Goal: Task Accomplishment & Management: Manage account settings

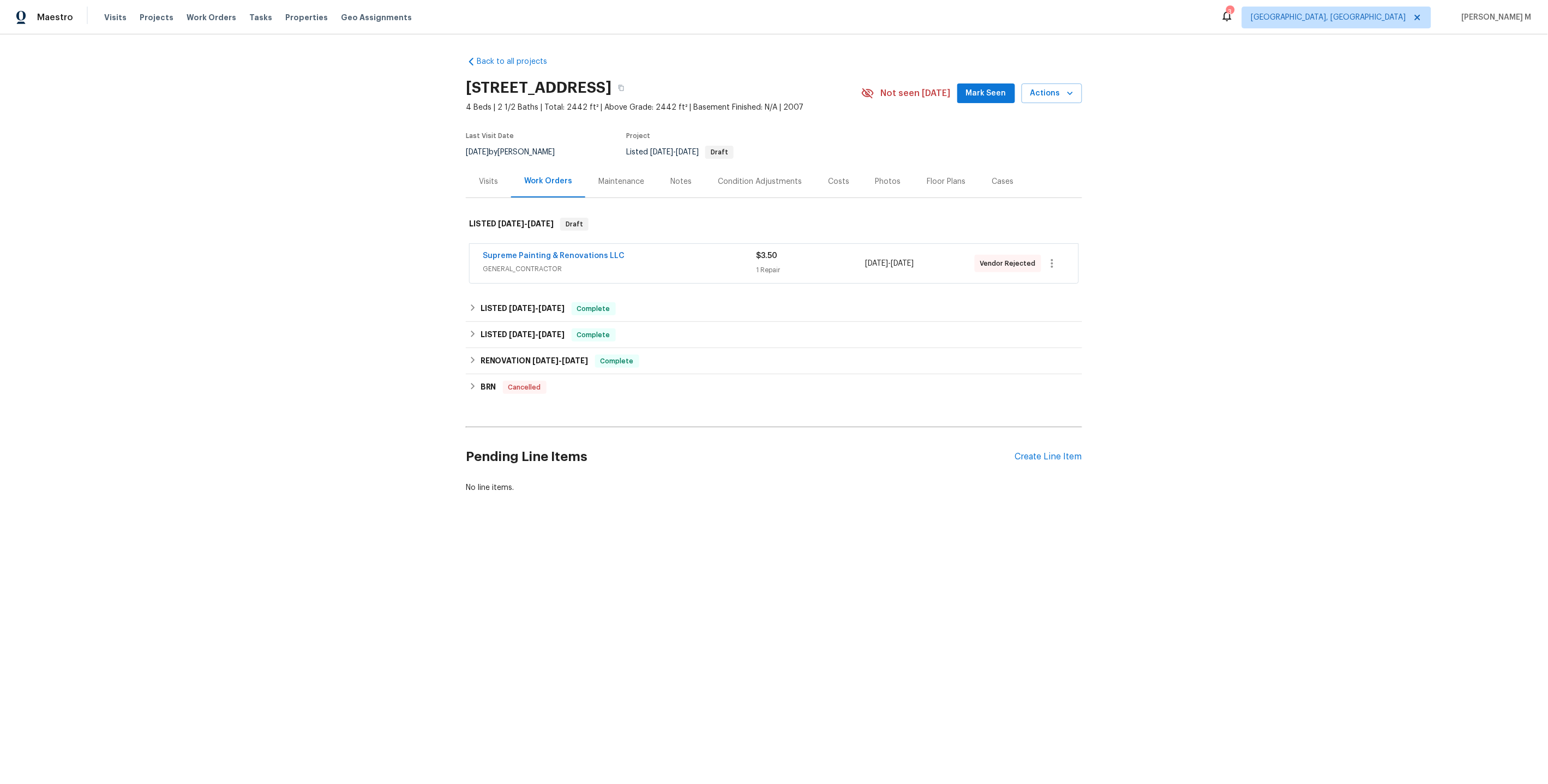
click at [558, 263] on span "GENERAL_CONTRACTOR" at bounding box center [619, 269] width 274 height 11
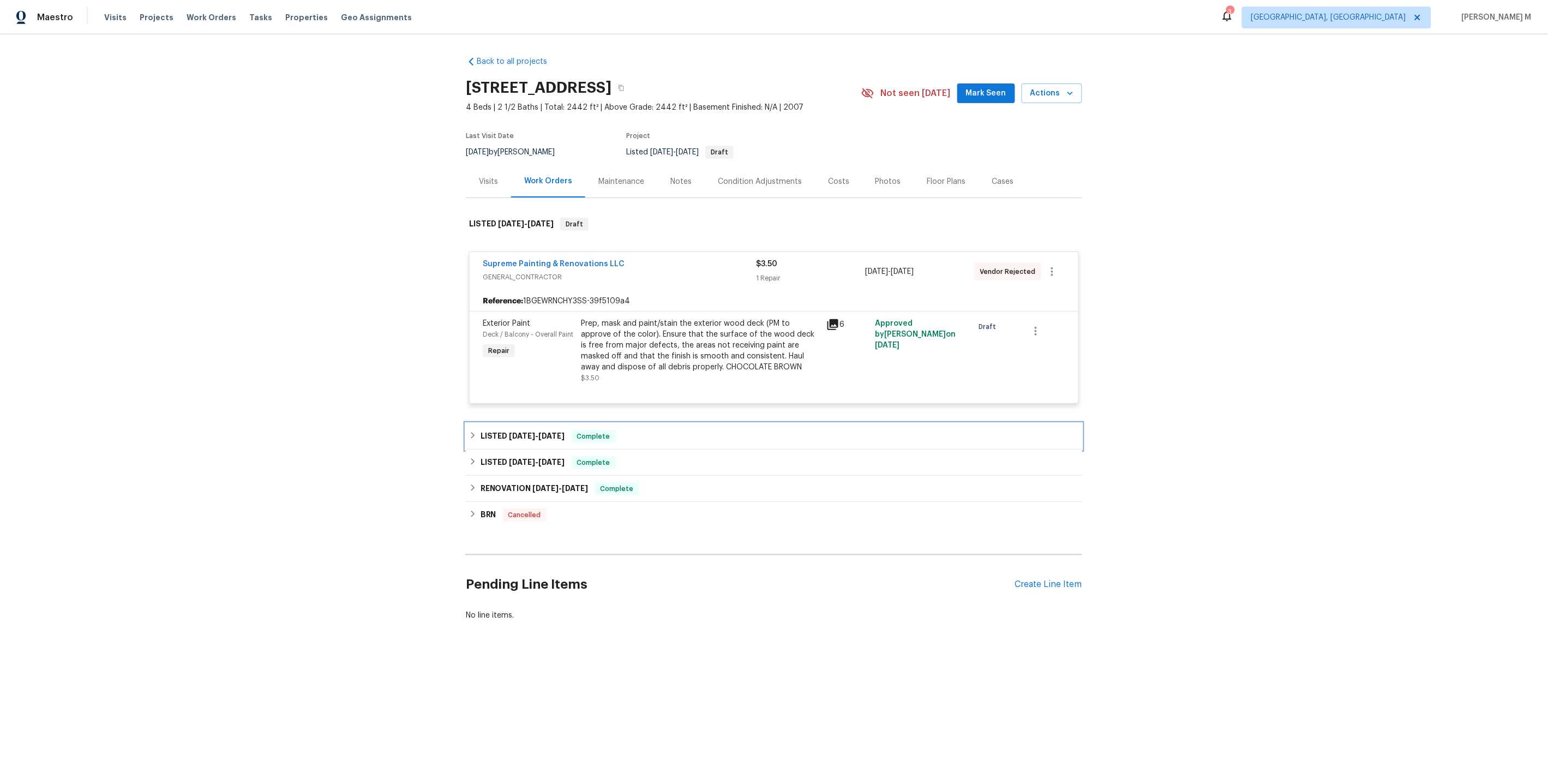
click at [516, 432] on span "7/24/25" at bounding box center [523, 436] width 26 height 8
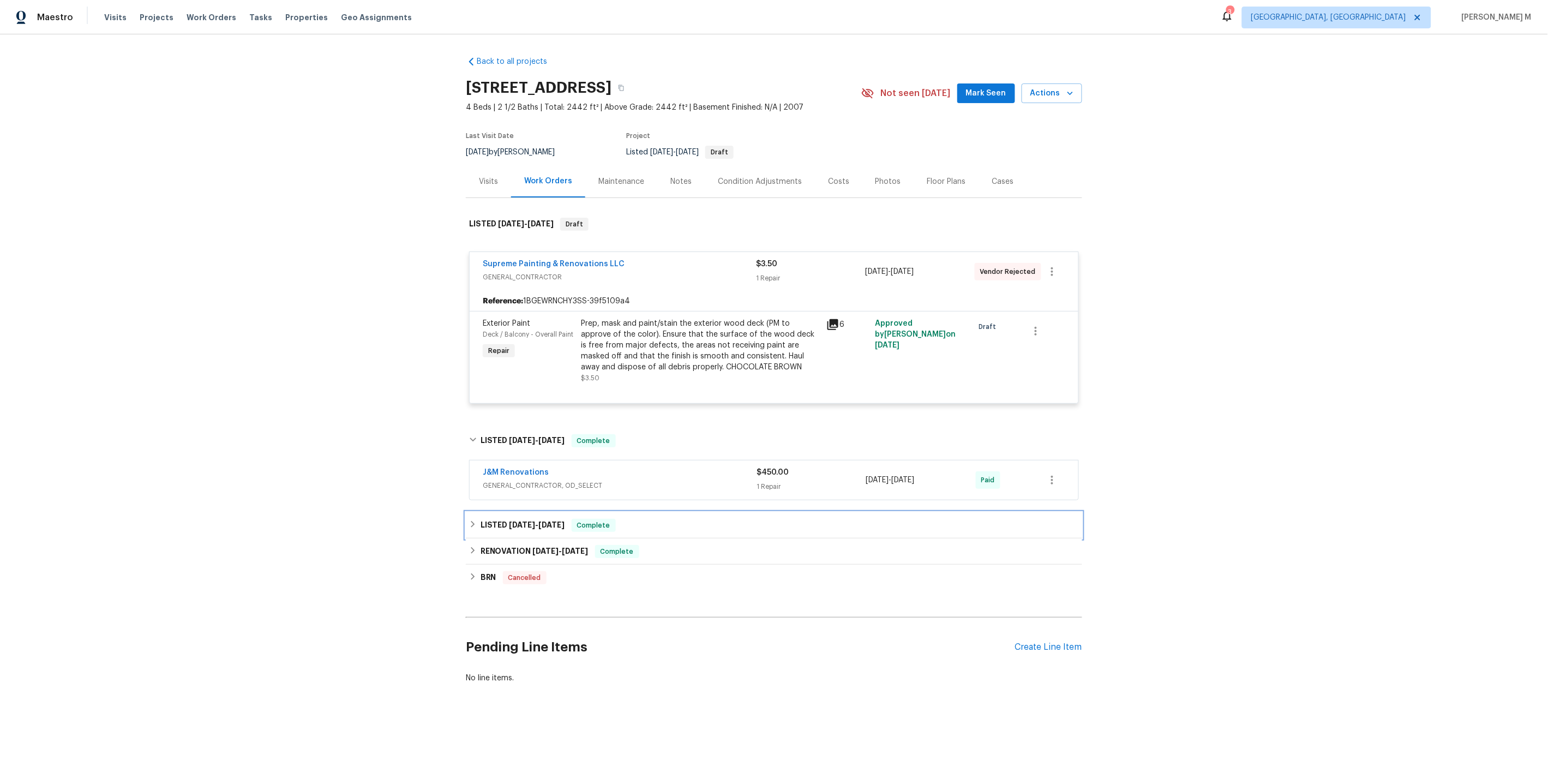
click at [502, 513] on div "LISTED 5/8/25 - 5/9/25 Complete" at bounding box center [774, 526] width 616 height 26
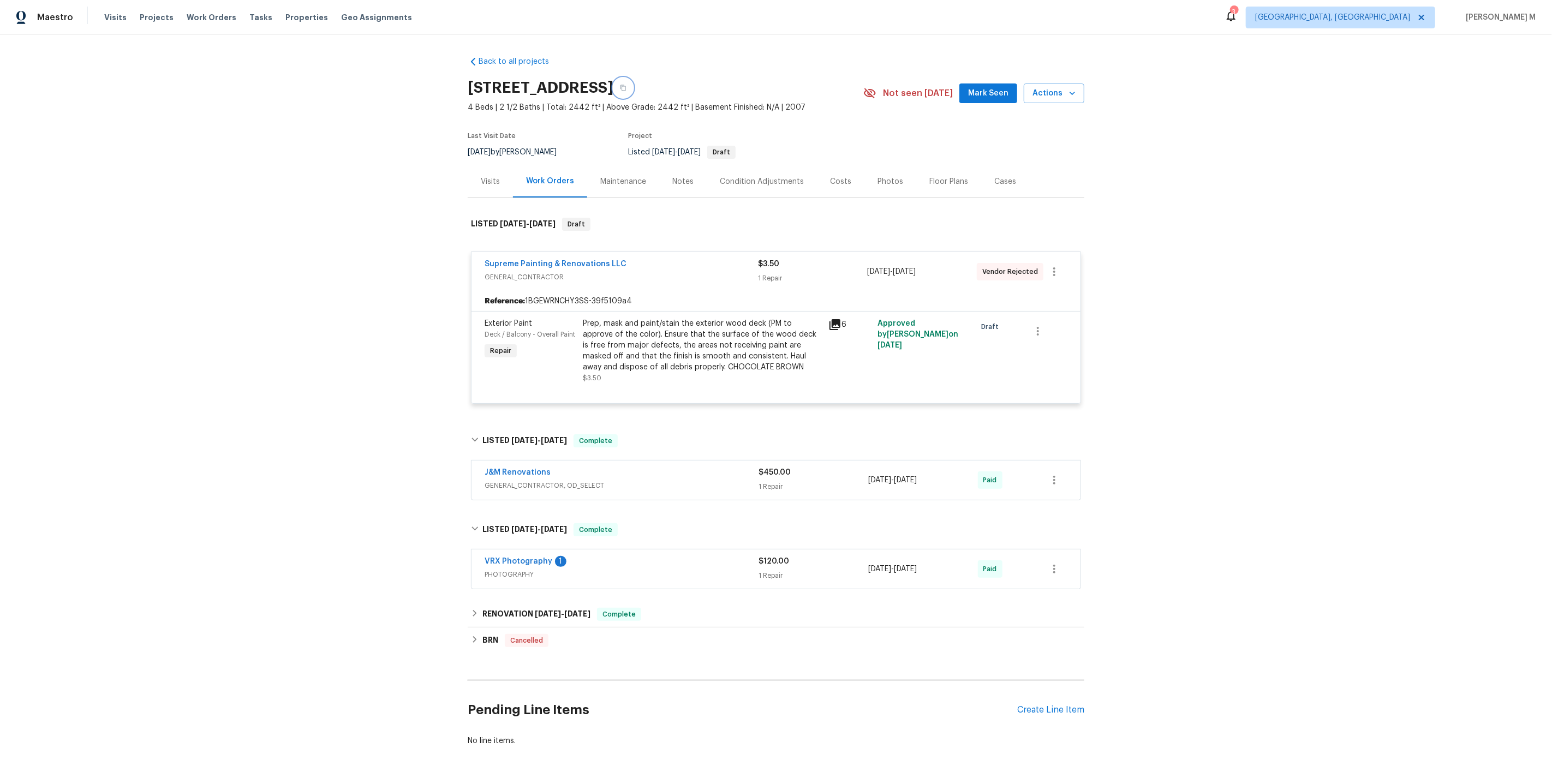
click at [626, 87] on icon "button" at bounding box center [623, 87] width 6 height 6
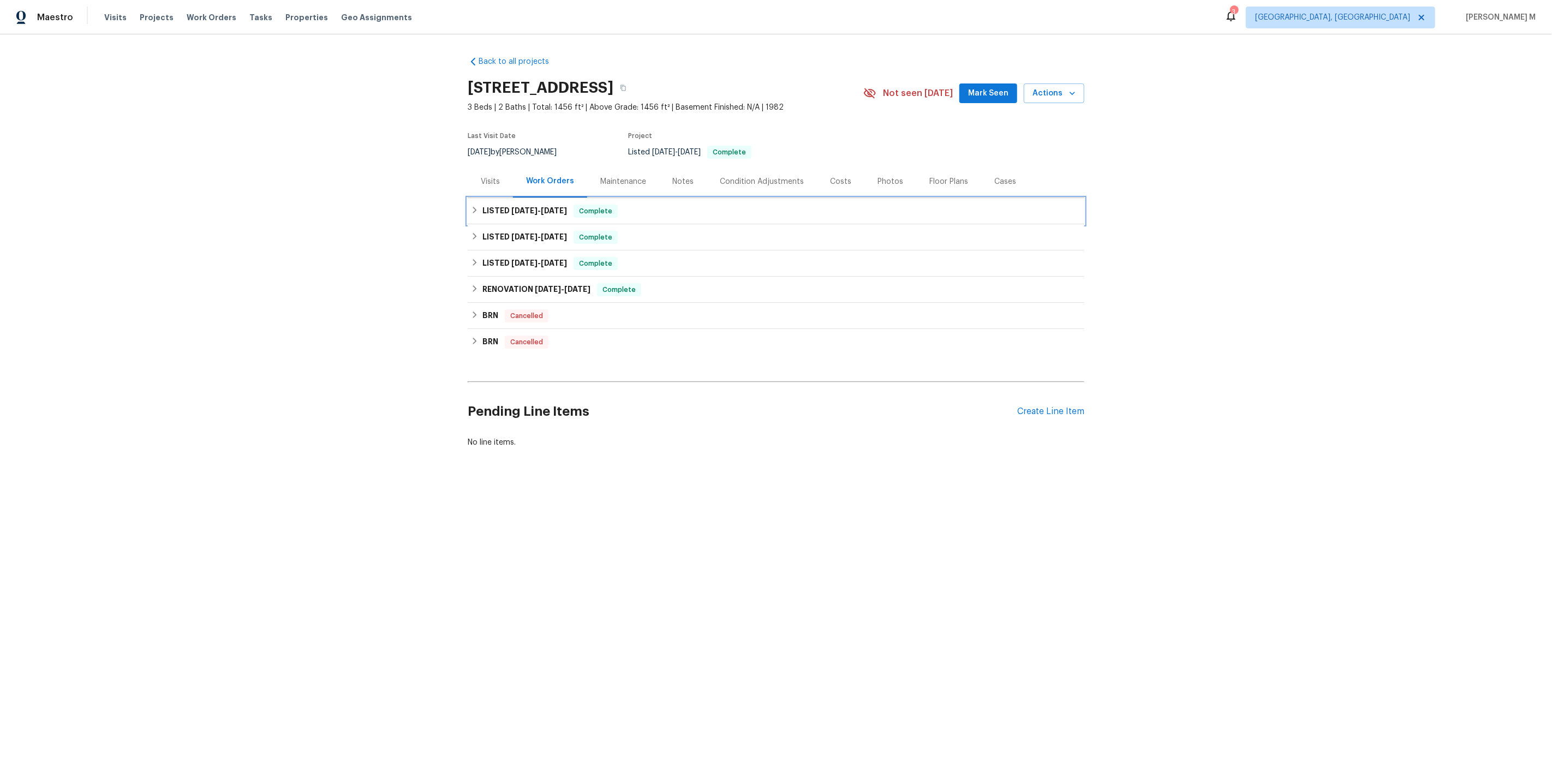
click at [534, 217] on div "LISTED 7/24/25 - 7/25/25 Complete" at bounding box center [776, 211] width 617 height 26
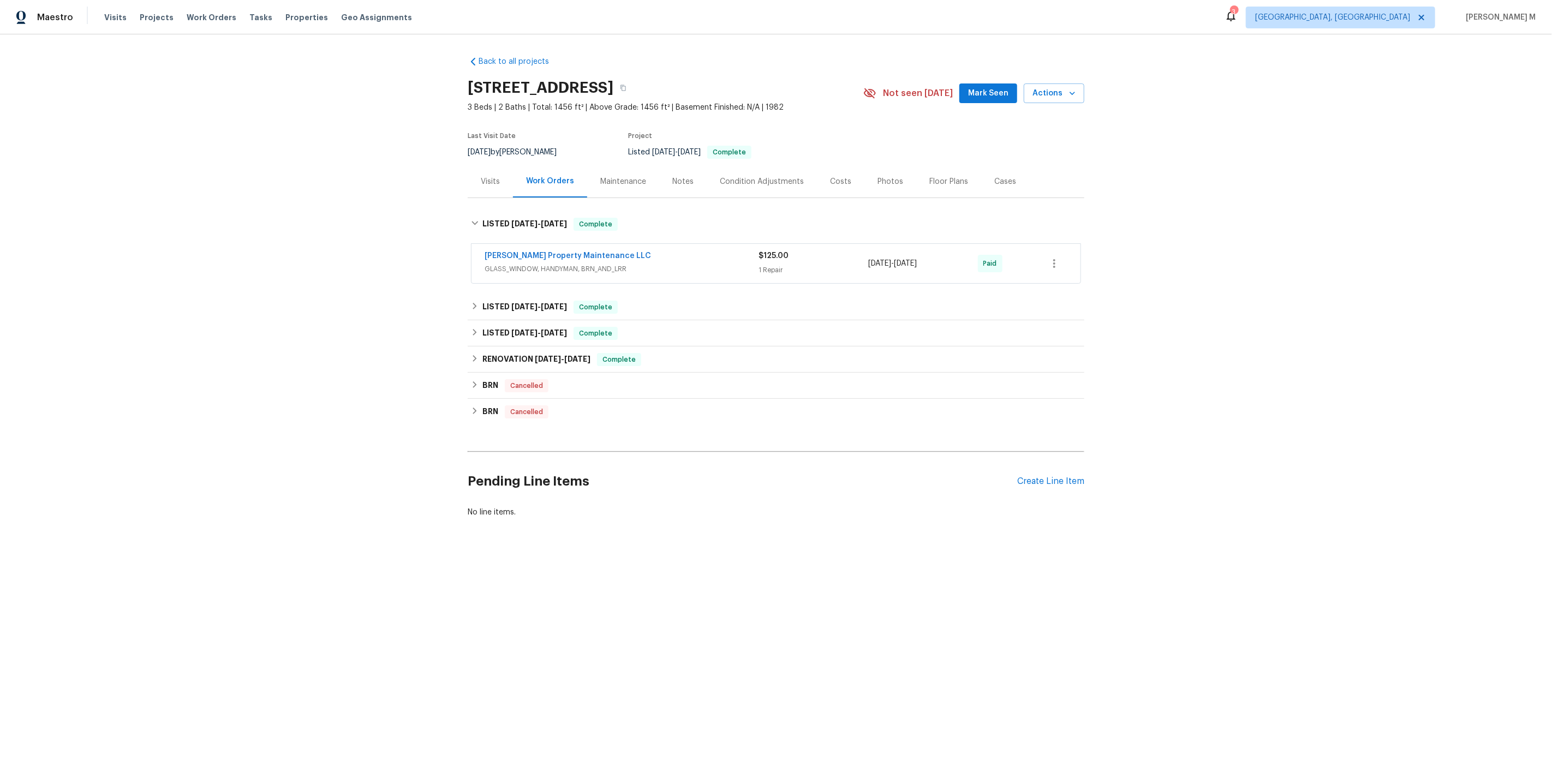
click at [527, 276] on div "Glen Property Maintenance LLC GLASS_WINDOW, HANDYMAN, BRN_AND_LRR $125.00 1 Rep…" at bounding box center [775, 263] width 609 height 39
click at [533, 322] on div "LISTED 2/5/25 - 2/6/25 Complete" at bounding box center [776, 335] width 617 height 26
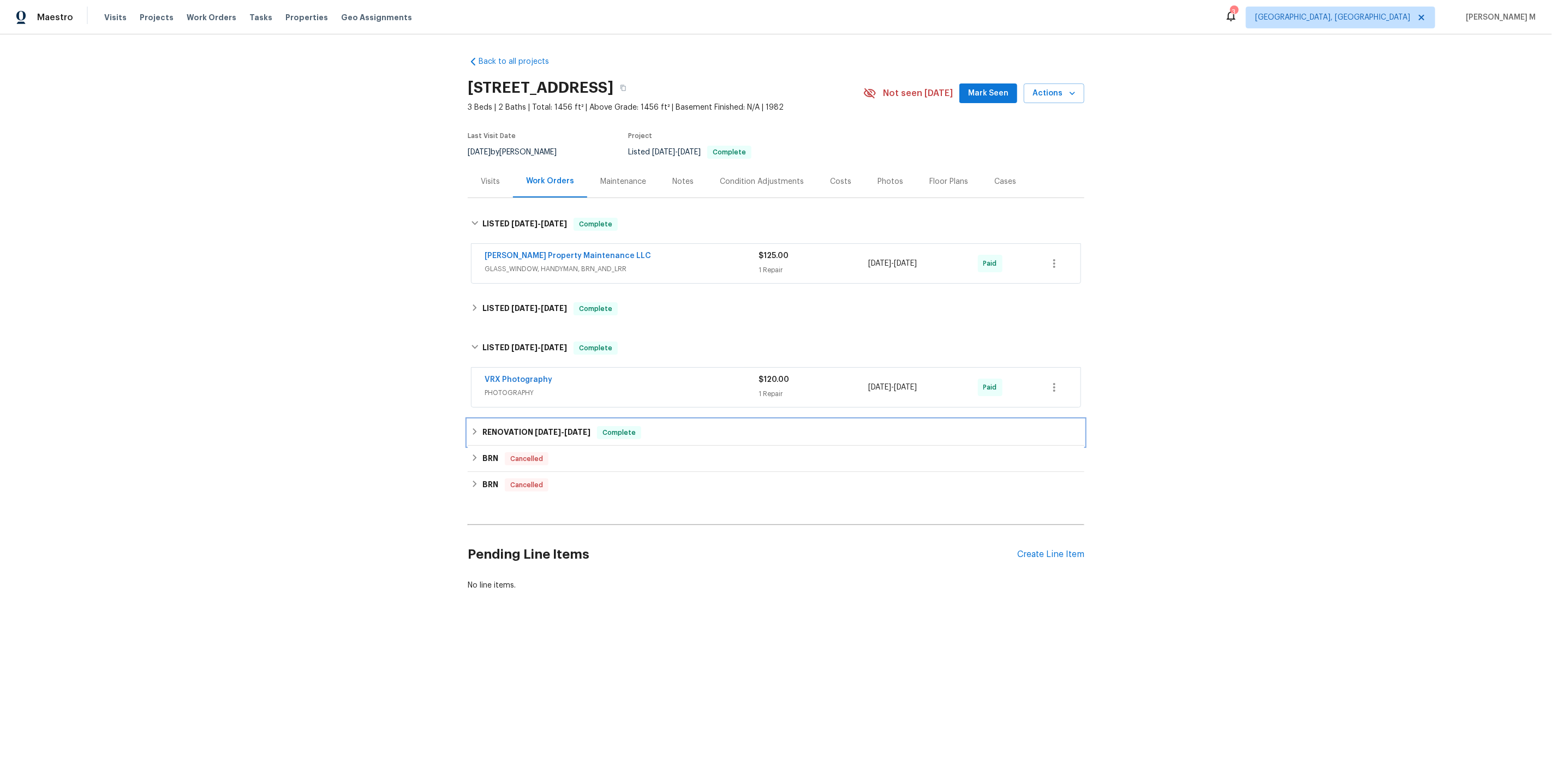
click at [528, 426] on h6 "RENOVATION 1/17/25 - 2/10/25" at bounding box center [536, 432] width 108 height 13
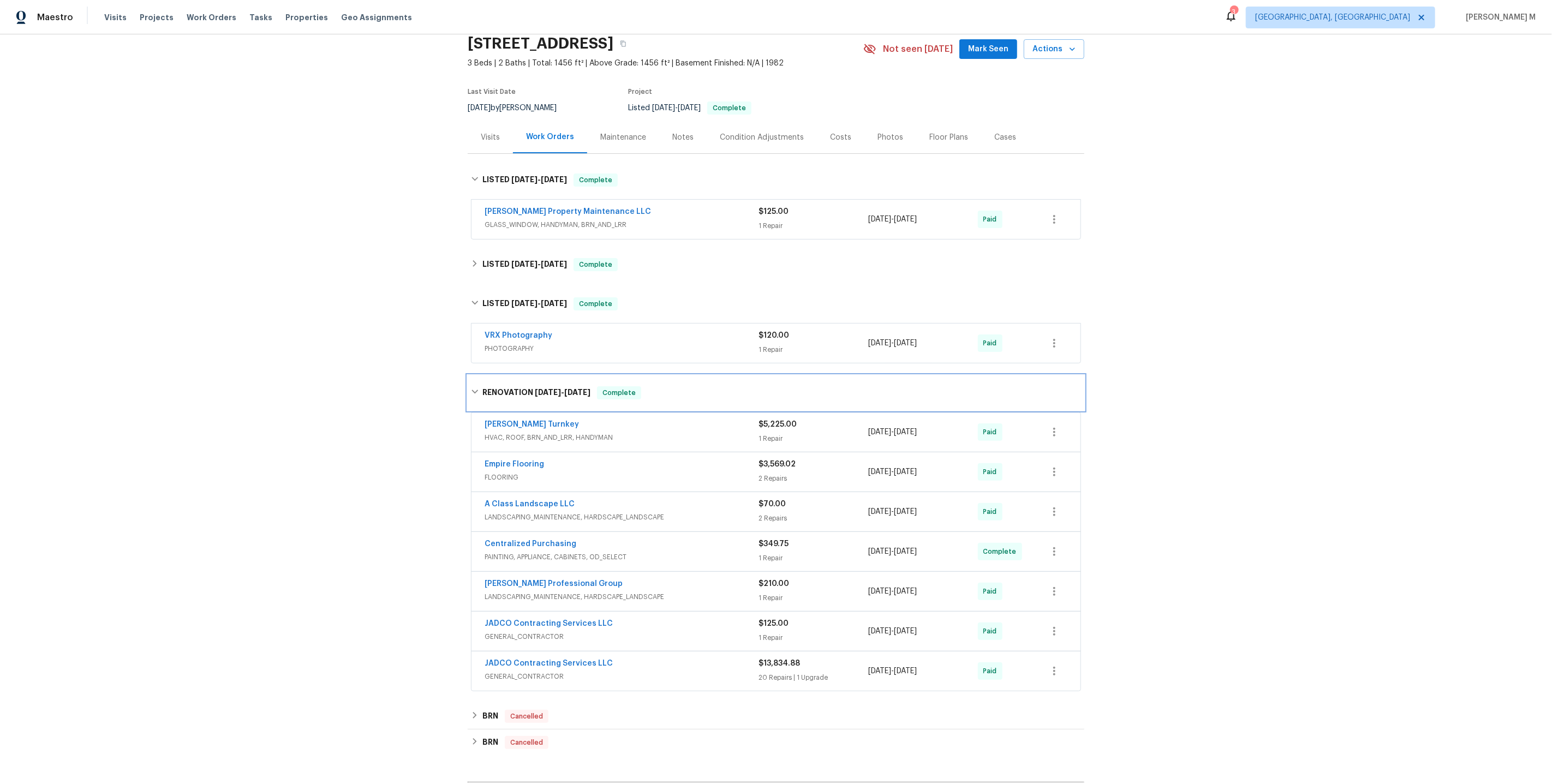
scroll to position [34, 0]
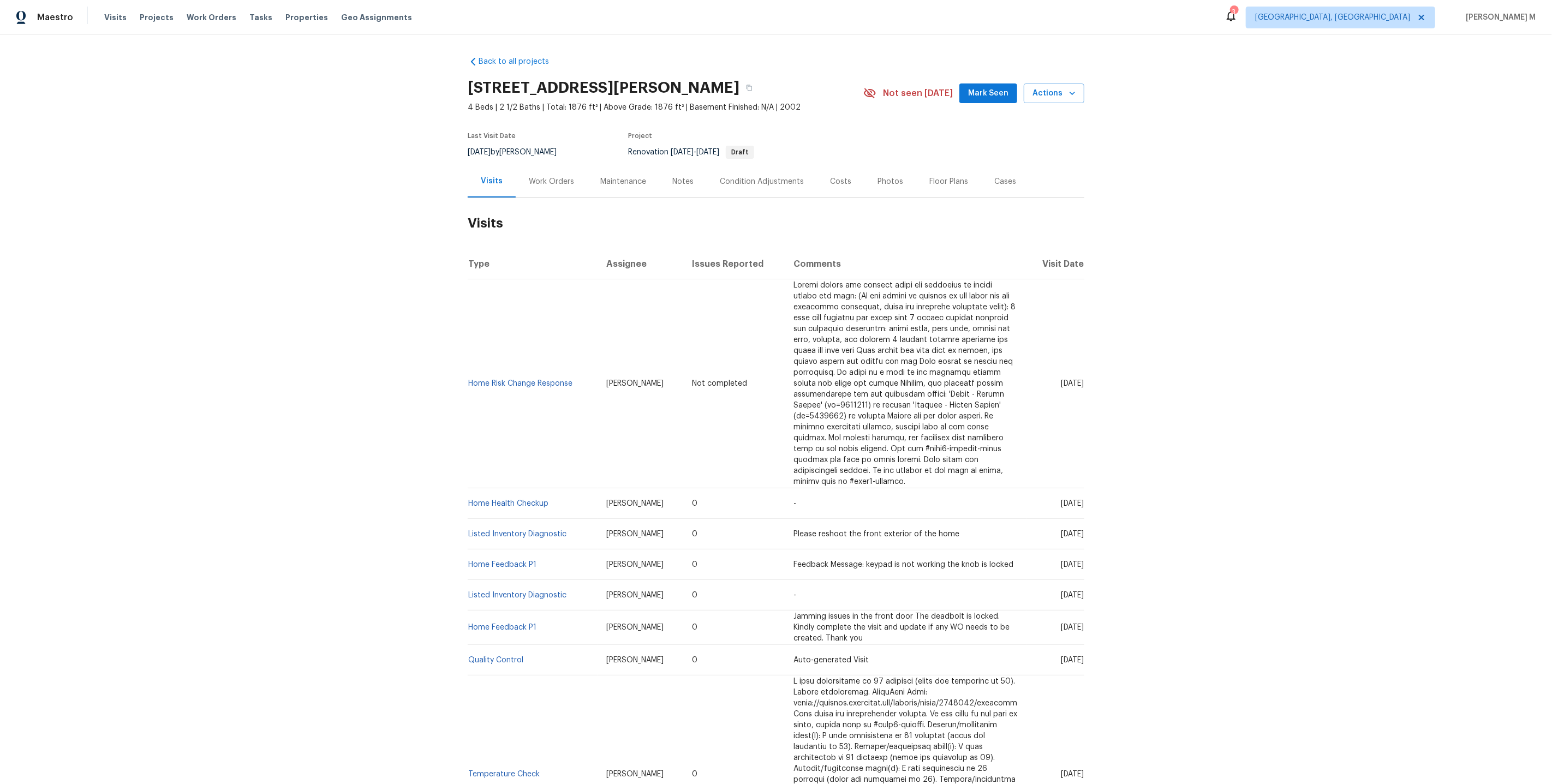
click at [547, 176] on div "Work Orders" at bounding box center [551, 181] width 45 height 11
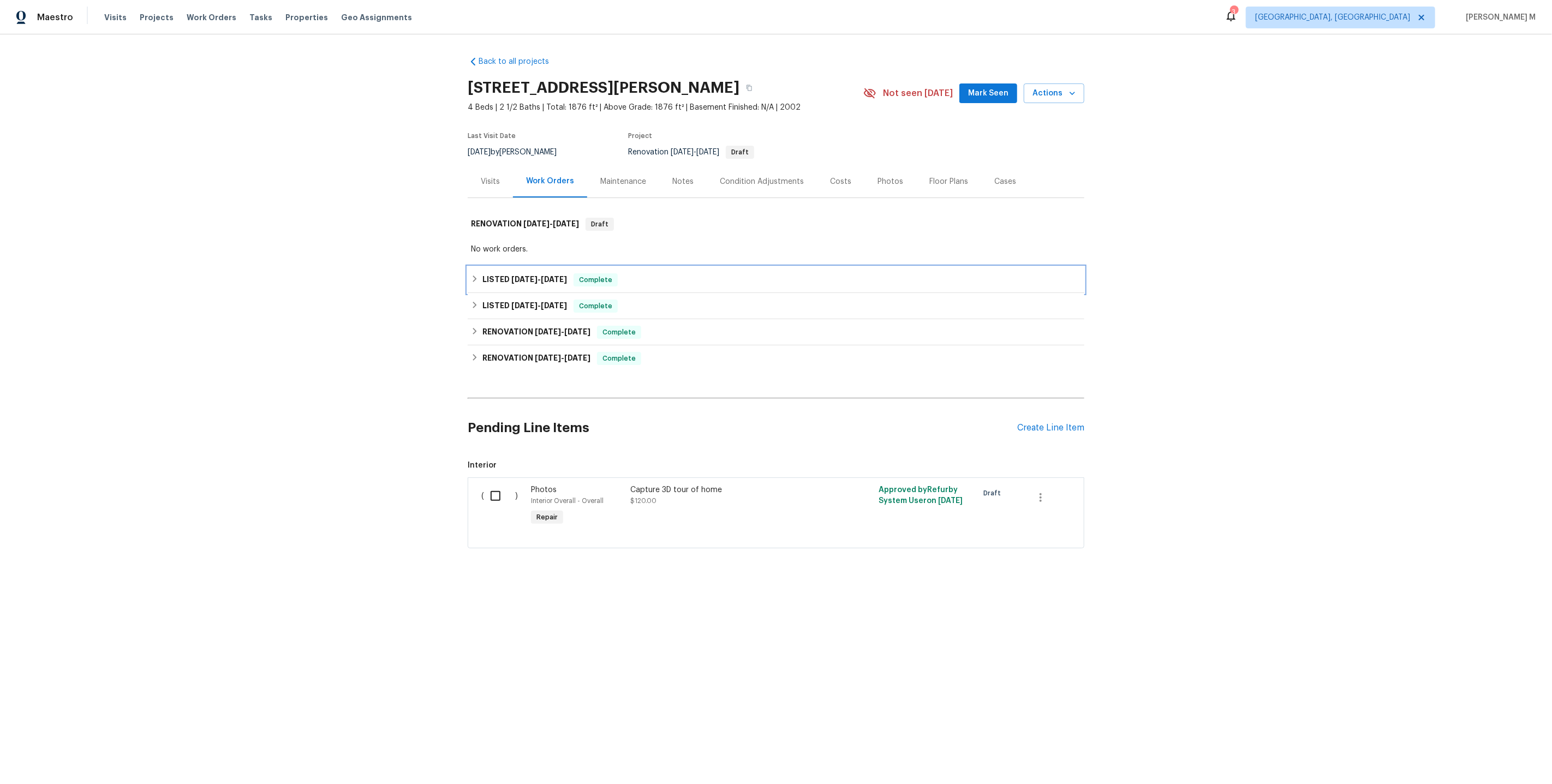
click at [510, 274] on h6 "LISTED [DATE] - [DATE]" at bounding box center [524, 280] width 85 height 13
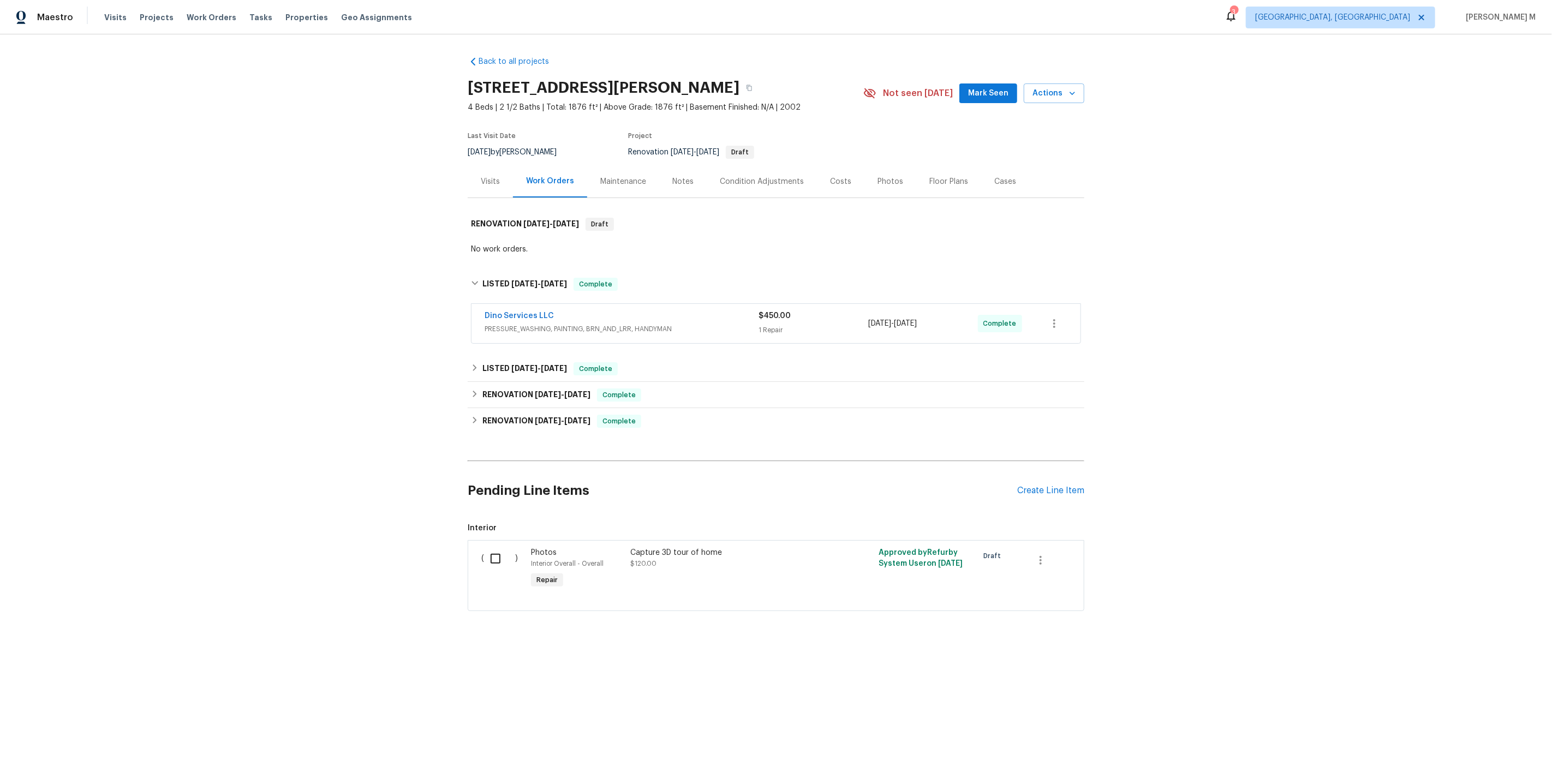
click at [529, 323] on span "PRESSURE_WASHING, PAINTING, BRN_AND_LRR, HANDYMAN" at bounding box center [621, 329] width 274 height 11
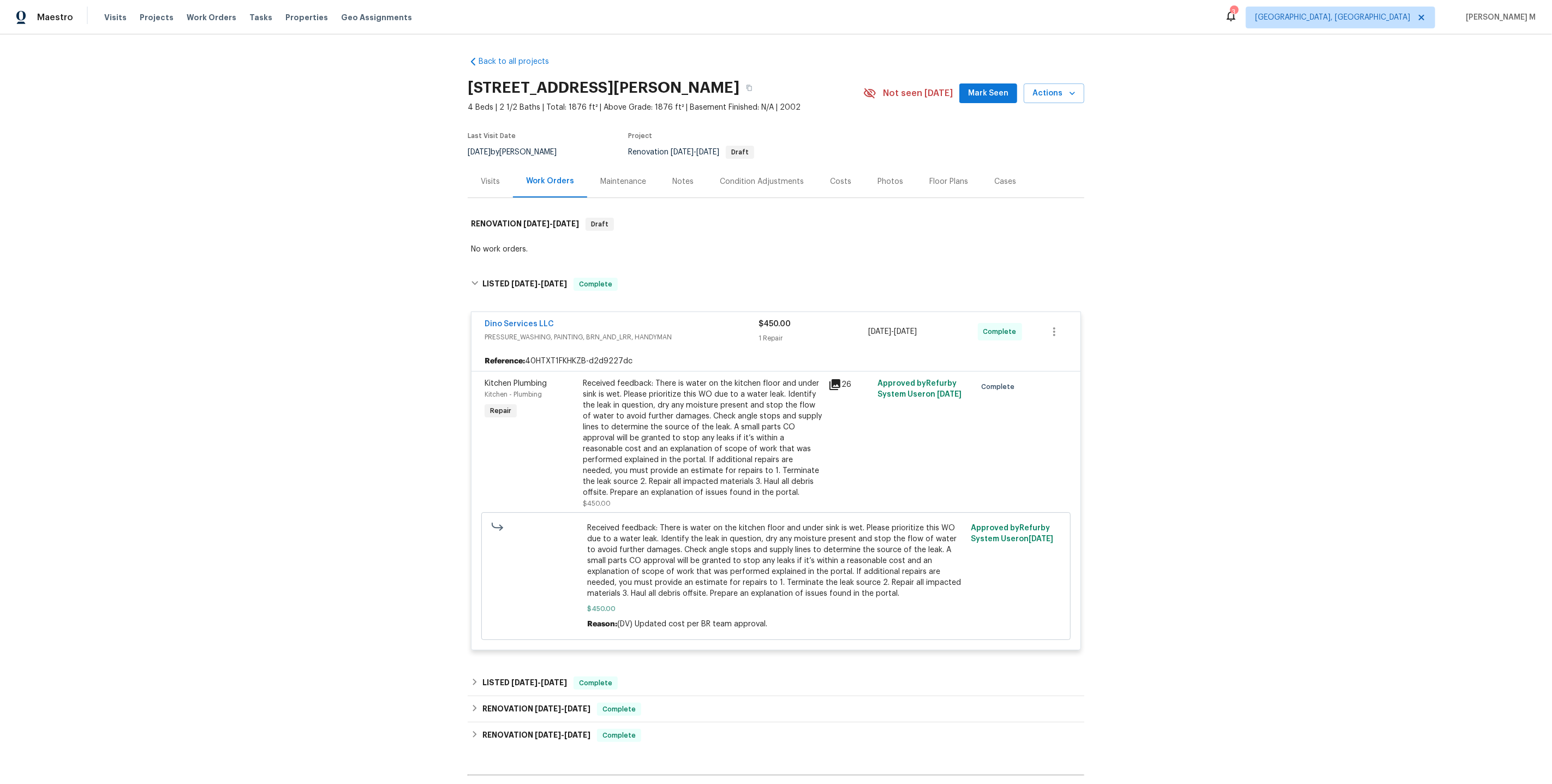
scroll to position [197, 0]
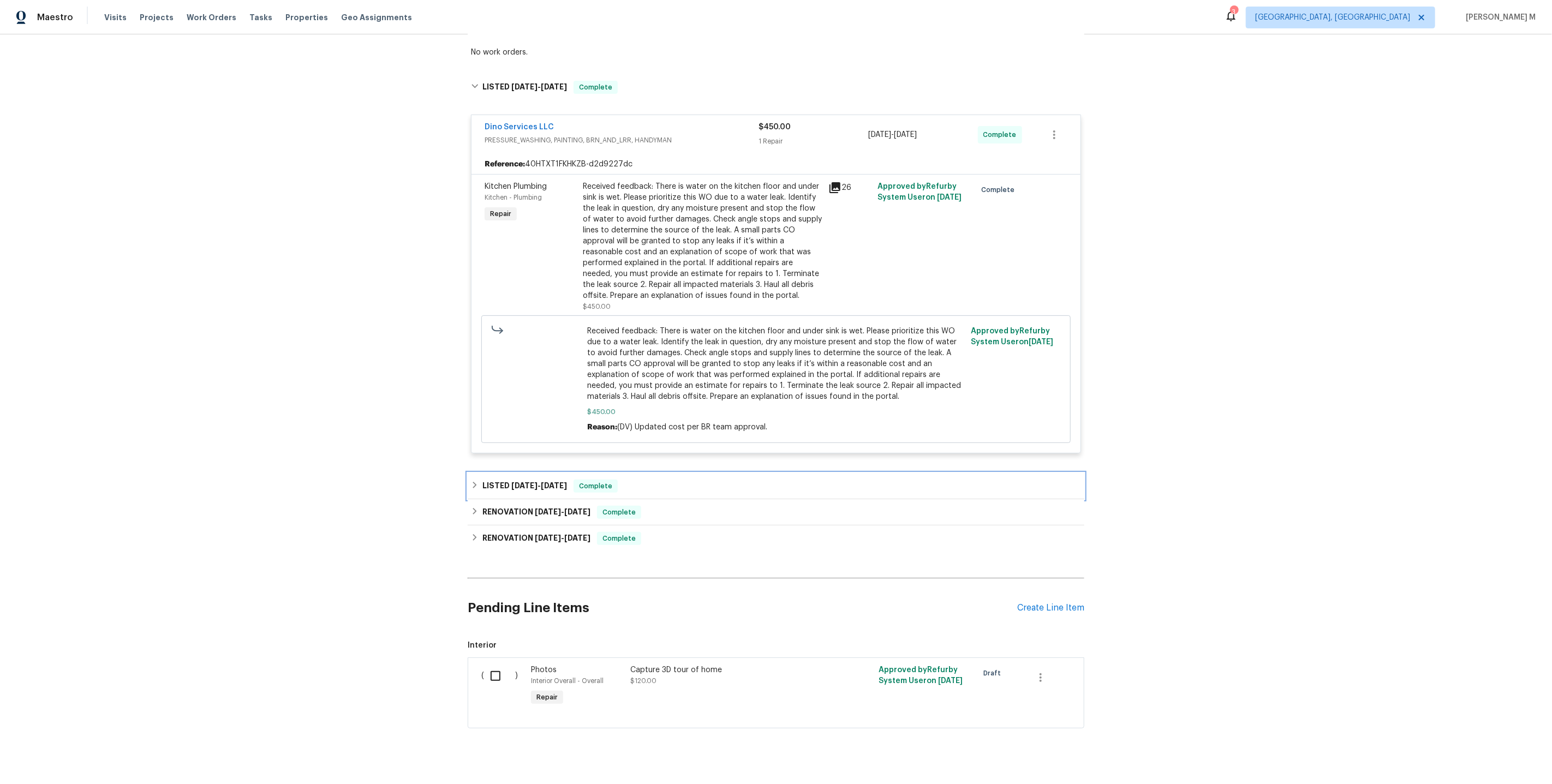
click at [534, 481] on span "[DATE] - [DATE]" at bounding box center [539, 485] width 55 height 8
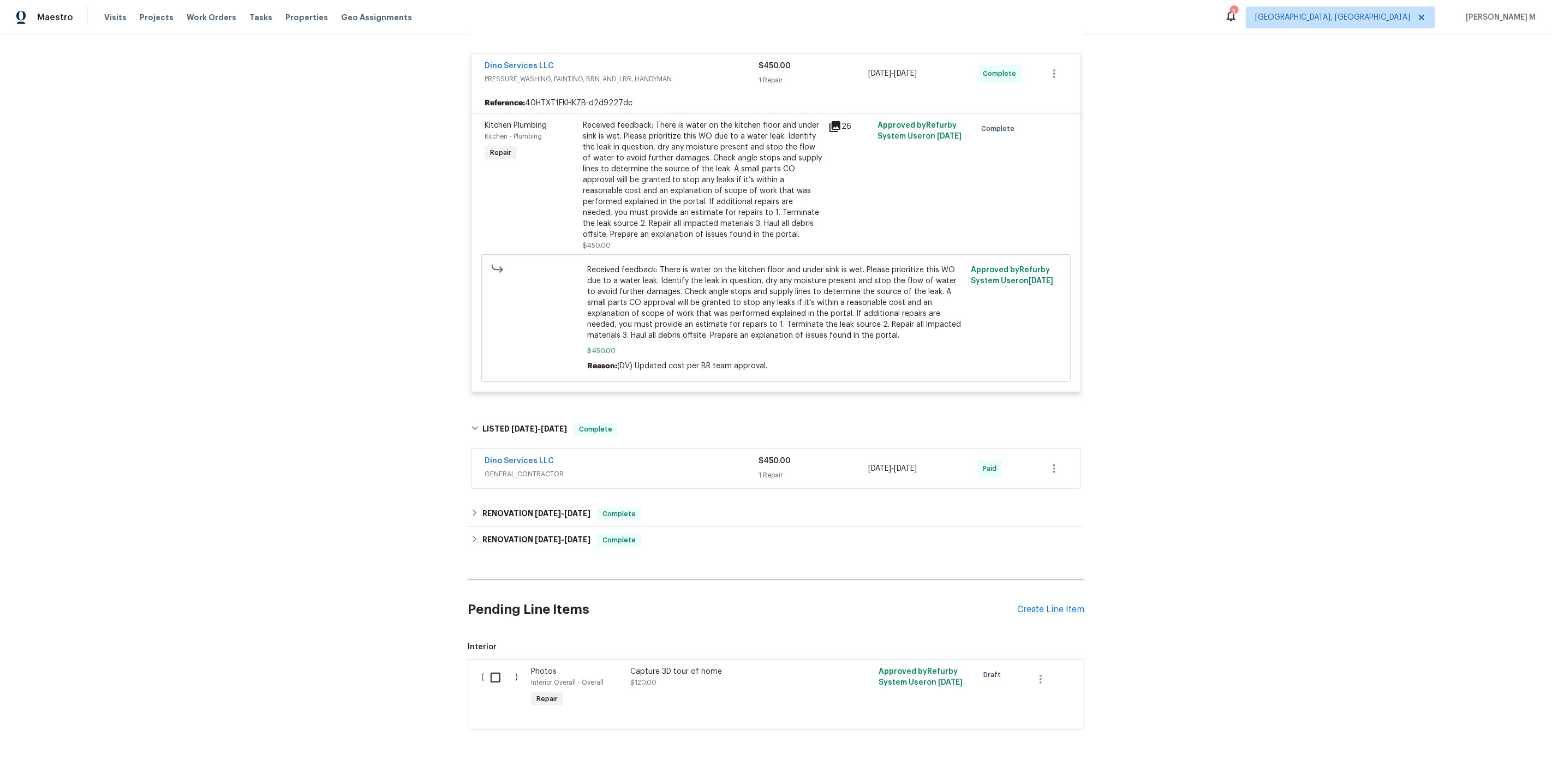
click at [511, 469] on div "Dino Services LLC GENERAL_CONTRACTOR" at bounding box center [621, 469] width 274 height 26
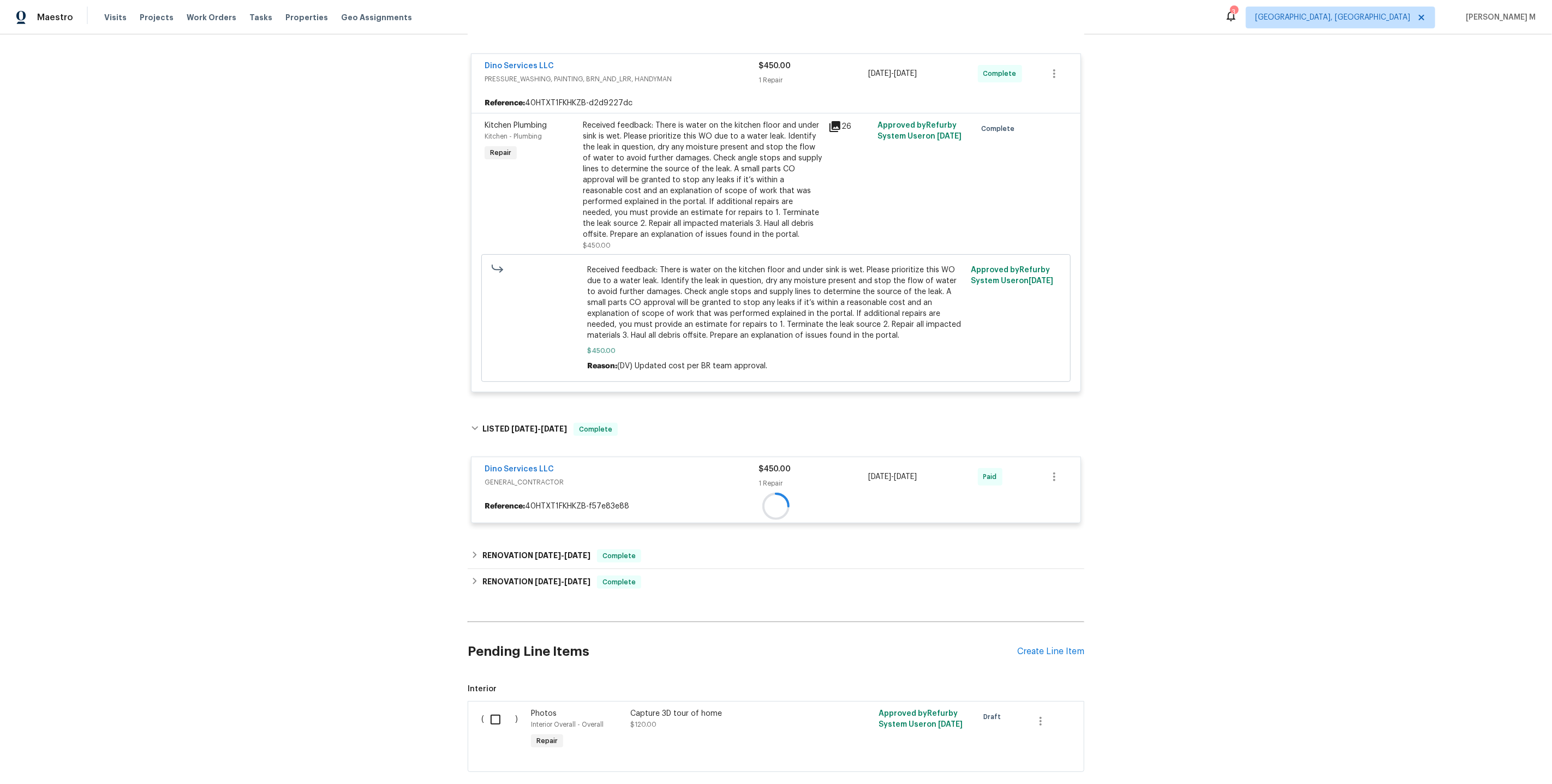
scroll to position [299, 0]
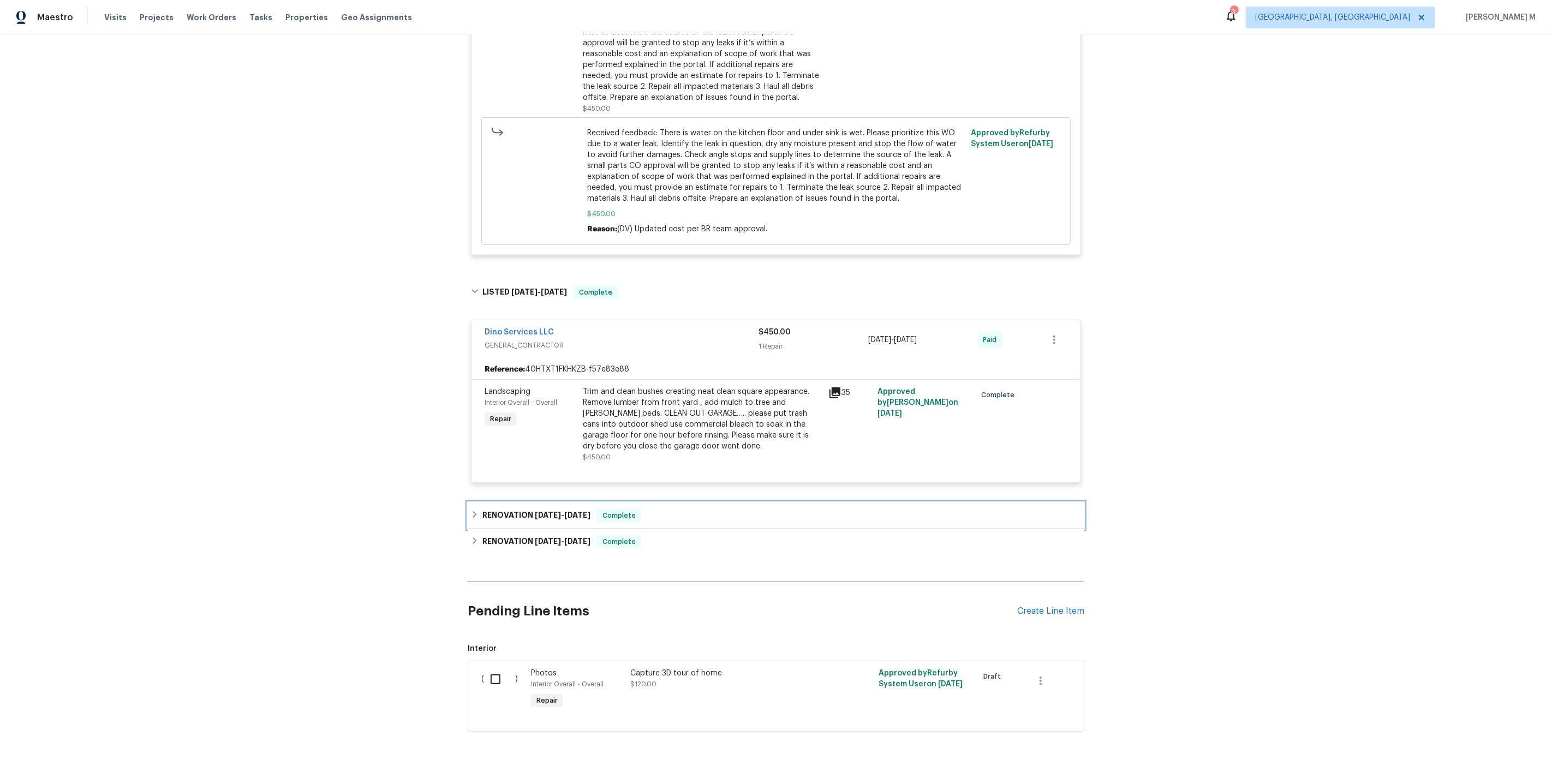
click at [520, 509] on h6 "RENOVATION [DATE] - [DATE]" at bounding box center [536, 515] width 108 height 13
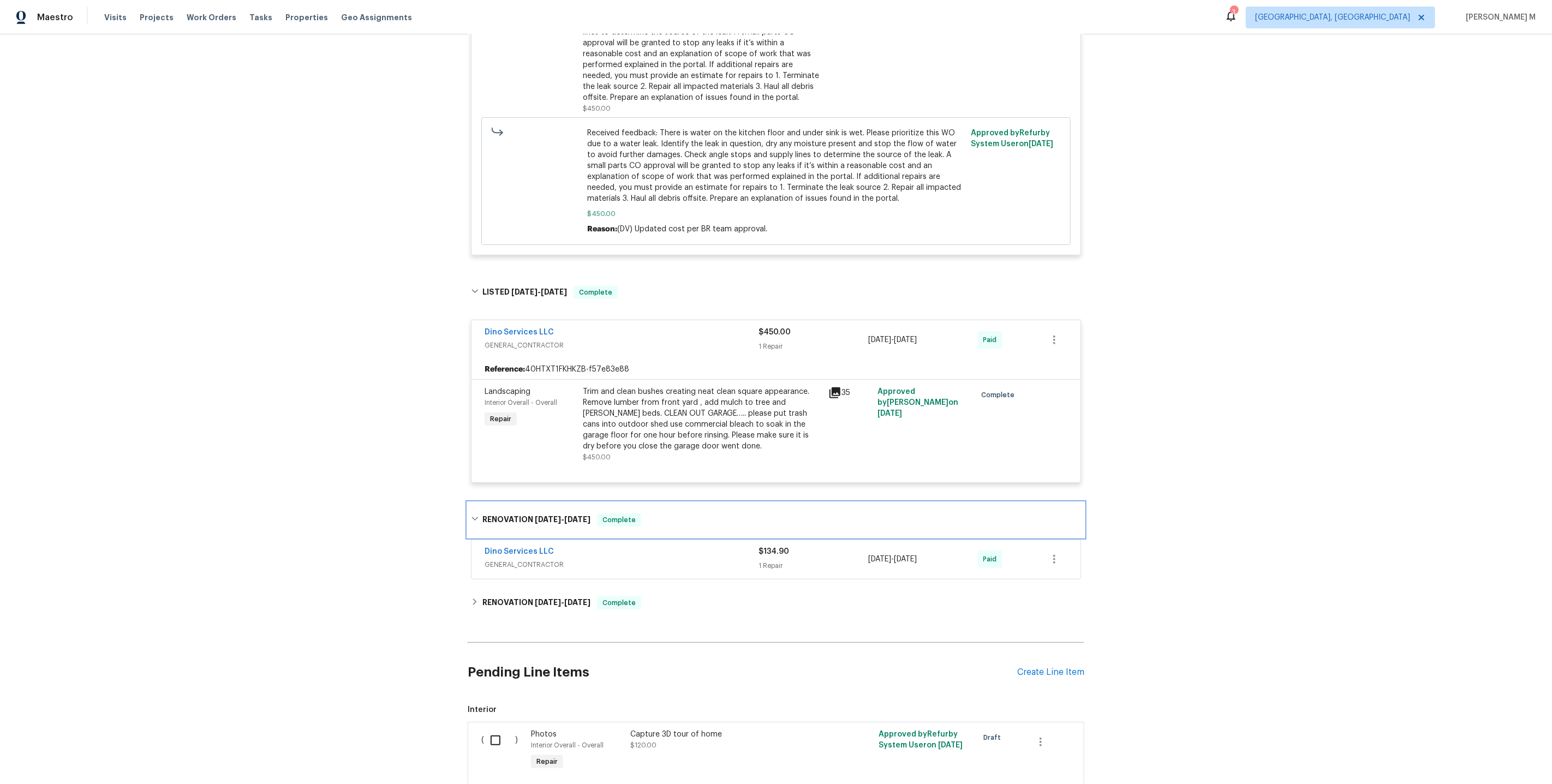
scroll to position [456, 0]
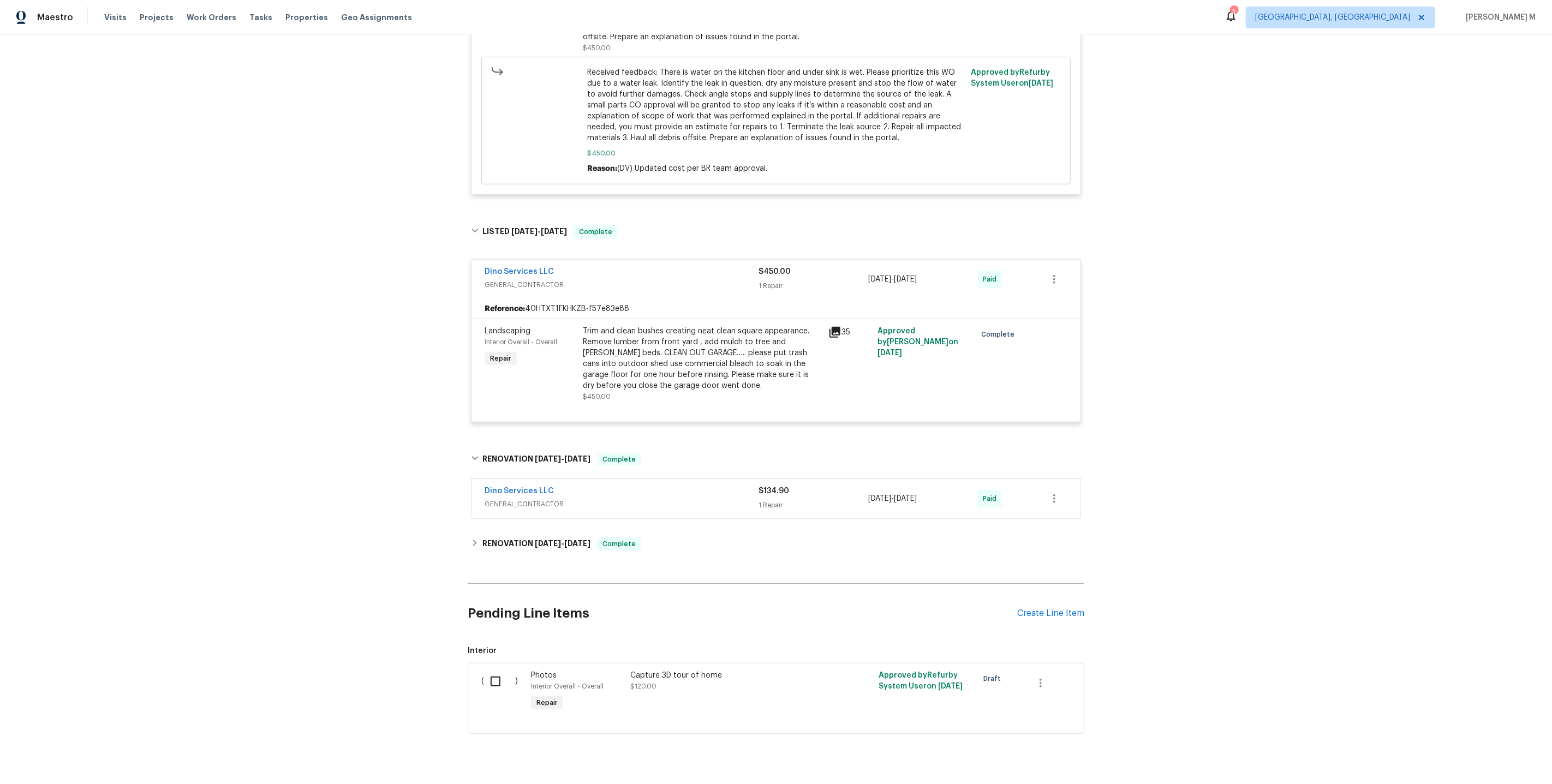
click at [500, 499] on span "GENERAL_CONTRACTOR" at bounding box center [621, 504] width 274 height 11
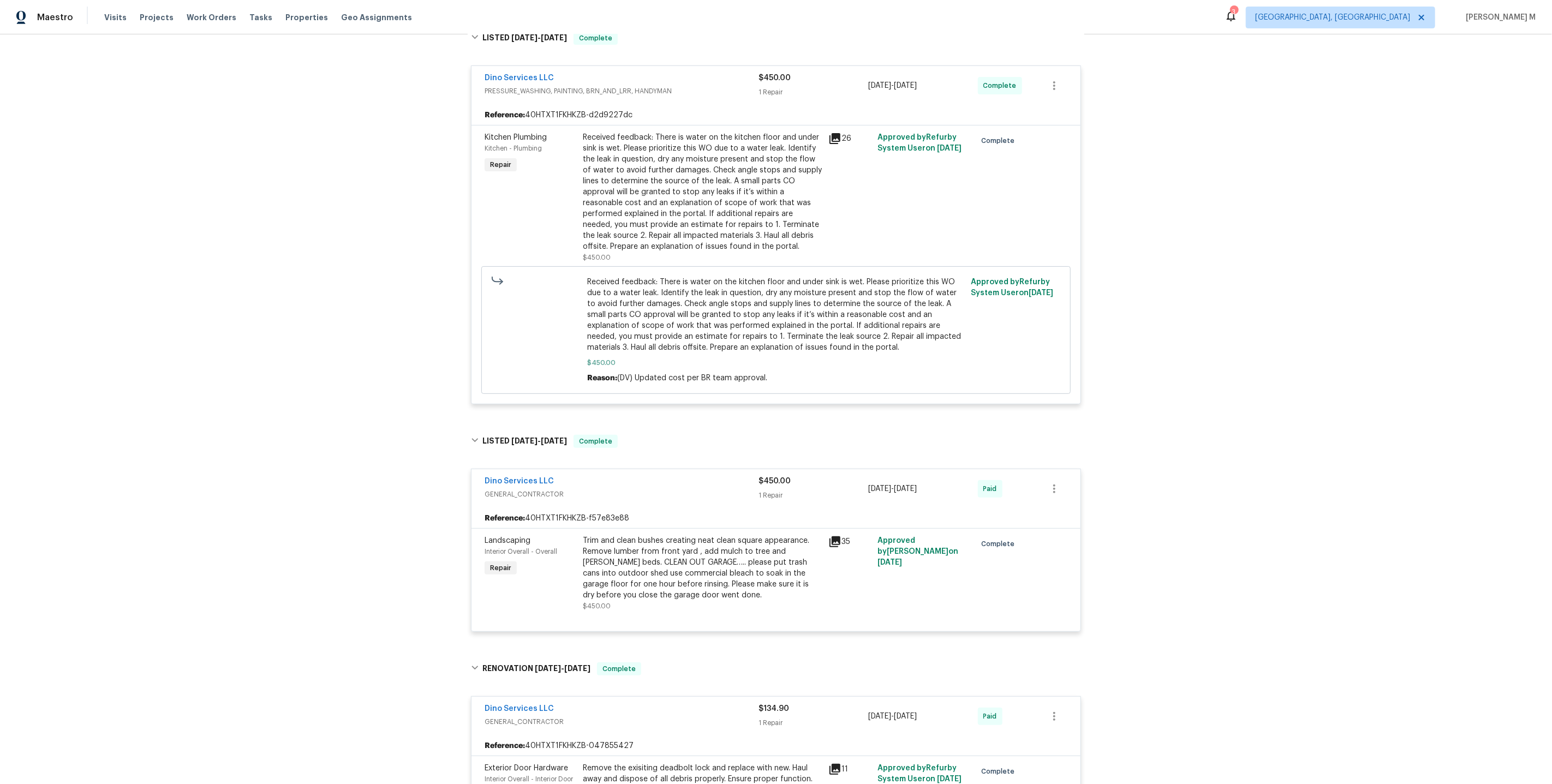
scroll to position [0, 0]
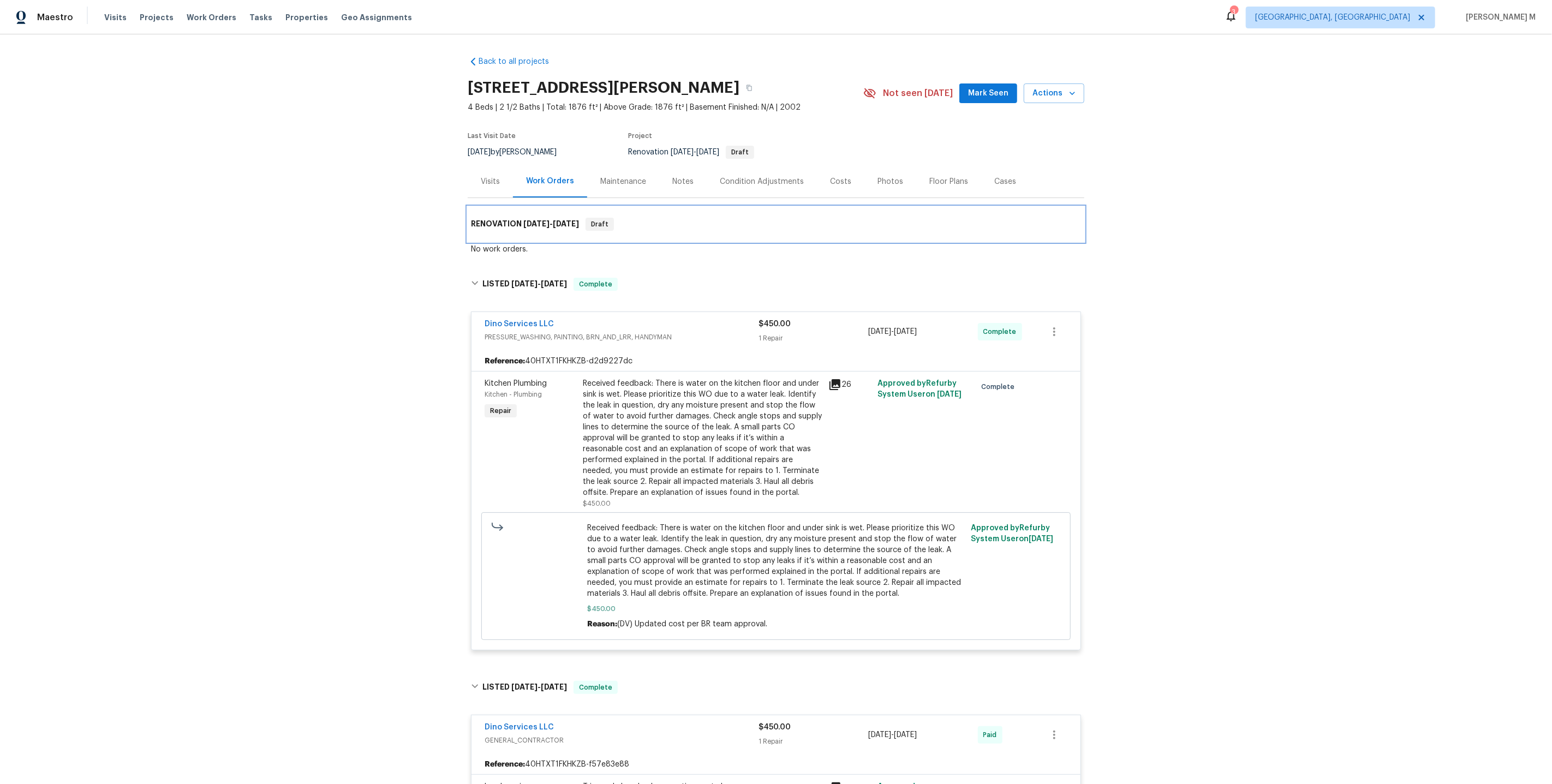
click at [635, 235] on div "RENOVATION [DATE] - [DATE] Draft" at bounding box center [776, 224] width 617 height 35
click at [619, 177] on div "Maintenance" at bounding box center [623, 181] width 46 height 11
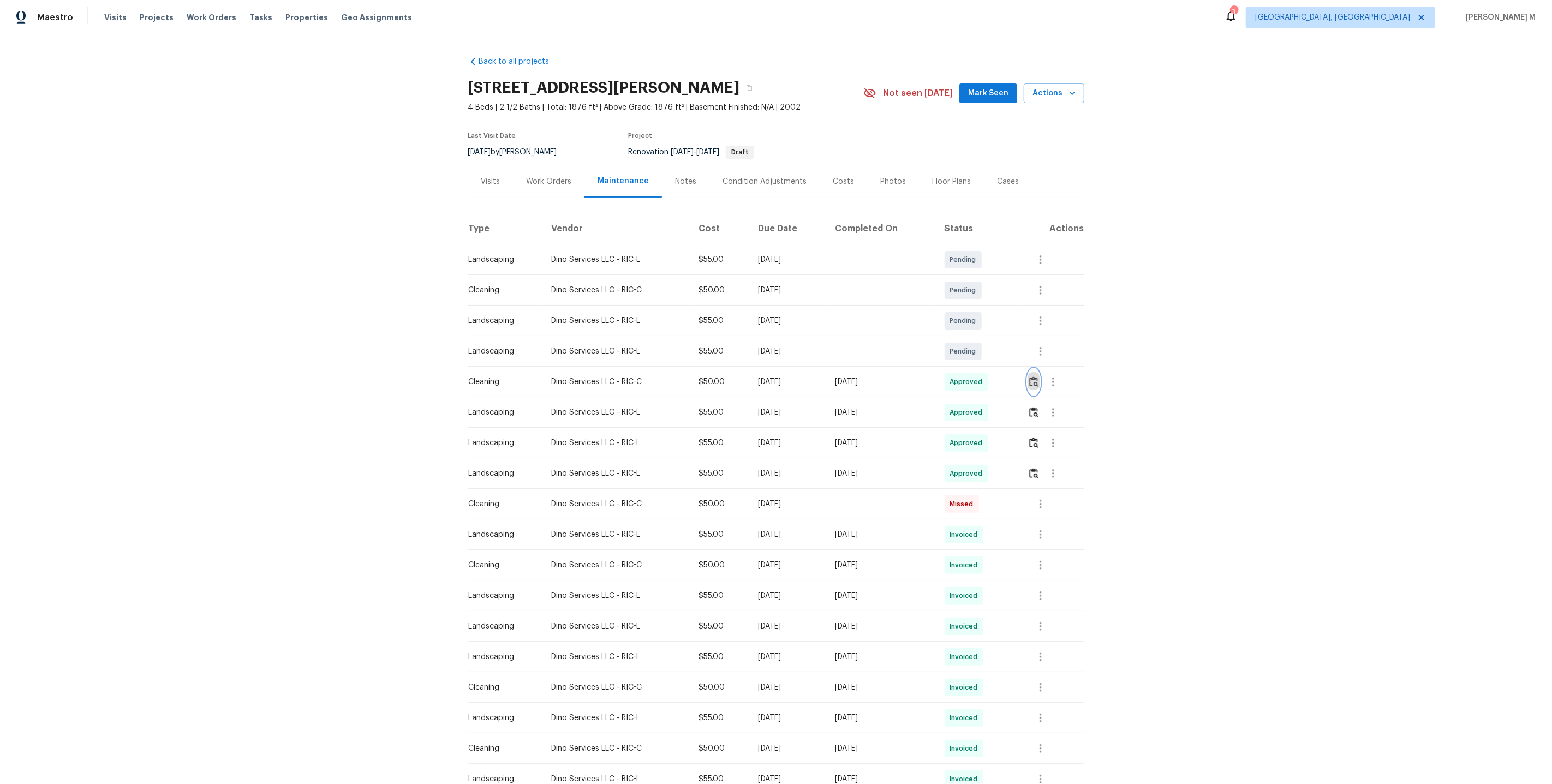
click at [1034, 376] on img "button" at bounding box center [1033, 381] width 9 height 10
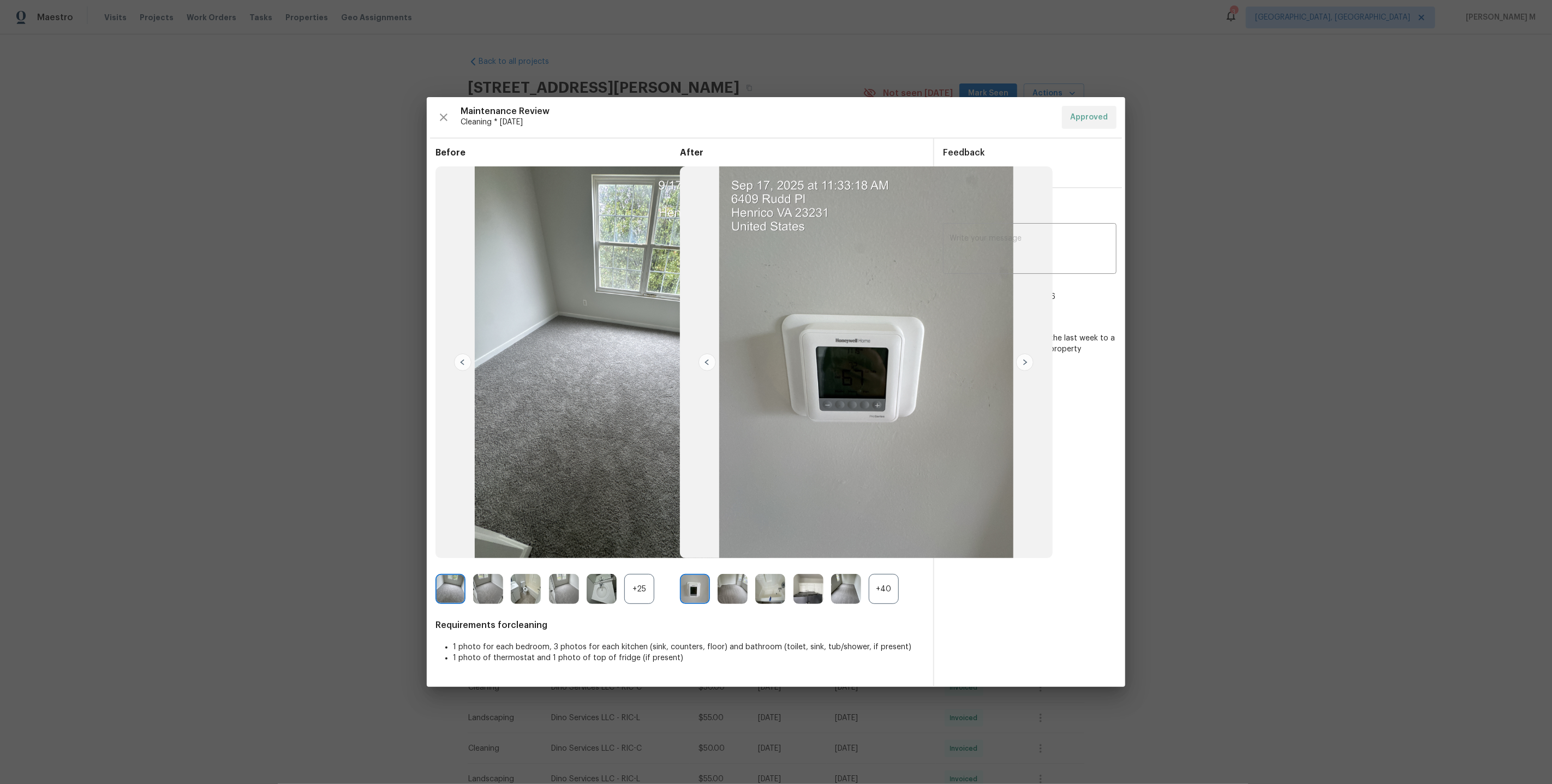
click at [879, 597] on div "+40" at bounding box center [883, 589] width 30 height 30
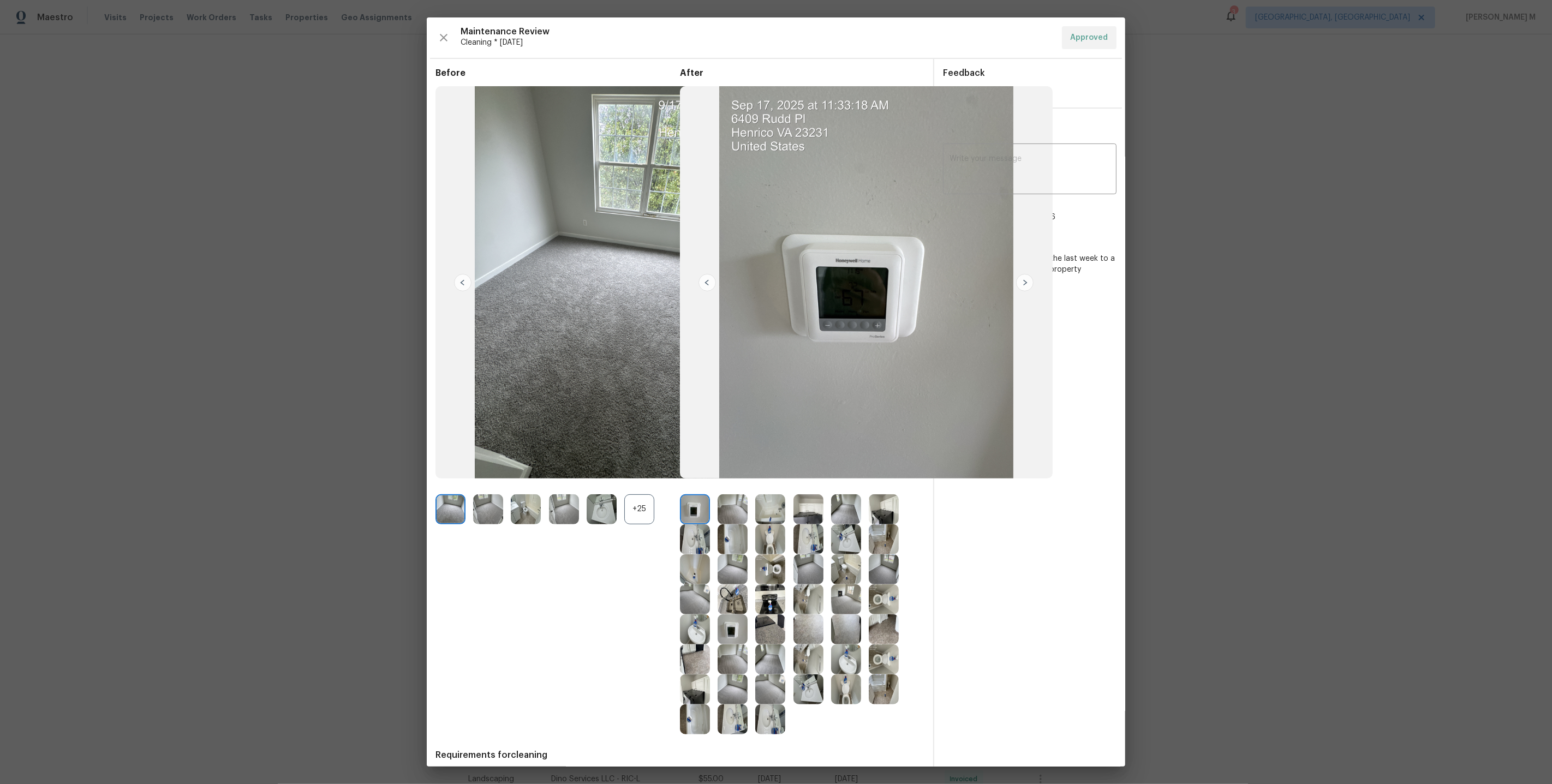
click at [736, 567] on img at bounding box center [732, 569] width 30 height 30
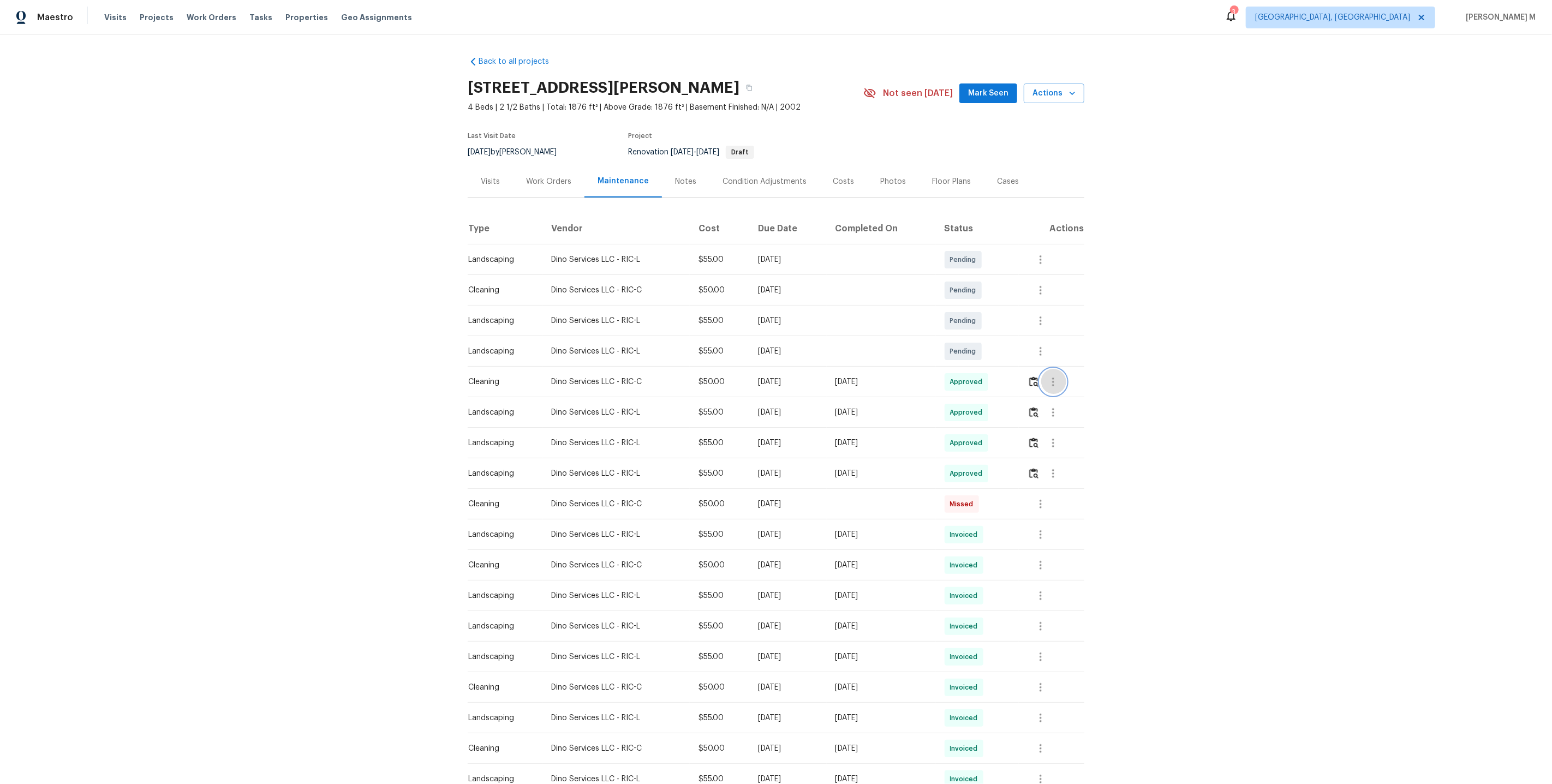
click at [1063, 382] on button "button" at bounding box center [1053, 382] width 26 height 26
click at [1073, 382] on li "Message vendor" at bounding box center [1082, 377] width 76 height 18
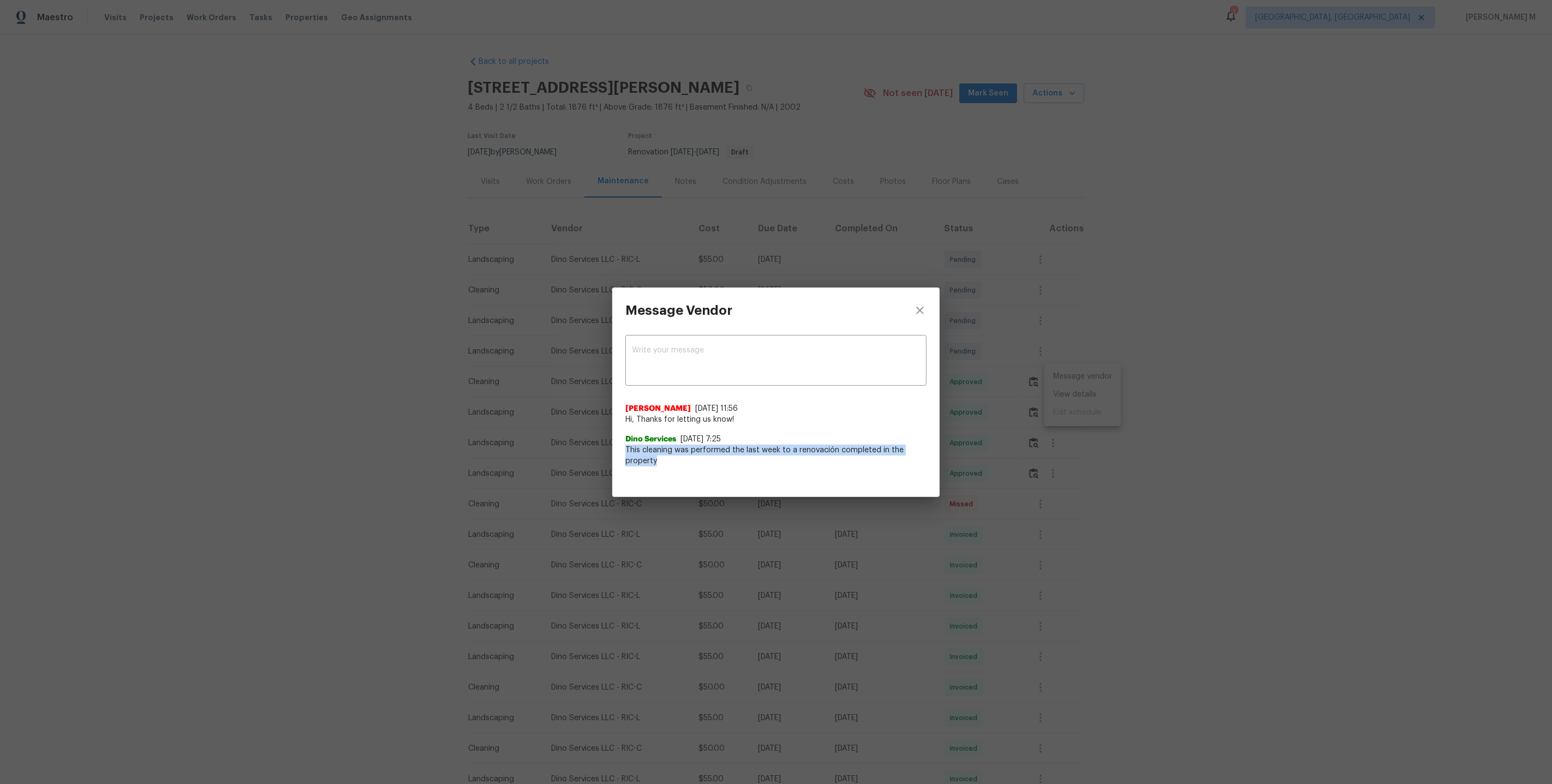
drag, startPoint x: 627, startPoint y: 445, endPoint x: 682, endPoint y: 463, distance: 57.9
click at [682, 463] on span "This cleaning was performed the last week to a renovación completed in the prop…" at bounding box center [776, 456] width 301 height 22
click at [1064, 543] on div "Message Vendor x ​ [PERSON_NAME] [DATE] 11:56 Hi, Thanks for letting us know! D…" at bounding box center [776, 392] width 1552 height 784
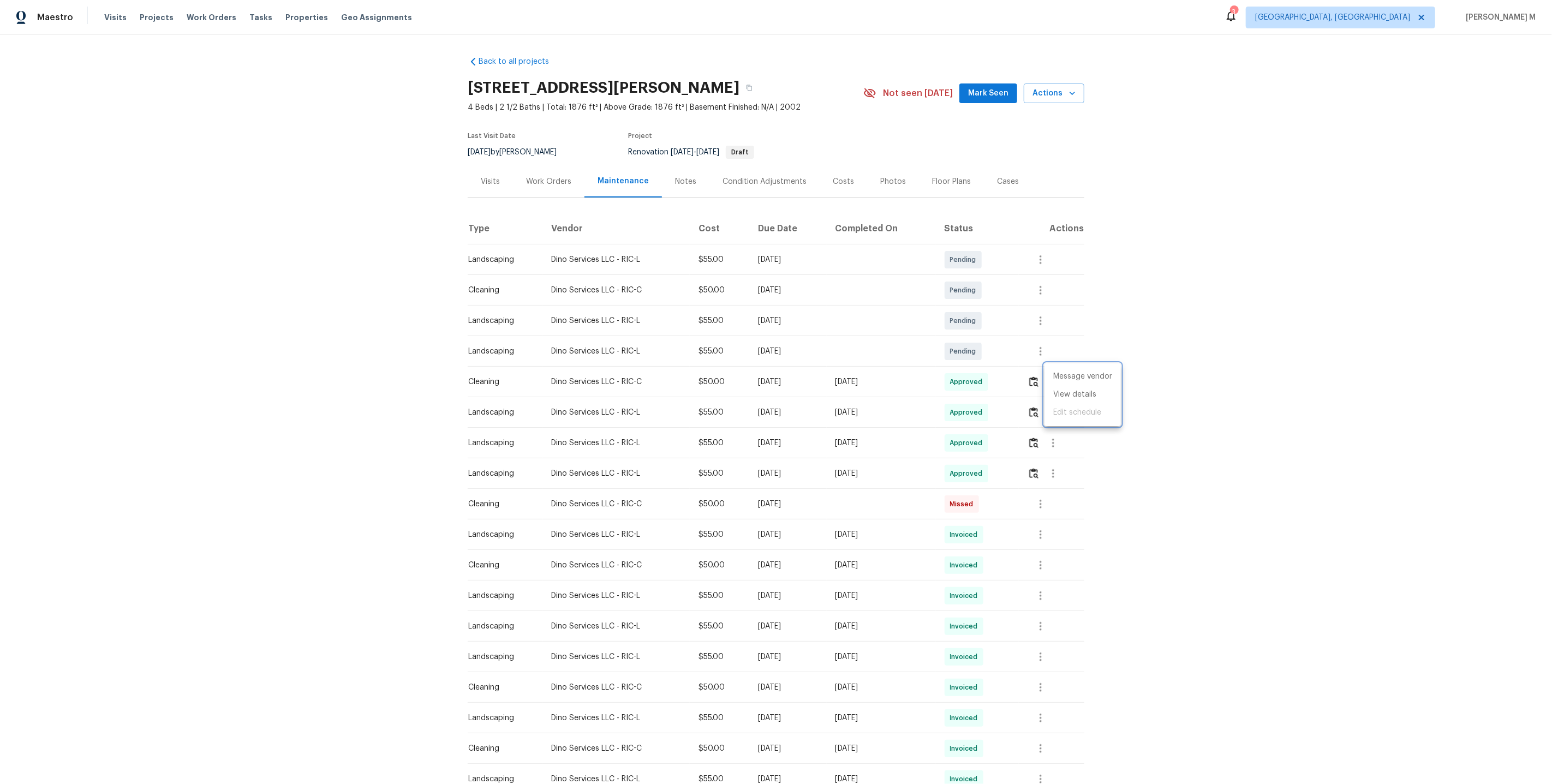
click at [865, 366] on div at bounding box center [776, 392] width 1552 height 784
click at [403, 192] on div "Back to all projects [STREET_ADDRESS][PERSON_NAME] 4 Beds | 2 1/2 Baths | Total…" at bounding box center [776, 409] width 1552 height 749
click at [316, 247] on div "Back to all projects [STREET_ADDRESS][PERSON_NAME] 4 Beds | 2 1/2 Baths | Total…" at bounding box center [776, 409] width 1552 height 749
click at [567, 170] on div "Work Orders" at bounding box center [548, 181] width 71 height 32
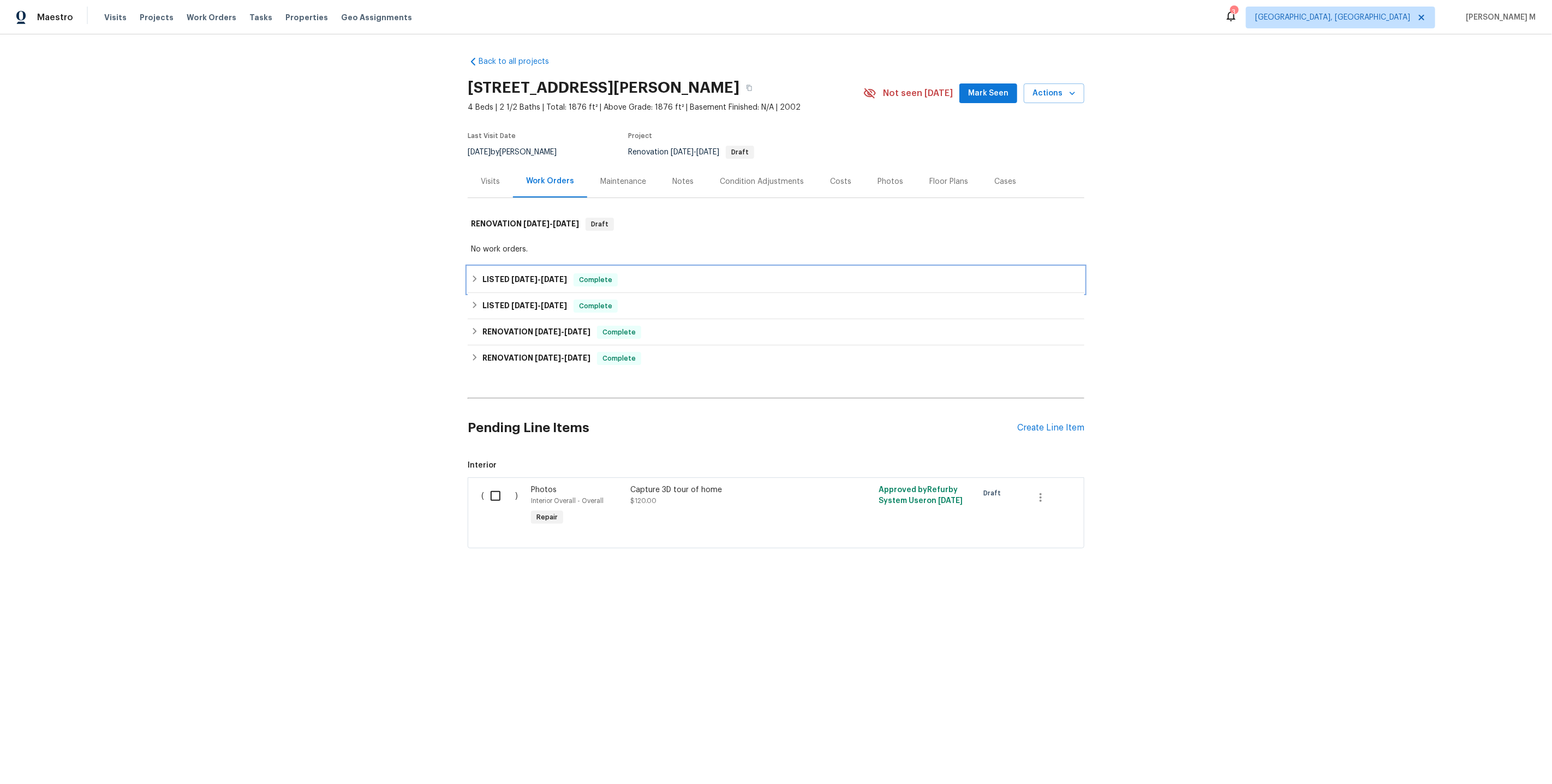
click at [537, 276] on span "[DATE] - [DATE]" at bounding box center [539, 279] width 55 height 8
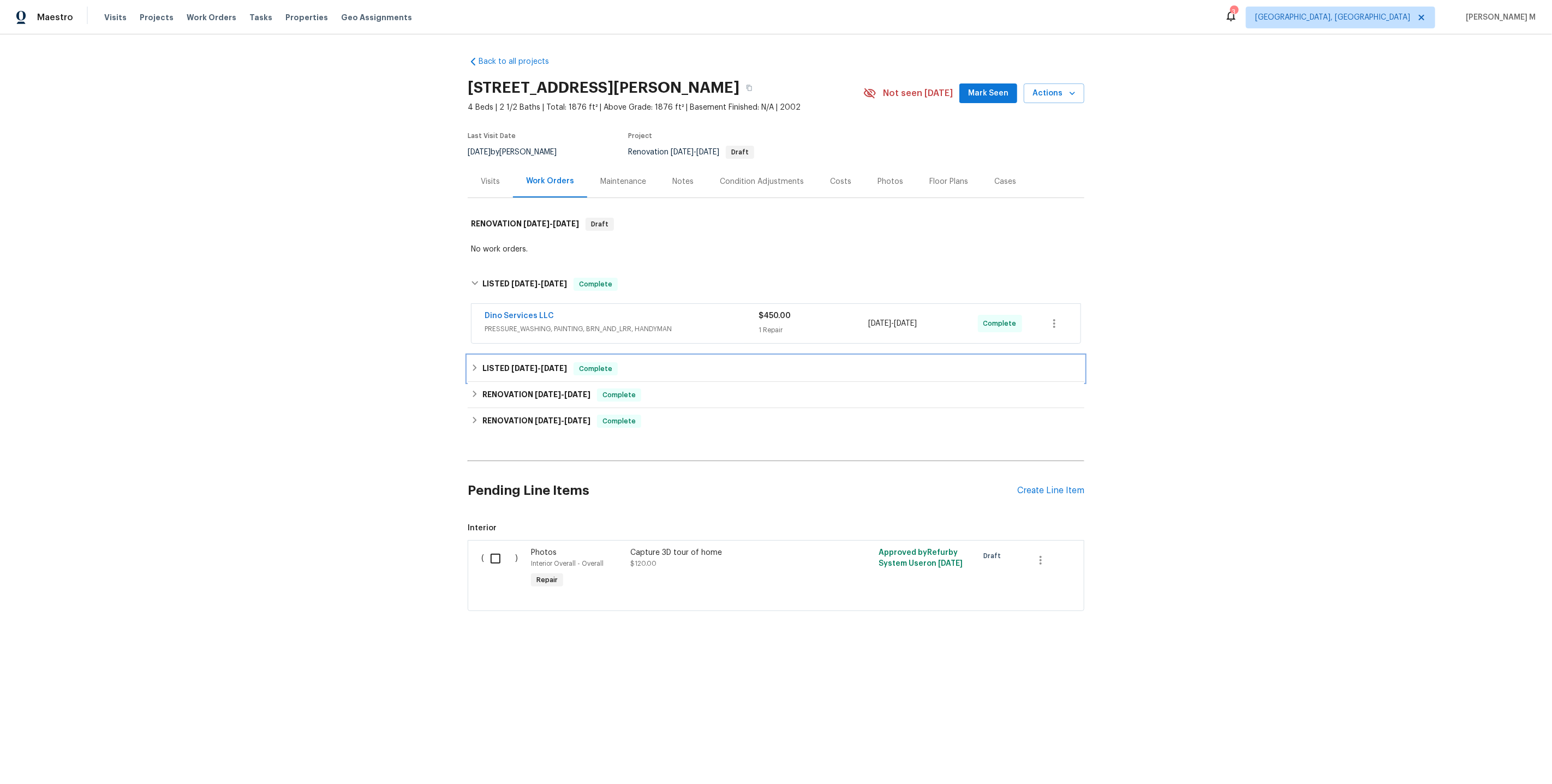
click at [489, 364] on h6 "LISTED [DATE] - [DATE]" at bounding box center [524, 368] width 85 height 13
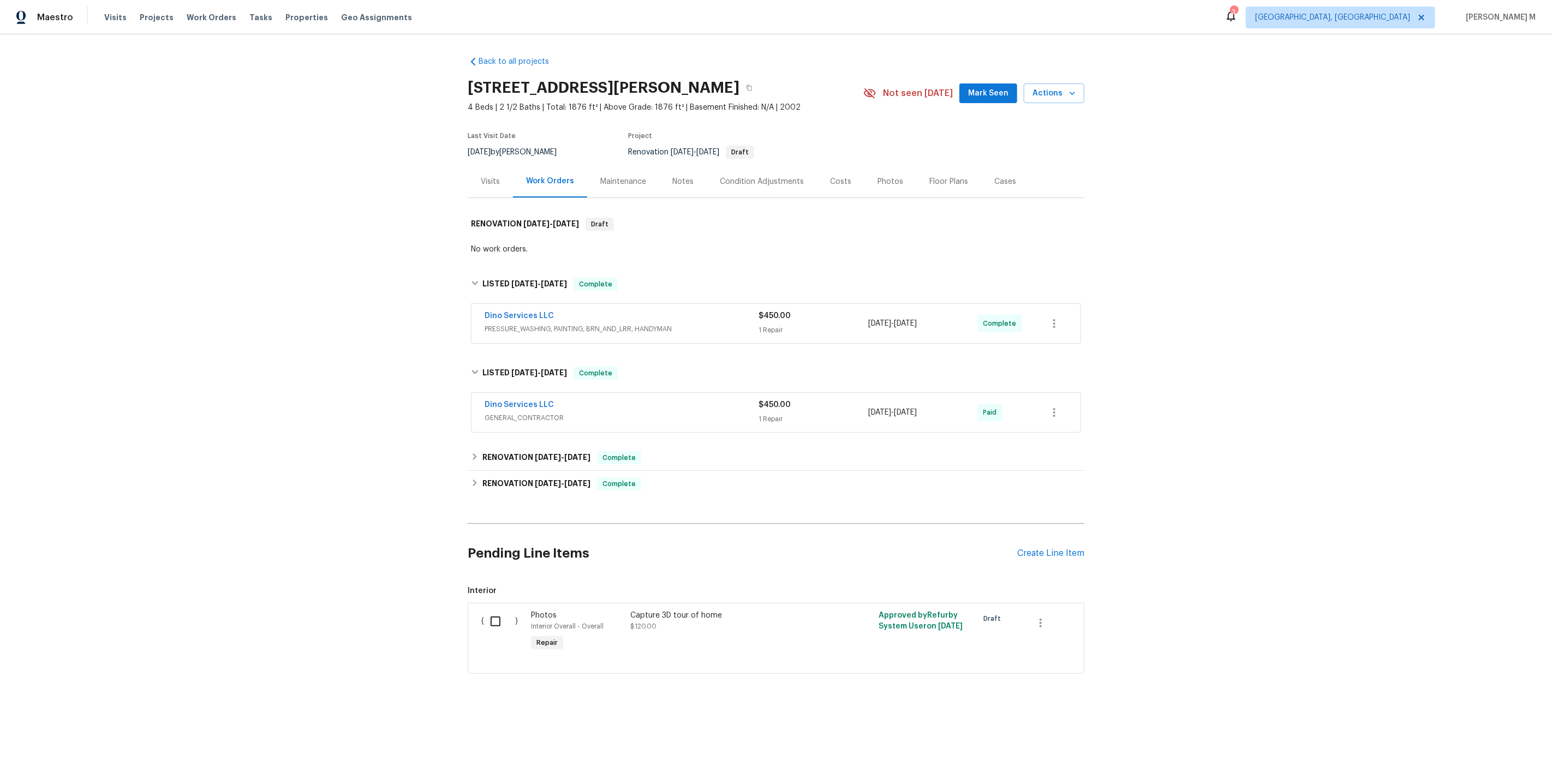
click at [614, 182] on div "Maintenance" at bounding box center [623, 181] width 72 height 32
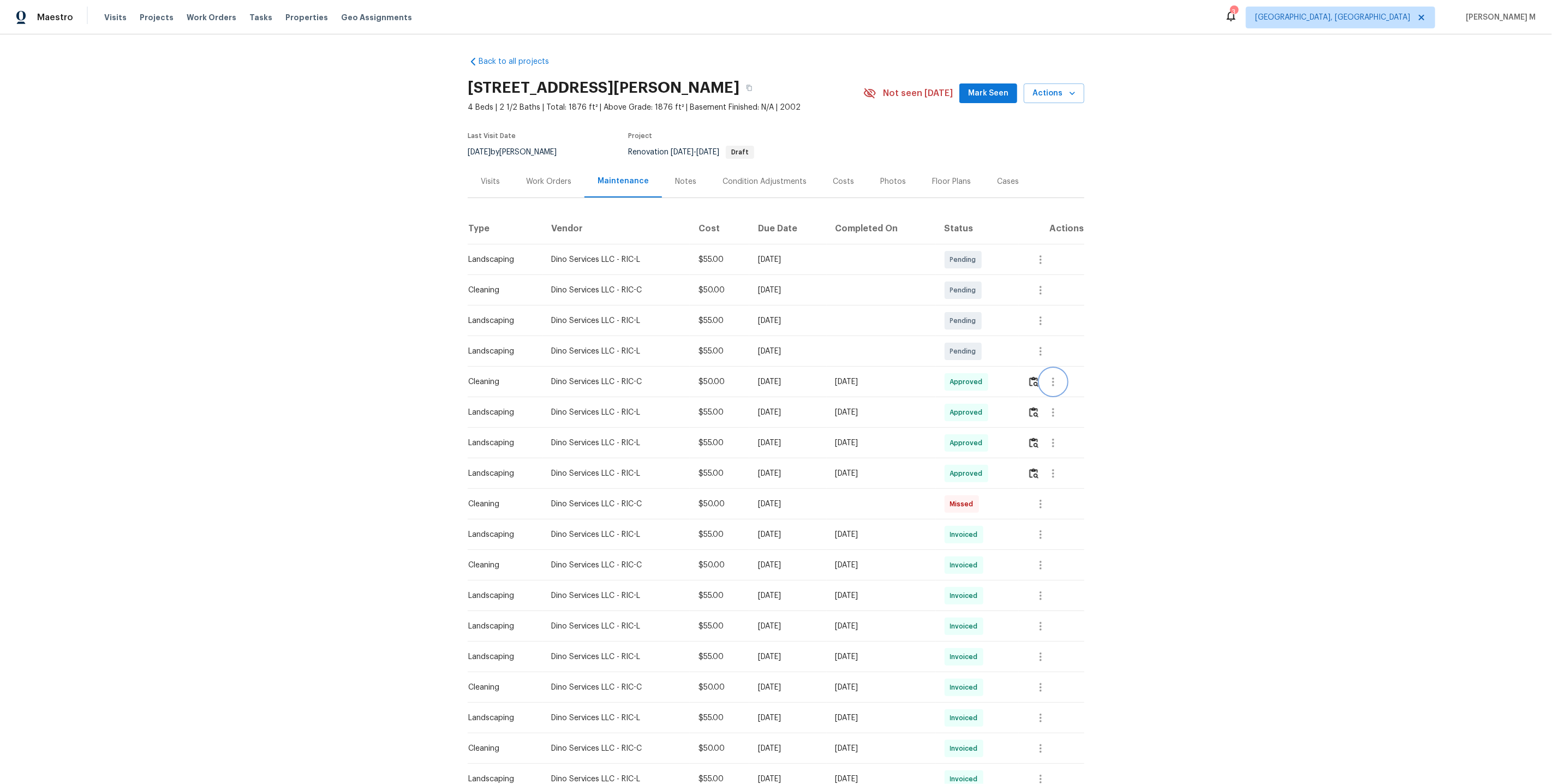
click at [1060, 375] on icon "button" at bounding box center [1053, 382] width 13 height 13
click at [1060, 375] on li "Message vendor" at bounding box center [1082, 377] width 76 height 18
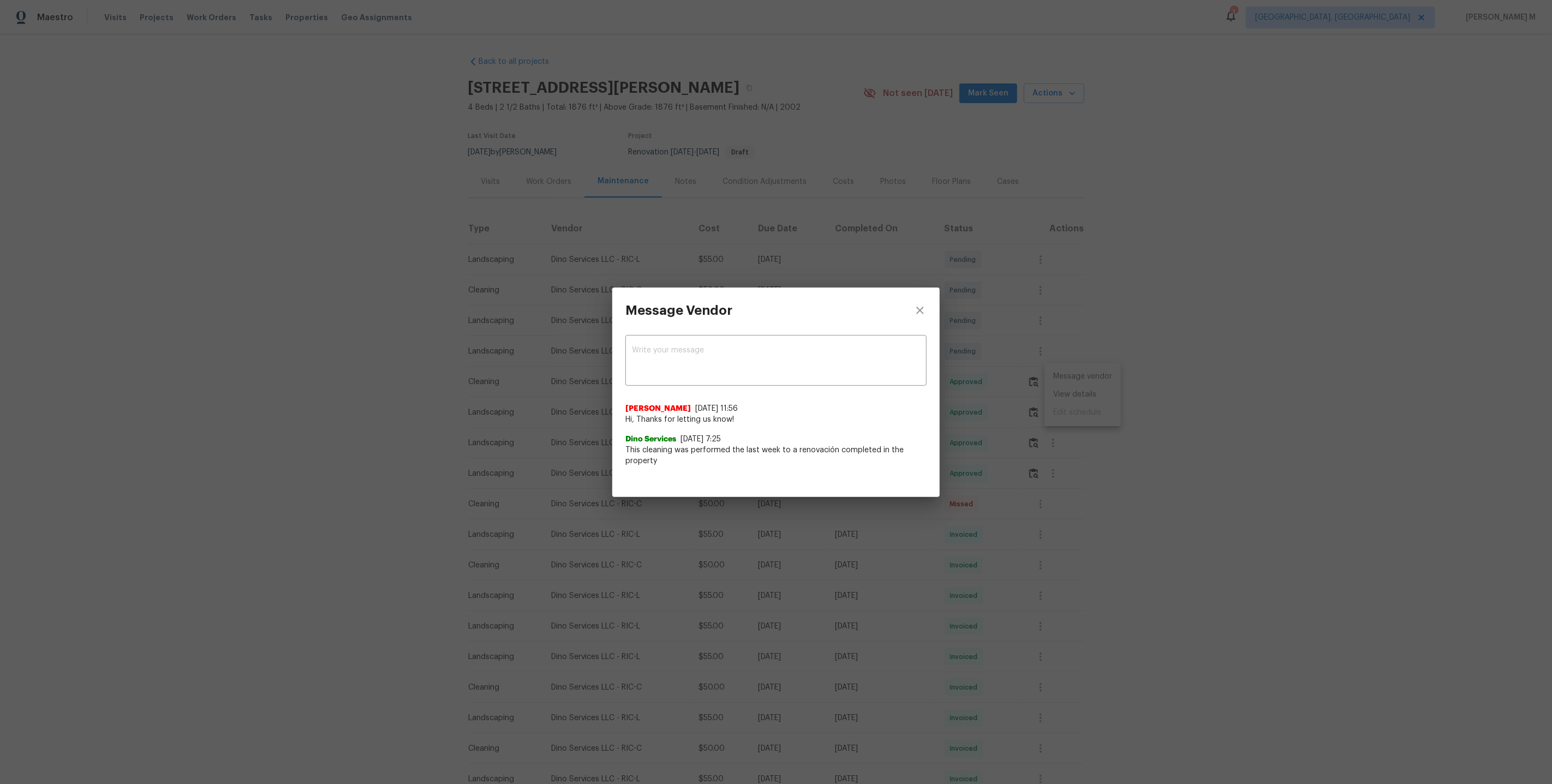
click at [1031, 440] on div "Message Vendor x ​ [PERSON_NAME] [DATE] 11:56 Hi, Thanks for letting us know! D…" at bounding box center [776, 392] width 1552 height 784
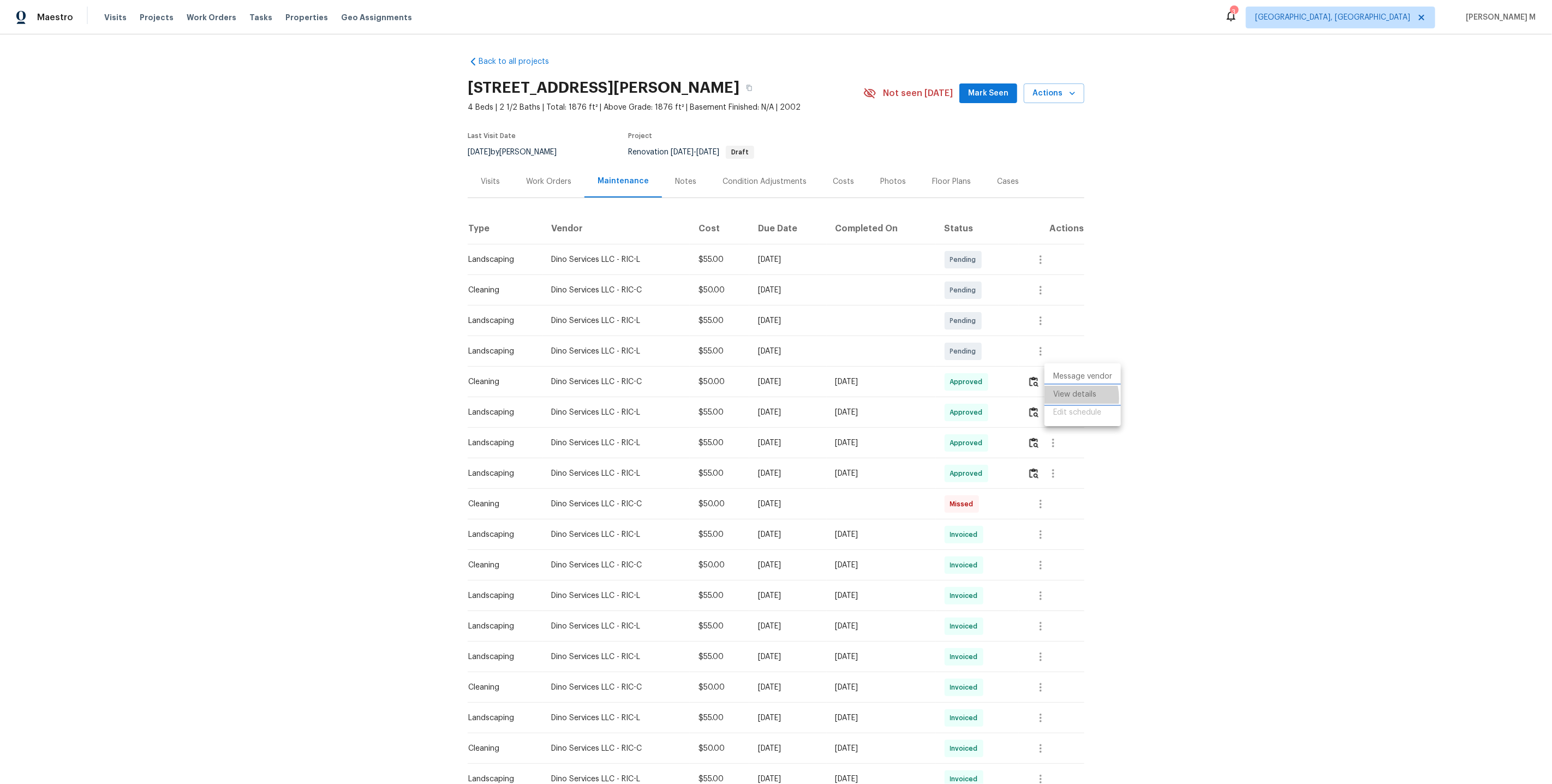
click at [1065, 398] on li "View details" at bounding box center [1082, 395] width 76 height 18
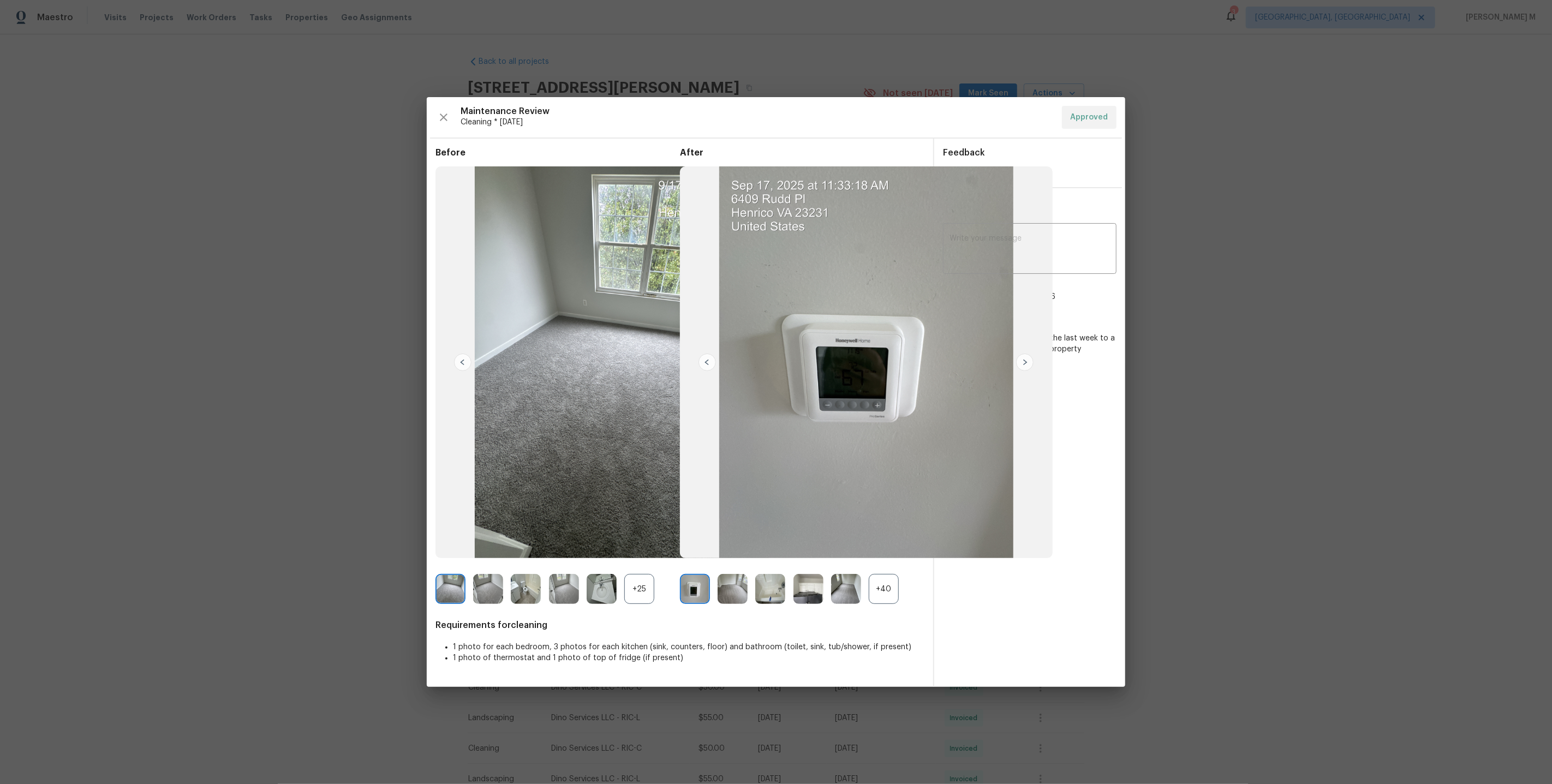
click at [727, 598] on img at bounding box center [732, 589] width 30 height 30
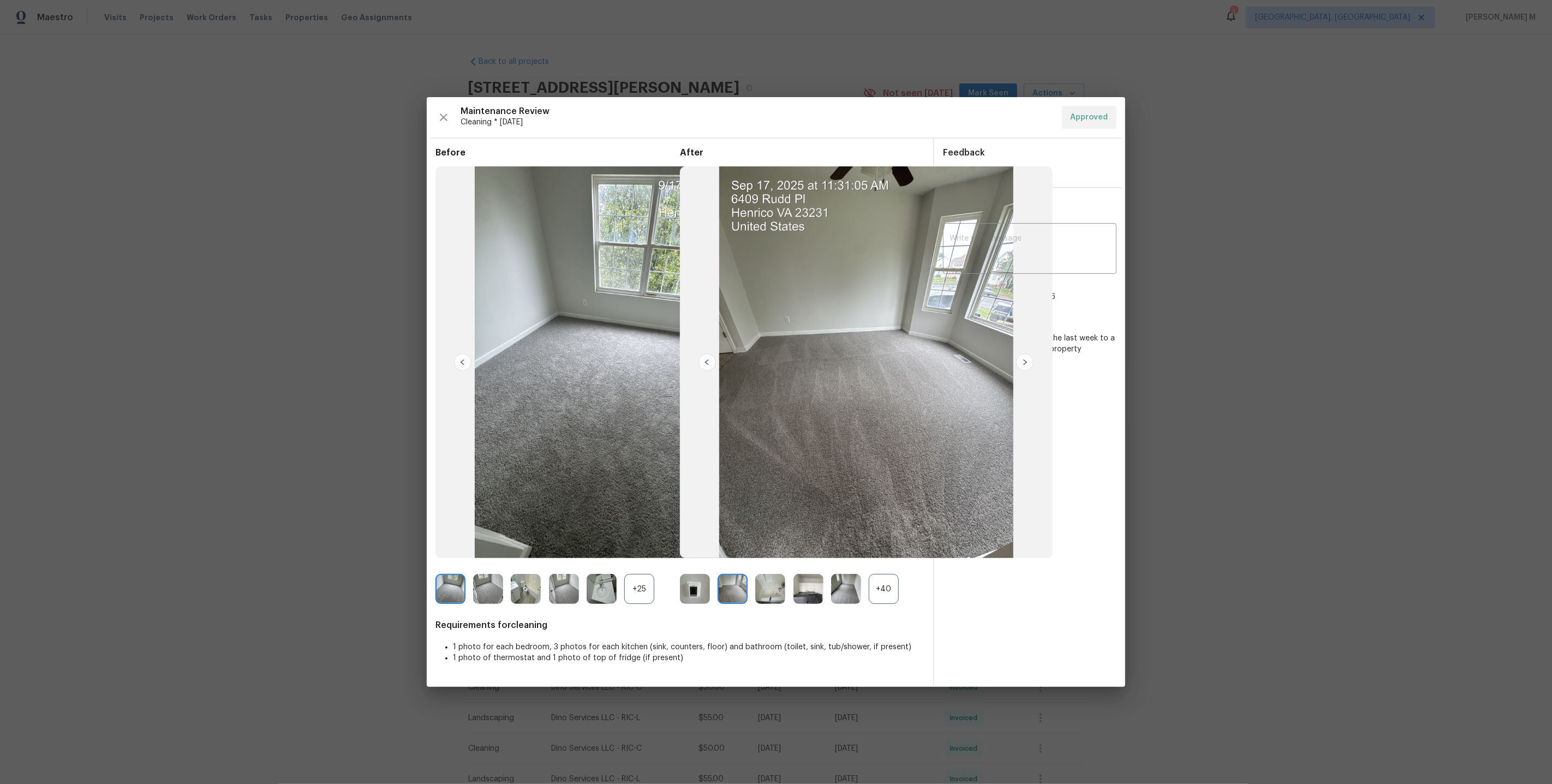
click at [646, 386] on img at bounding box center [622, 362] width 373 height 392
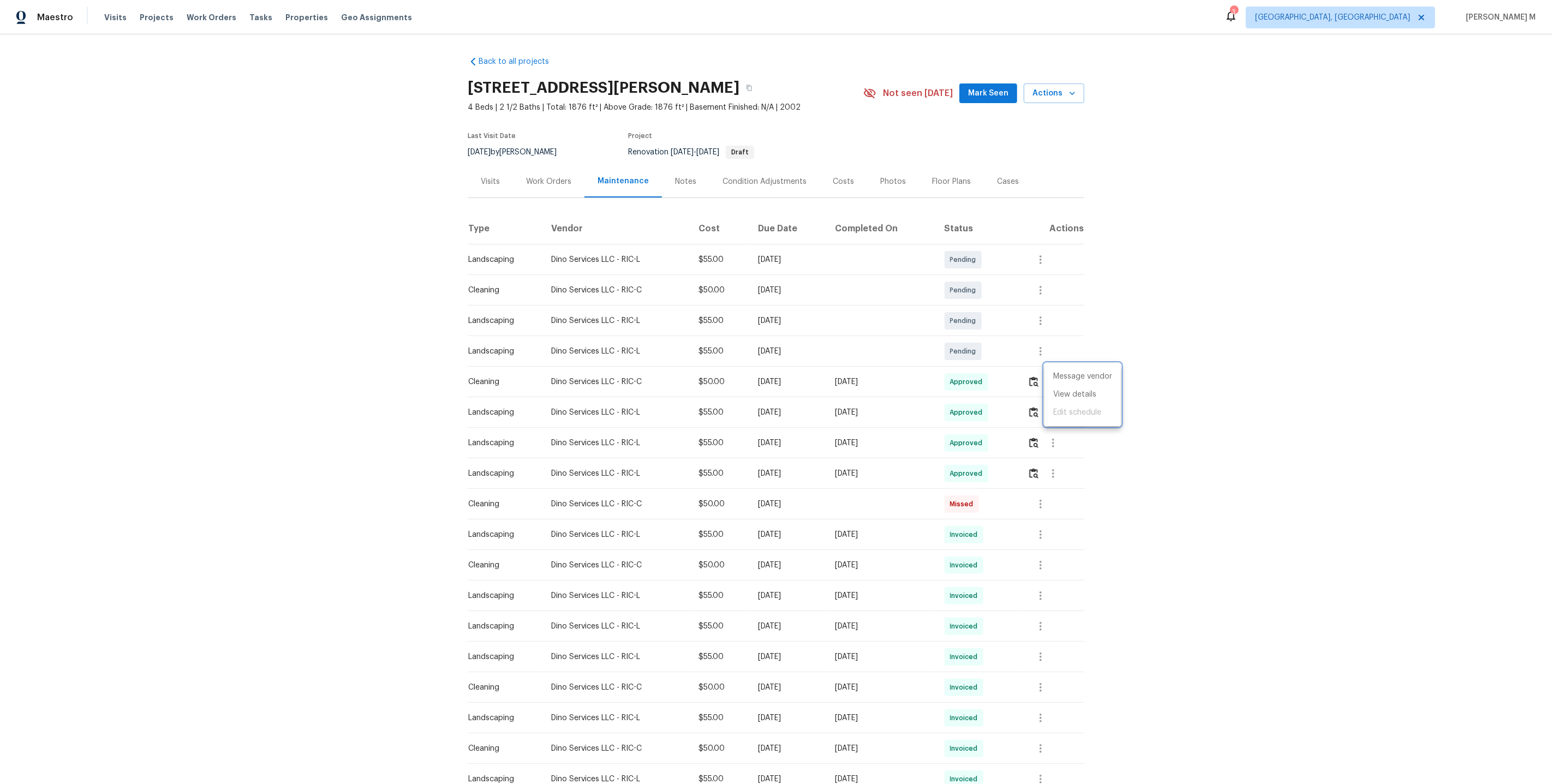
click at [528, 175] on div at bounding box center [776, 392] width 1552 height 784
click at [549, 181] on div "Work Orders" at bounding box center [548, 181] width 71 height 32
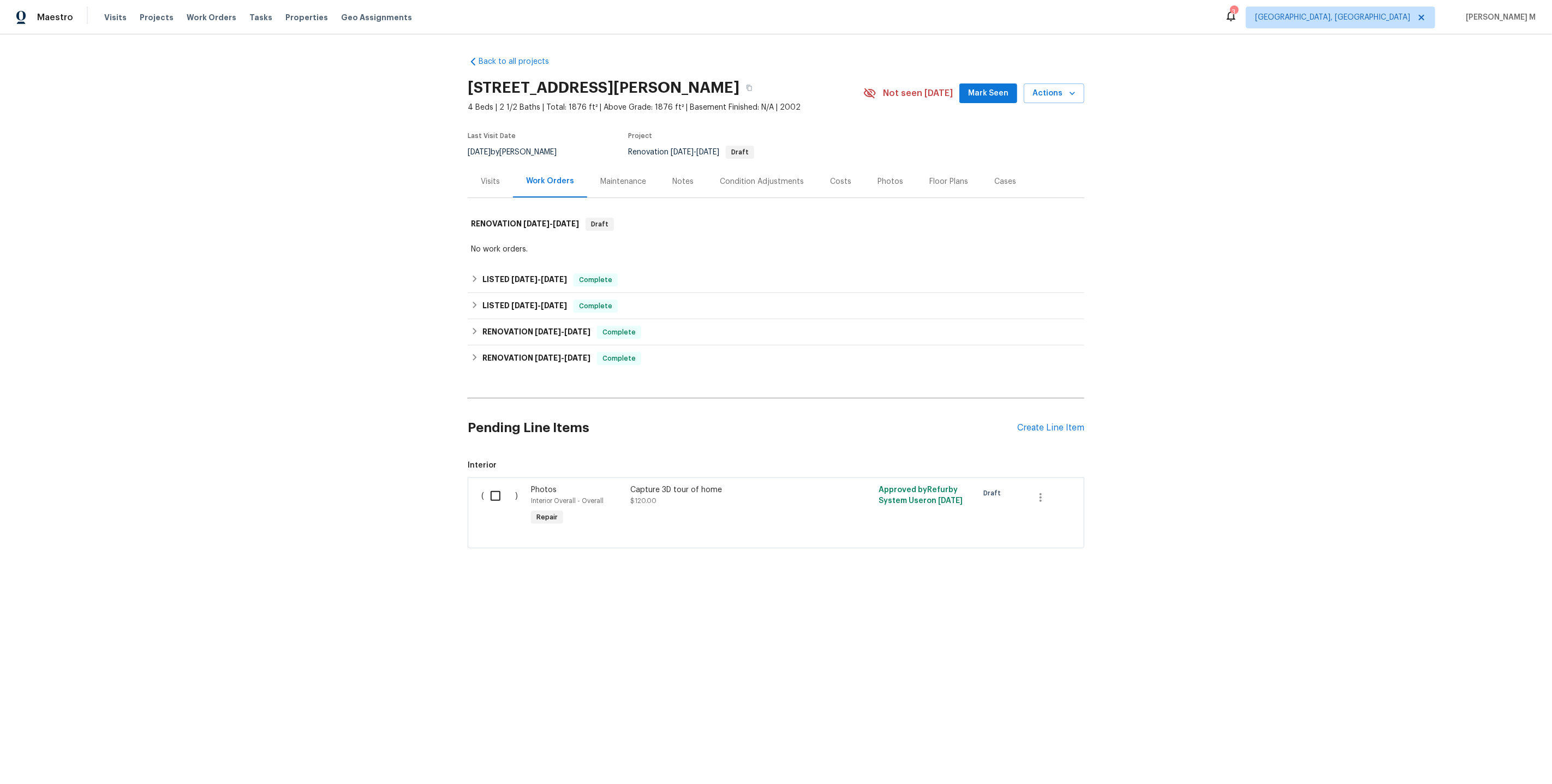
click at [785, 484] on div "Capture 3D tour of home" at bounding box center [726, 490] width 192 height 11
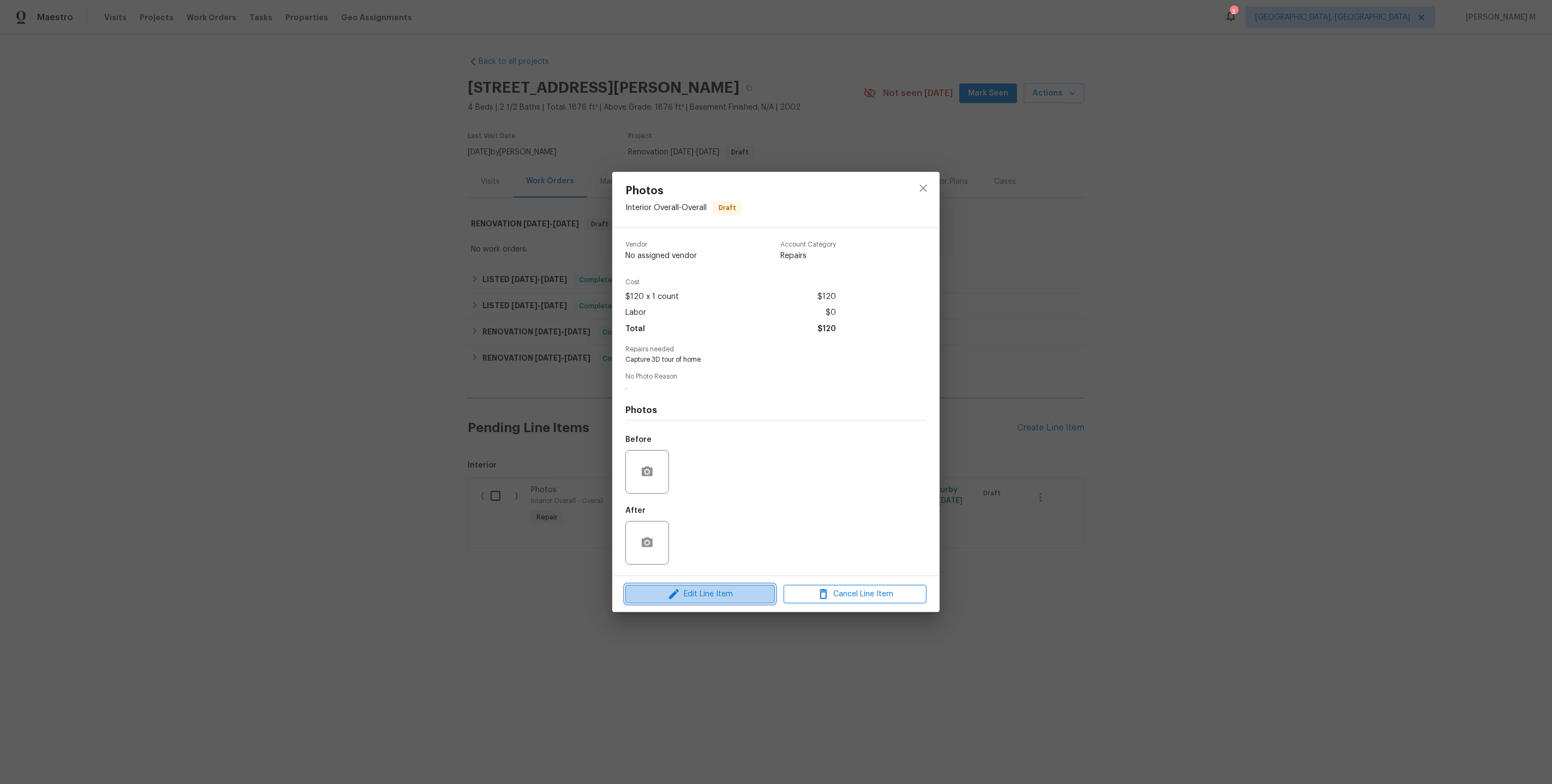
click at [700, 587] on span "Edit Line Item" at bounding box center [700, 594] width 143 height 14
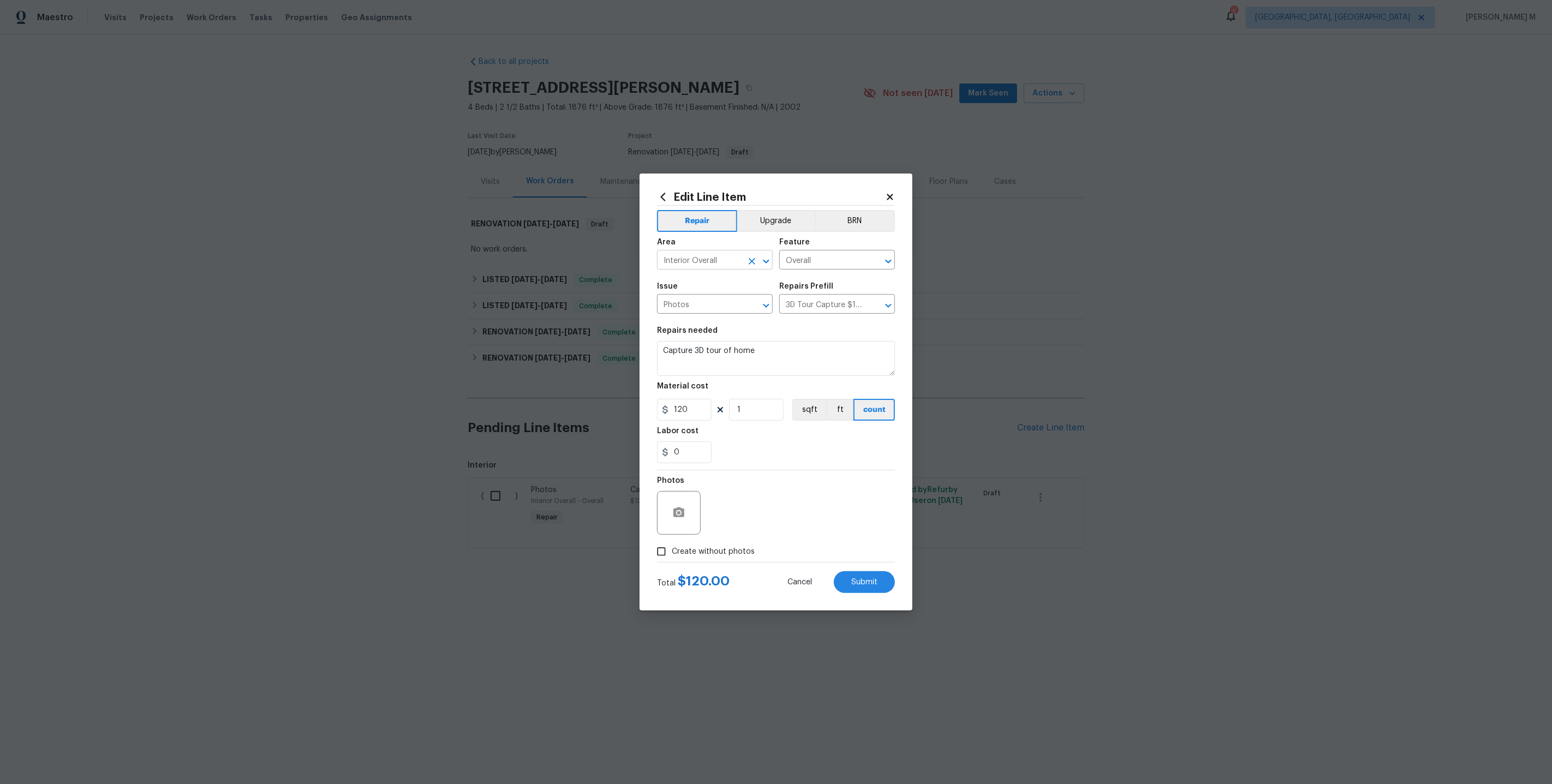
click at [685, 269] on input "Interior Overall" at bounding box center [699, 261] width 85 height 17
click at [813, 269] on input "Overall" at bounding box center [822, 261] width 85 height 17
click at [826, 339] on li "Windows" at bounding box center [838, 334] width 117 height 18
type input "Windows"
click at [714, 312] on input "Photos" at bounding box center [699, 305] width 85 height 17
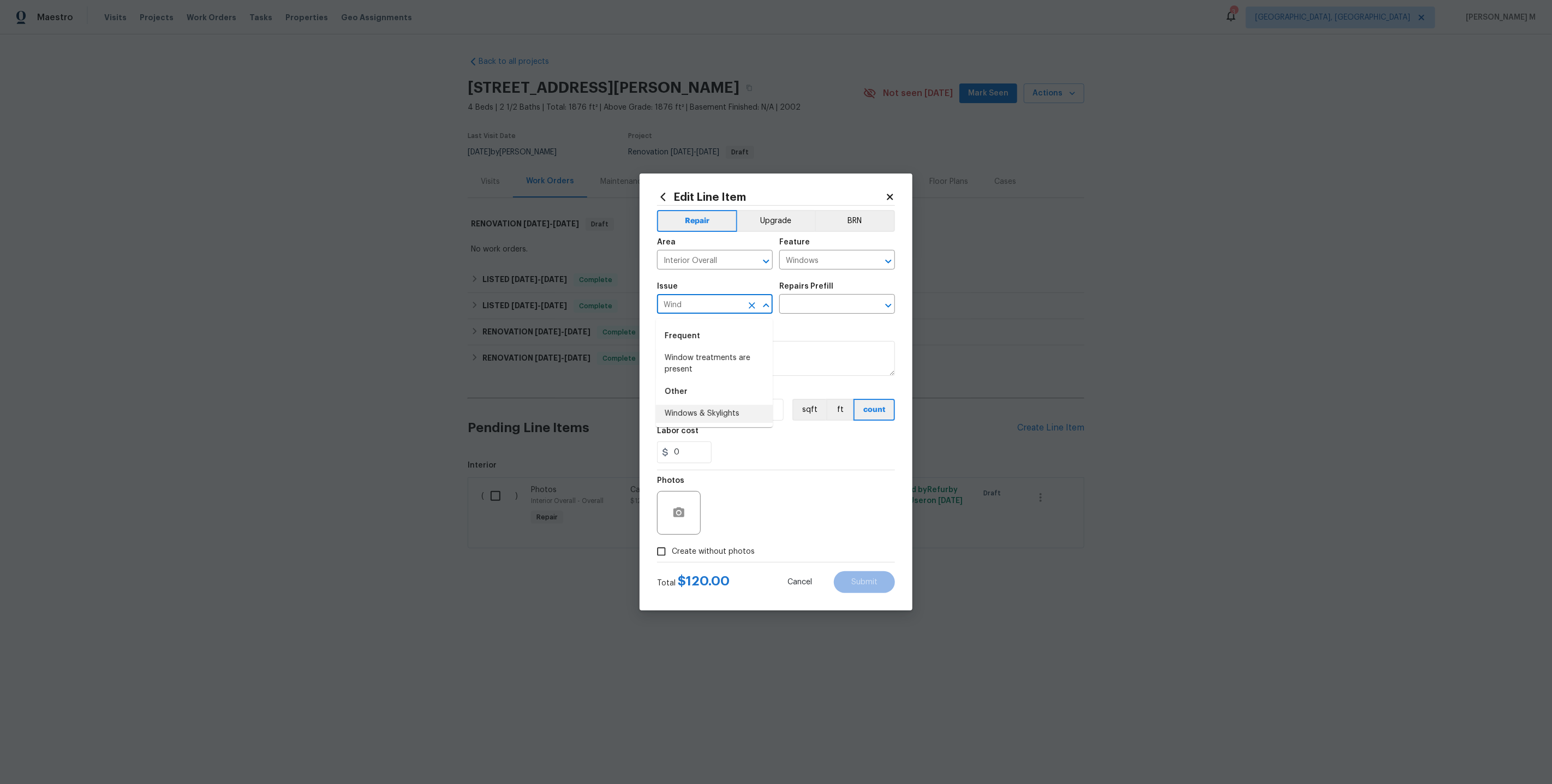
click at [703, 418] on li "Windows & Skylights" at bounding box center [714, 413] width 117 height 18
type input "Windows & Skylights"
click at [811, 317] on div "Issue Windows & Skylights ​ Repairs Prefill ​" at bounding box center [775, 299] width 238 height 44
click at [811, 314] on input "text" at bounding box center [822, 305] width 85 height 17
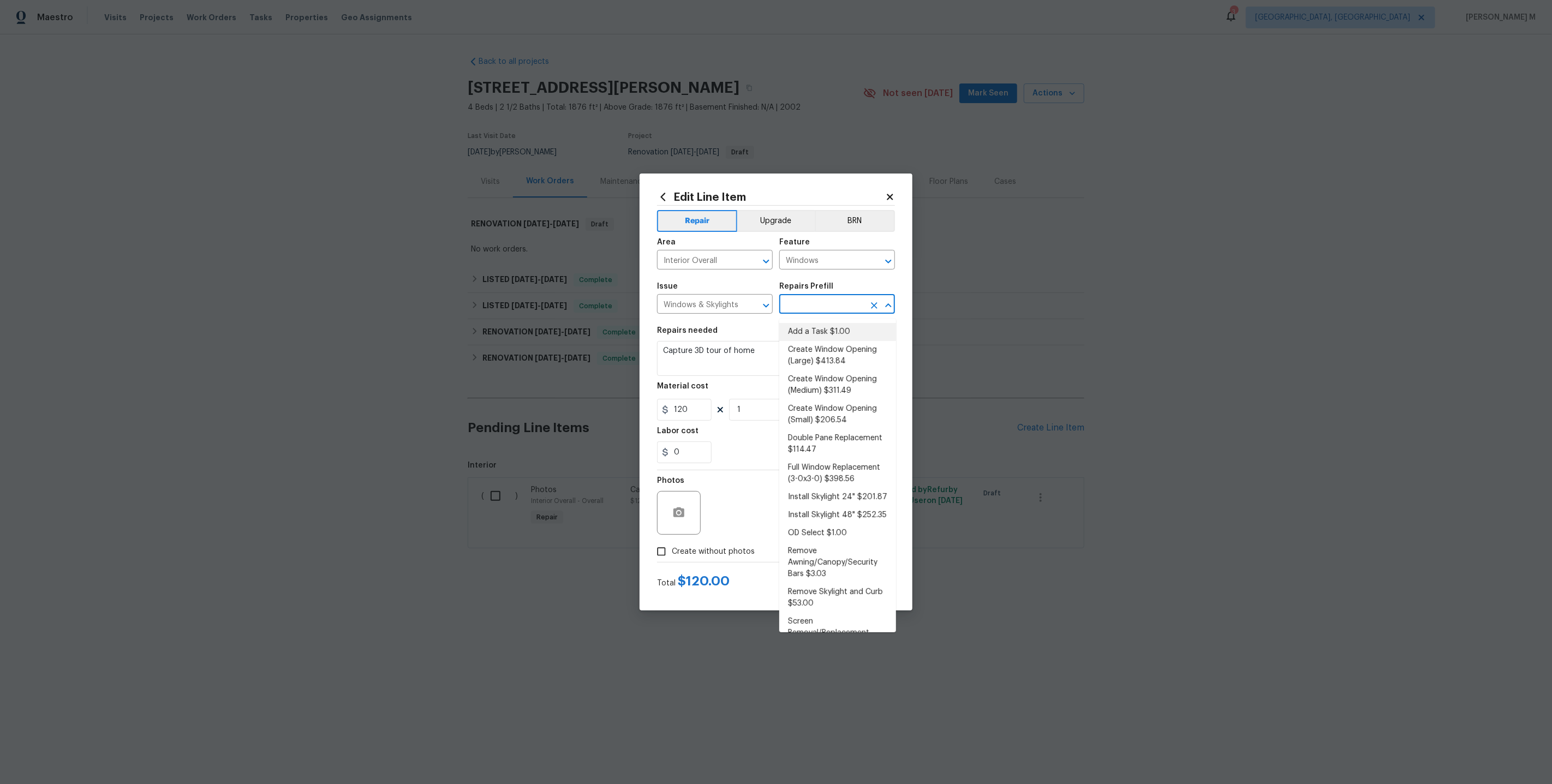
click at [809, 332] on li "Add a Task $1.00" at bounding box center [838, 332] width 117 height 18
type input "Add a Task $1.00"
type textarea "HPM to detail"
type input "1"
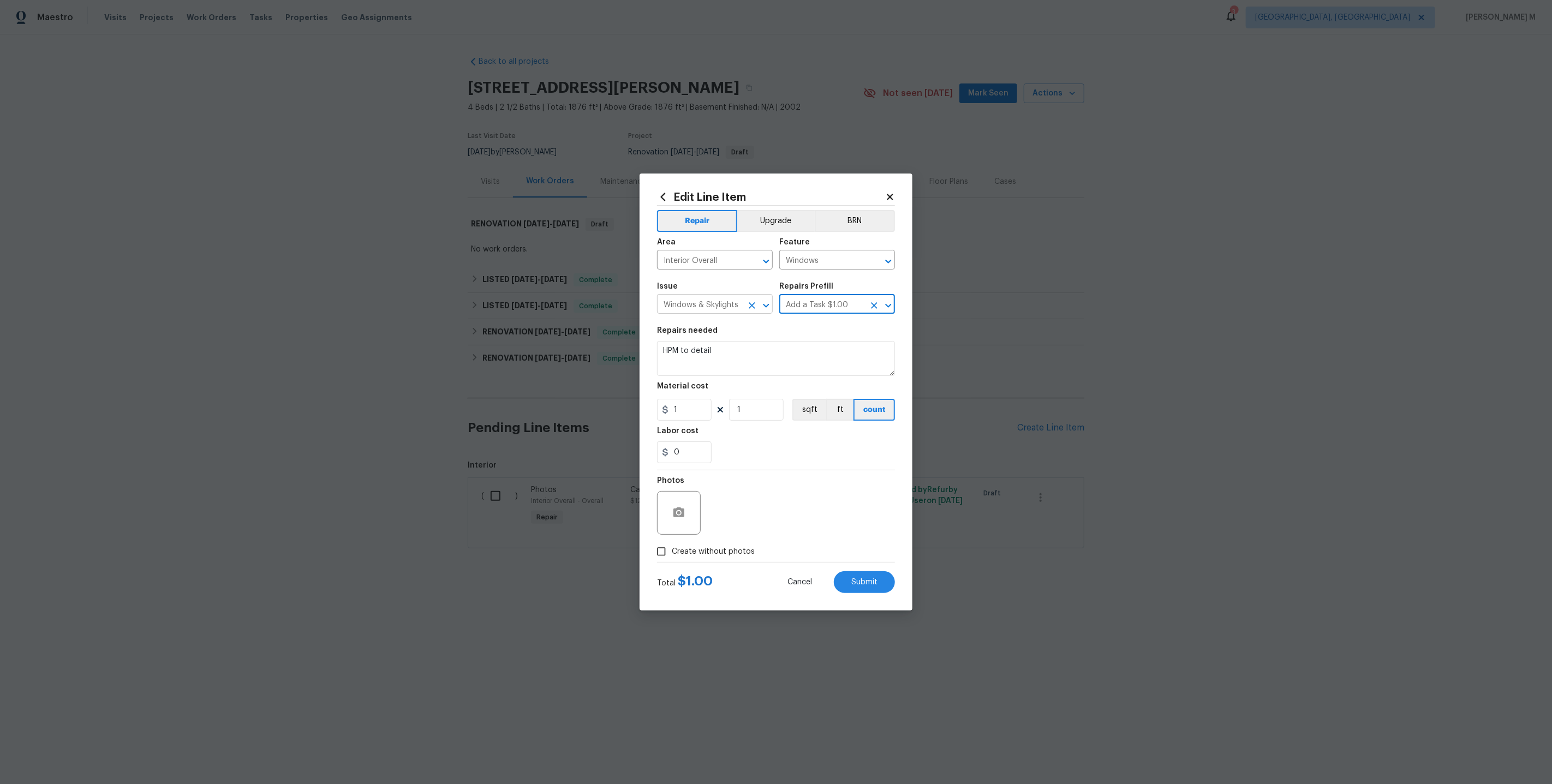
click at [698, 301] on input "Windows & Skylights" at bounding box center [699, 305] width 85 height 17
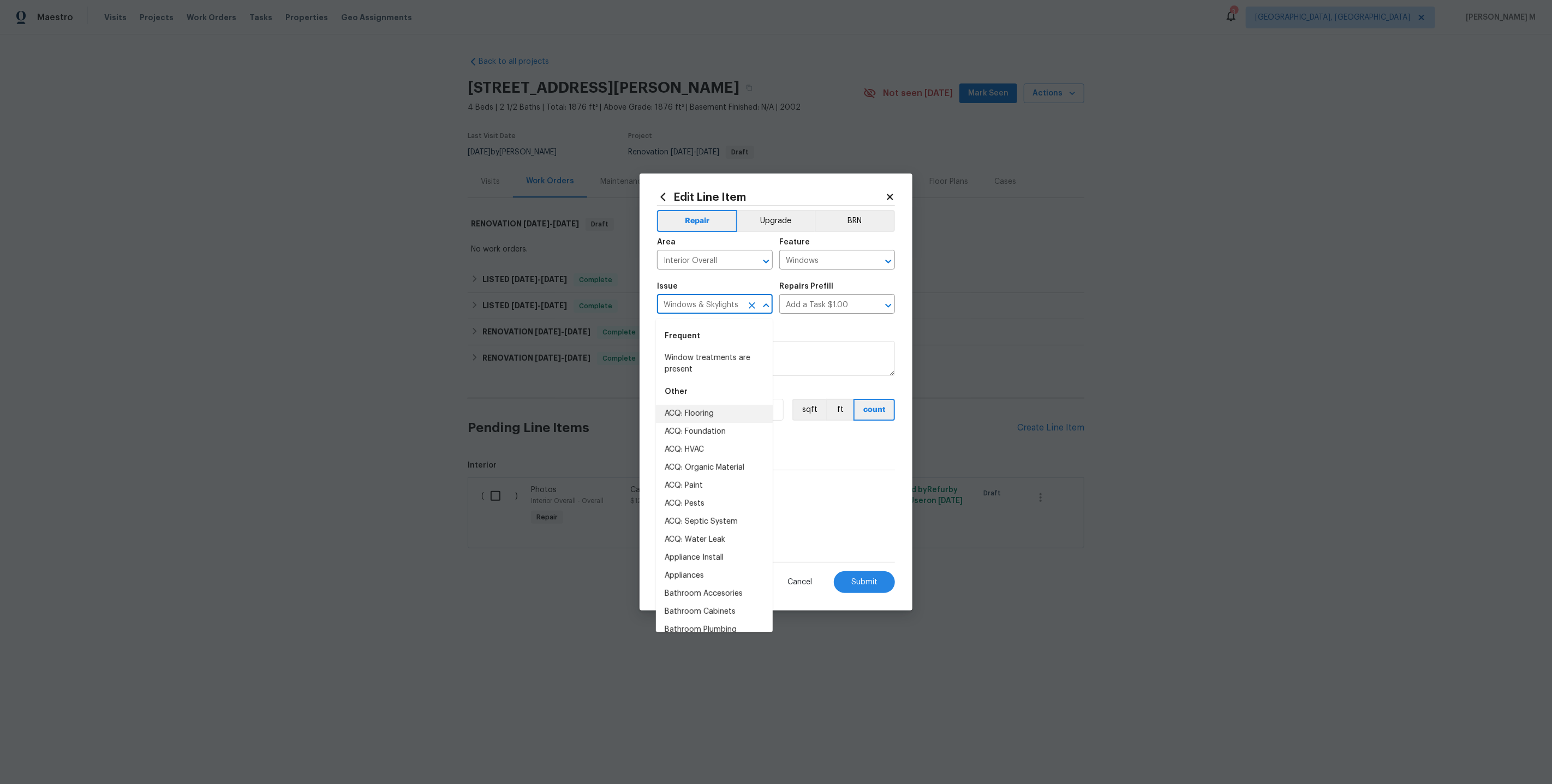
click at [698, 301] on input "Windows & Skylights" at bounding box center [699, 305] width 85 height 17
click at [813, 263] on input "Windows" at bounding box center [822, 261] width 85 height 17
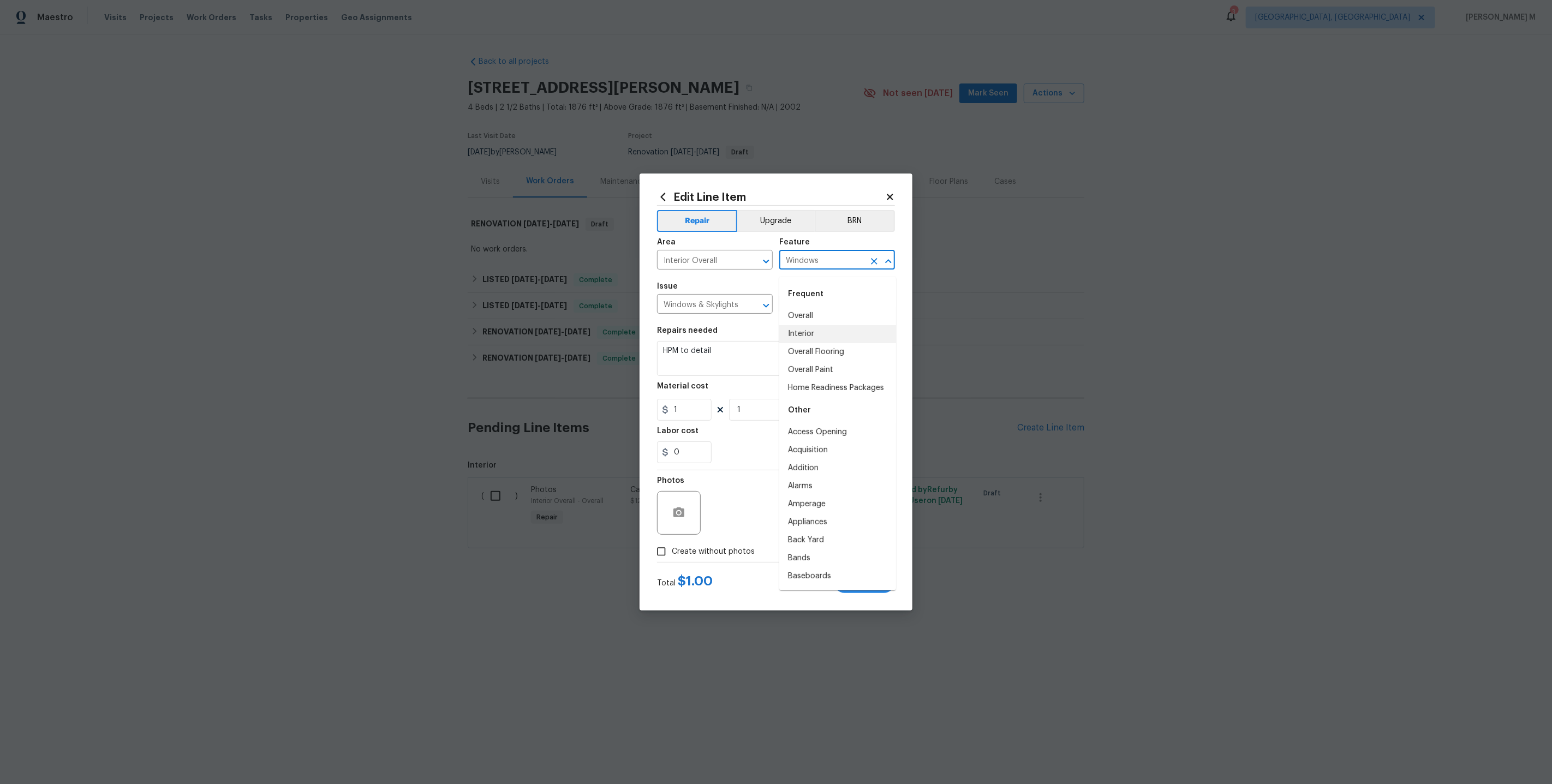
click at [813, 263] on input "Windows" at bounding box center [822, 261] width 85 height 17
click at [679, 305] on input "Windows & Skylights" at bounding box center [699, 305] width 85 height 17
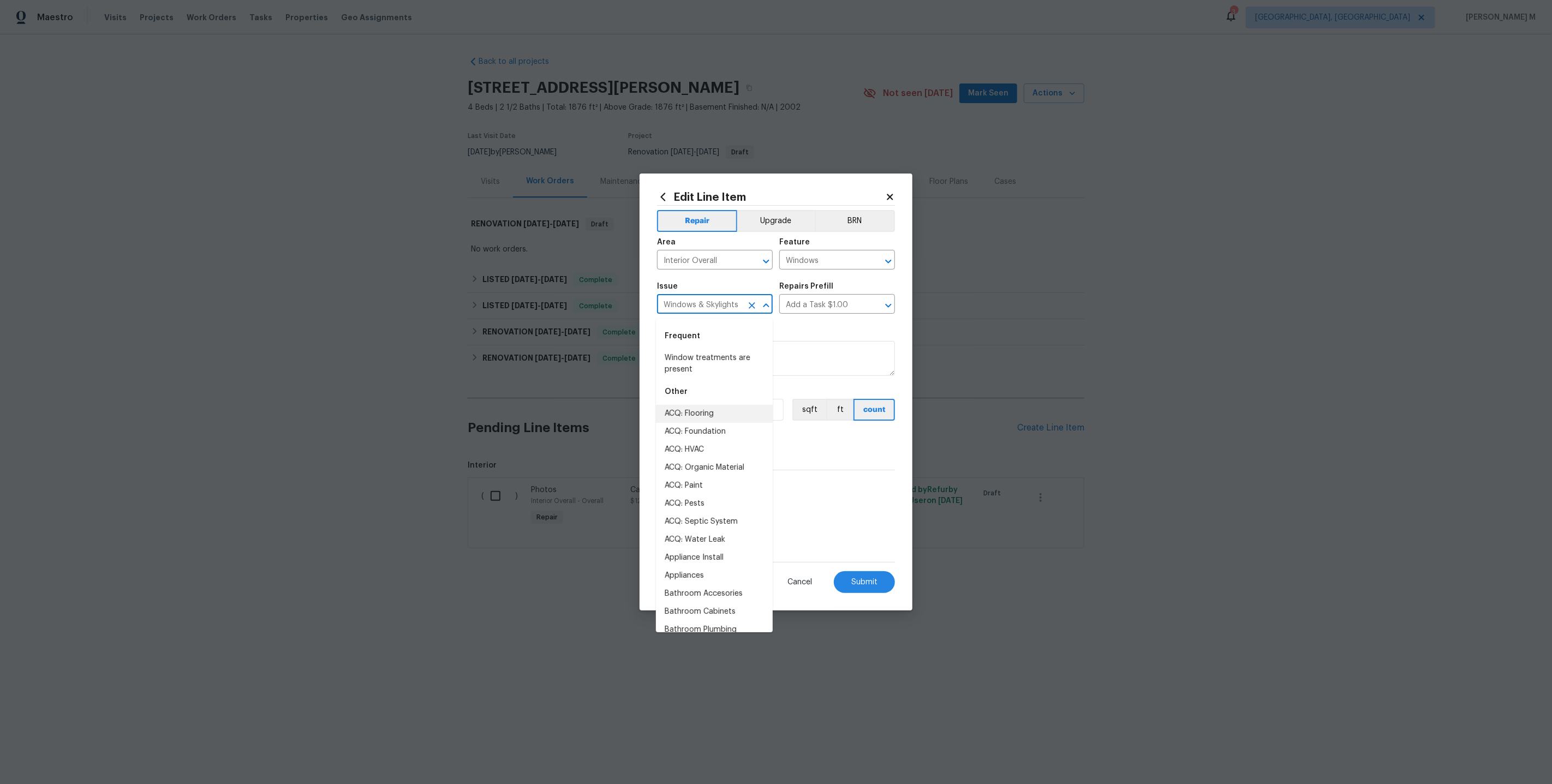
click at [679, 305] on input "Windows & Skylights" at bounding box center [699, 305] width 85 height 17
click at [815, 305] on input "Add a Task $1.00" at bounding box center [822, 305] width 85 height 17
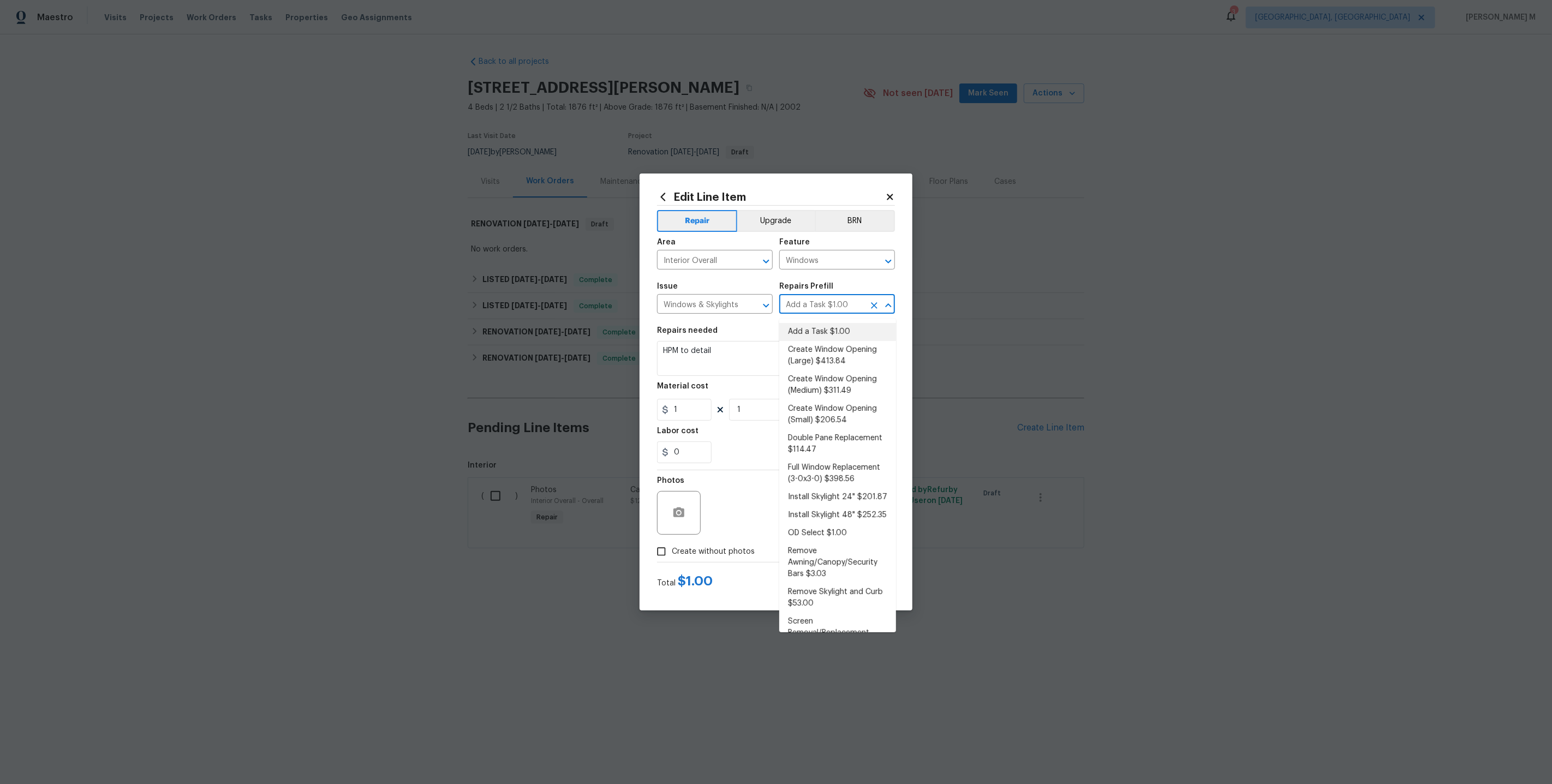
click at [815, 305] on input "Add a Task $1.00" at bounding box center [822, 305] width 85 height 17
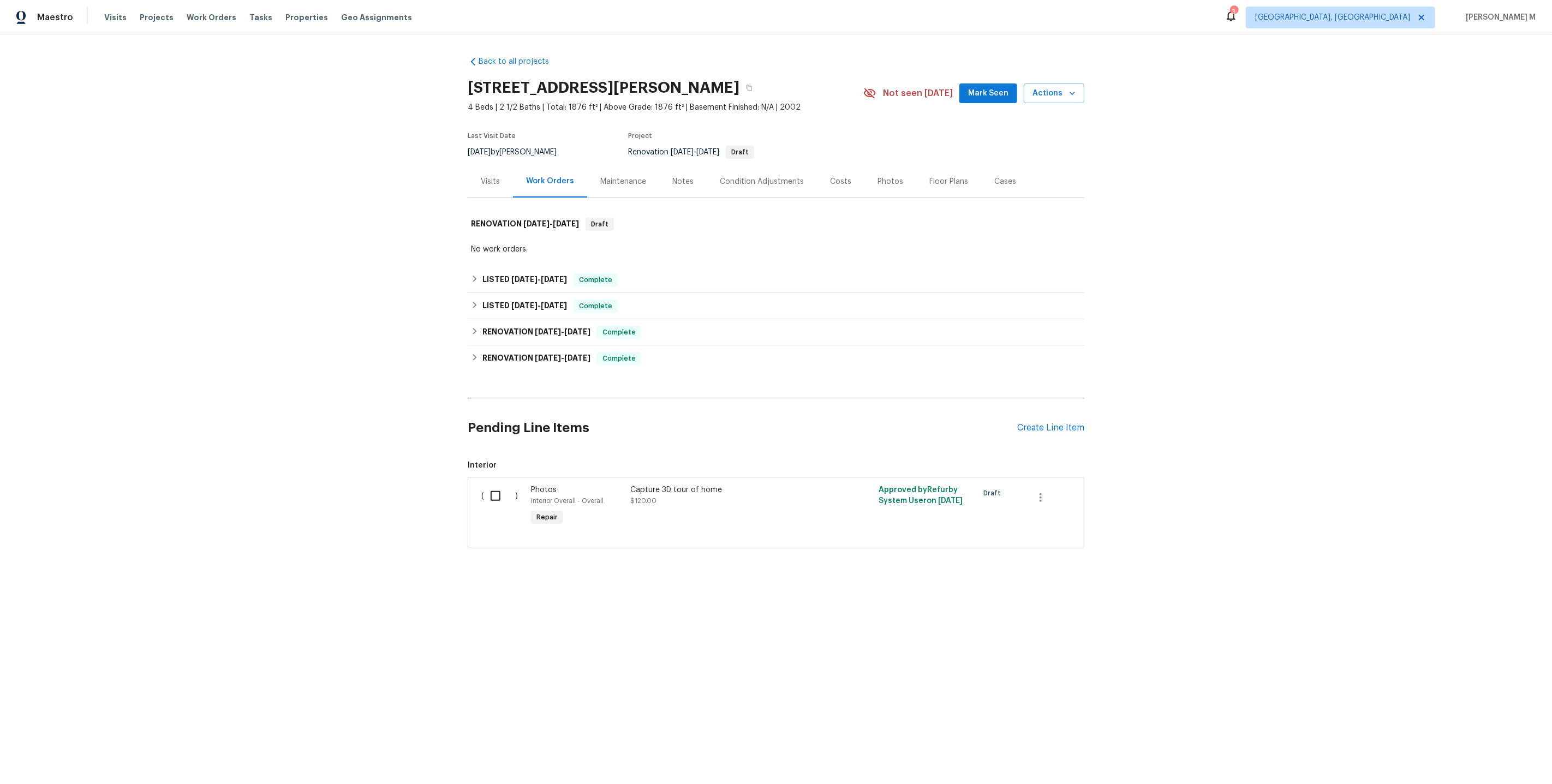
click at [1136, 274] on body "Maestro Visits Projects Work Orders Tasks Properties Geo Assignments 3 [GEOGRAP…" at bounding box center [776, 311] width 1552 height 623
click at [618, 184] on div "Maintenance" at bounding box center [623, 181] width 72 height 32
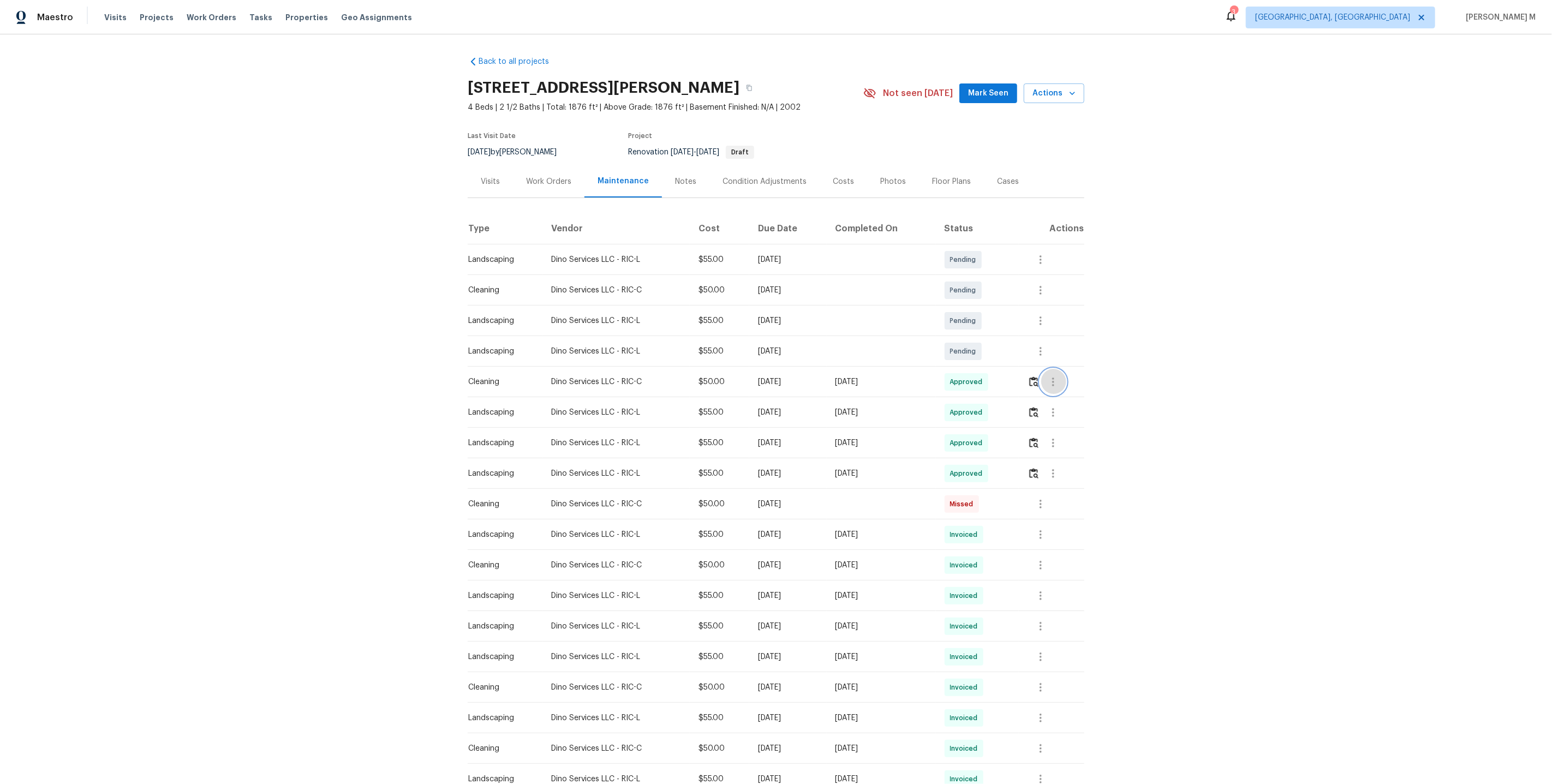
click at [1058, 377] on icon "button" at bounding box center [1053, 382] width 13 height 13
click at [1066, 390] on li "View details" at bounding box center [1082, 395] width 76 height 18
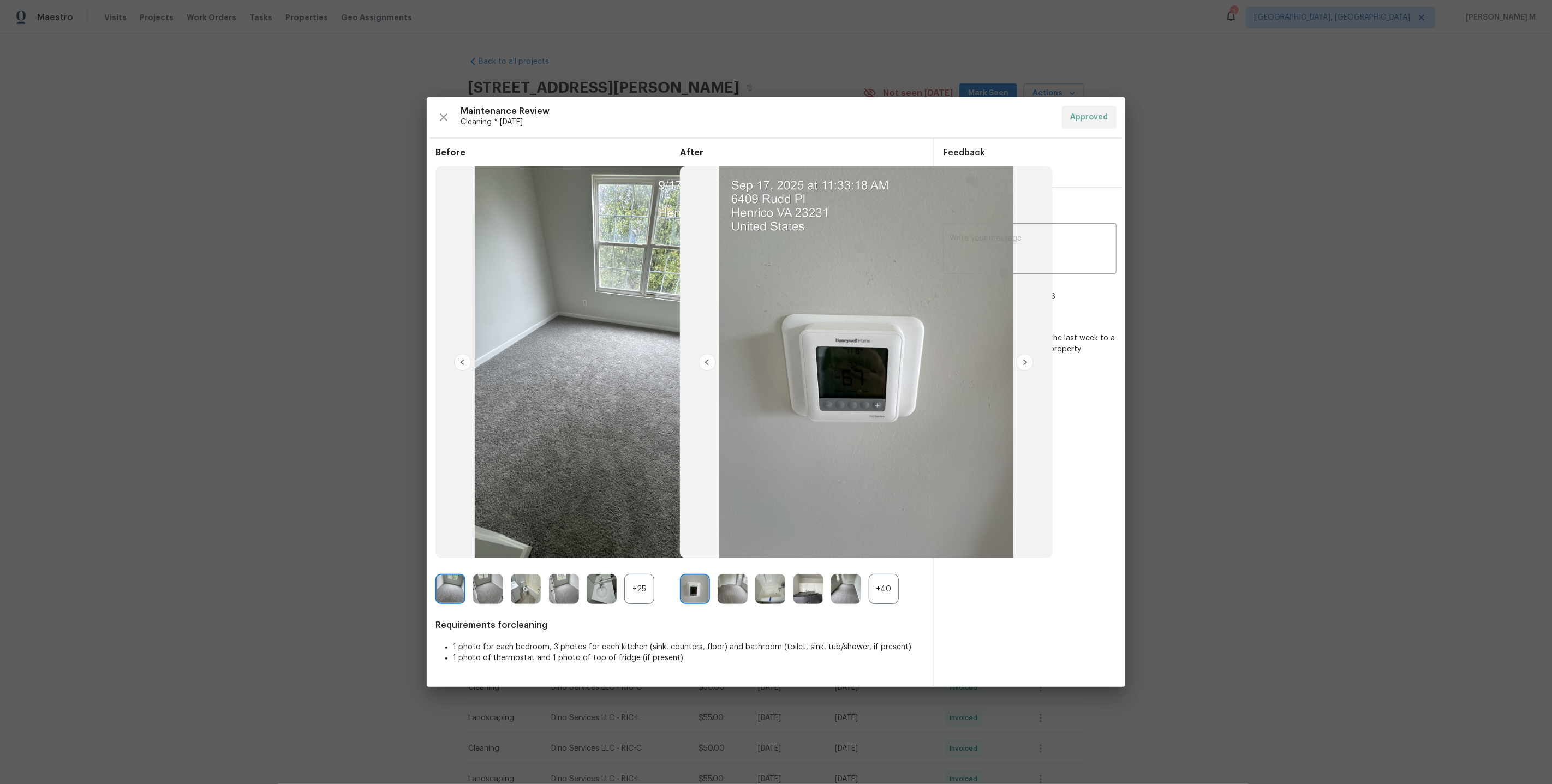
click at [879, 589] on div "+40" at bounding box center [883, 589] width 30 height 30
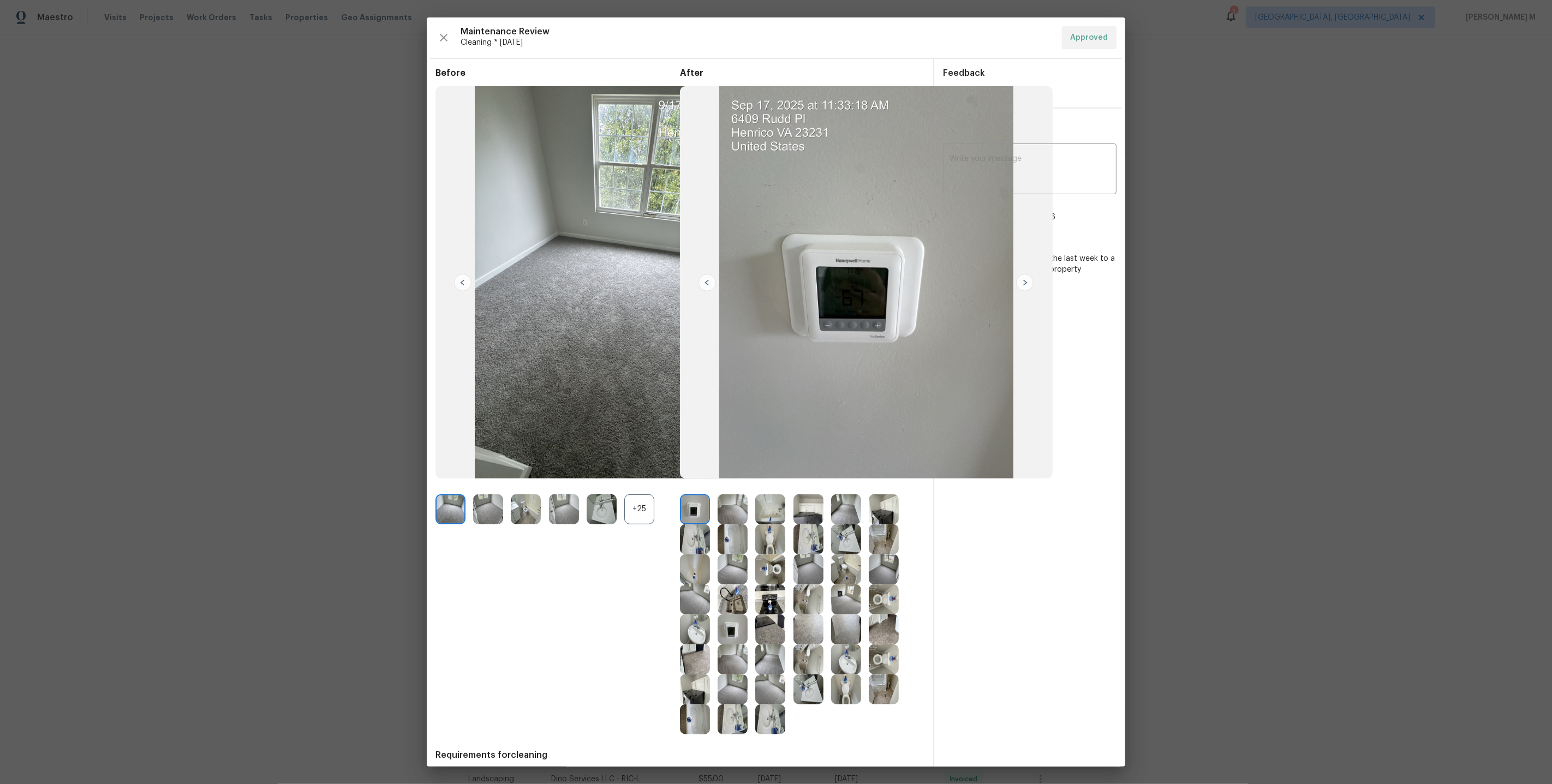
click at [559, 513] on img at bounding box center [563, 509] width 30 height 30
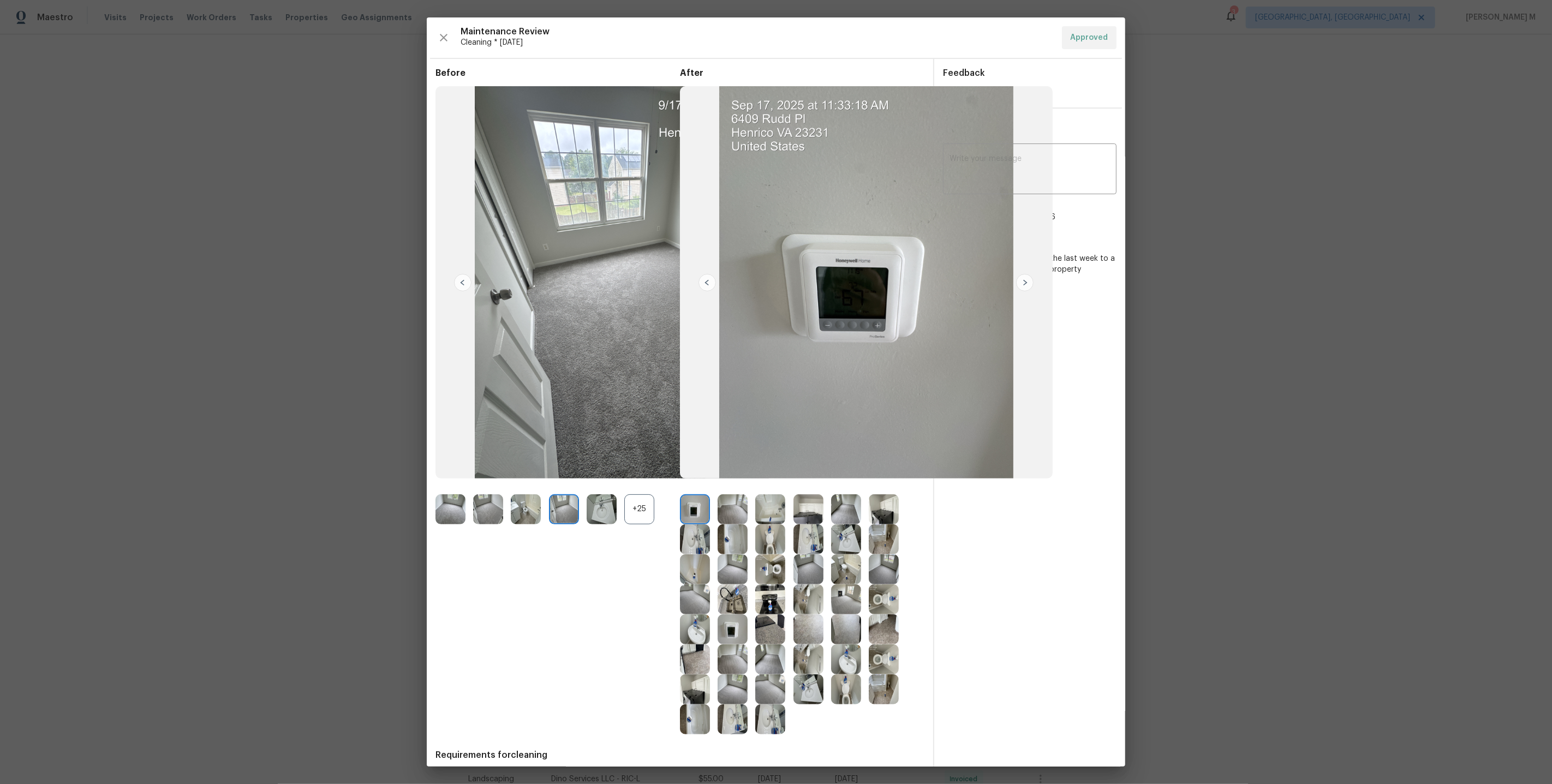
click at [443, 497] on img at bounding box center [450, 509] width 30 height 30
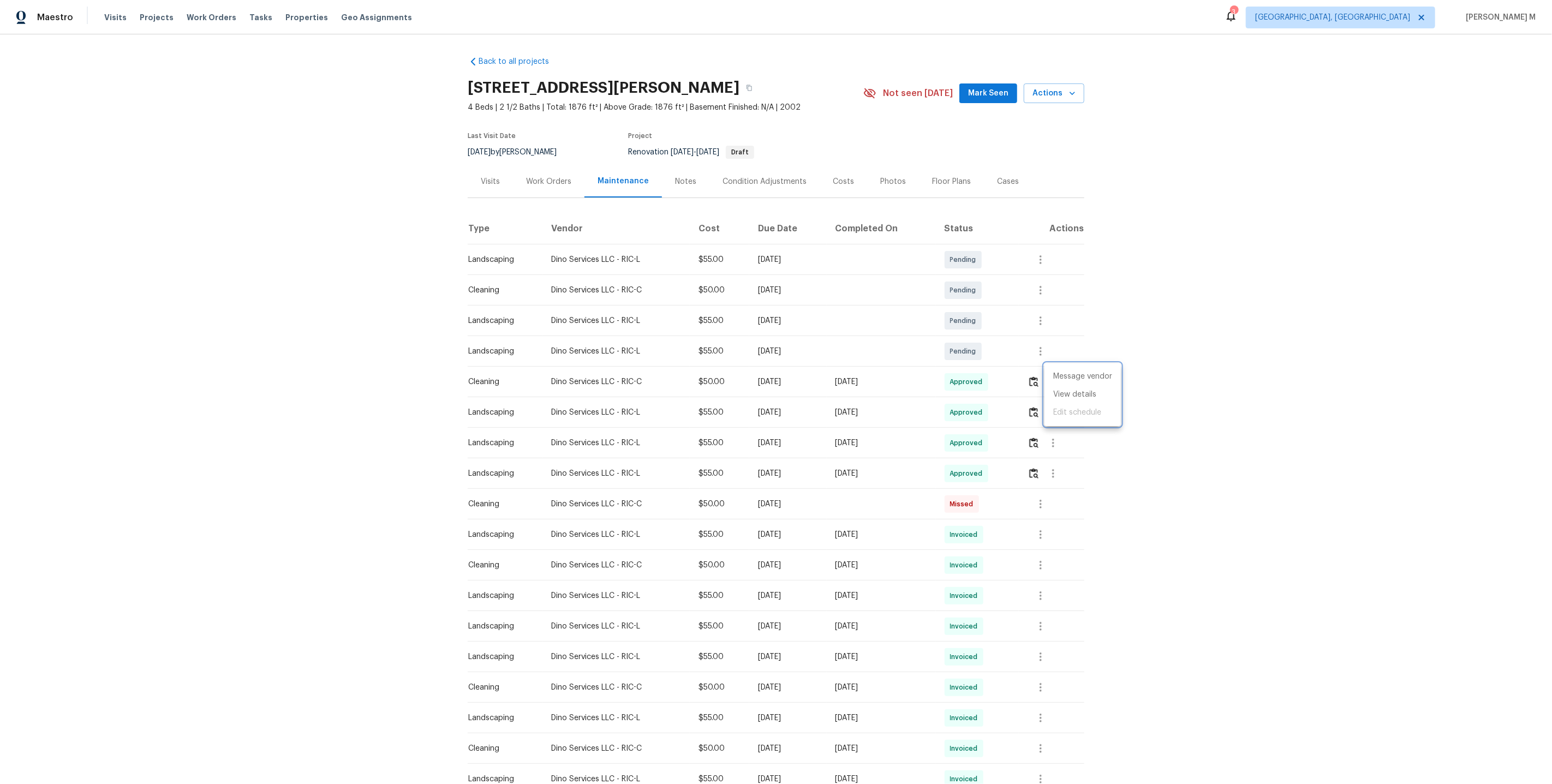
click at [556, 188] on div at bounding box center [776, 392] width 1552 height 784
click at [903, 385] on td "[DATE]" at bounding box center [881, 382] width 109 height 30
click at [1032, 371] on button "button" at bounding box center [1034, 382] width 12 height 26
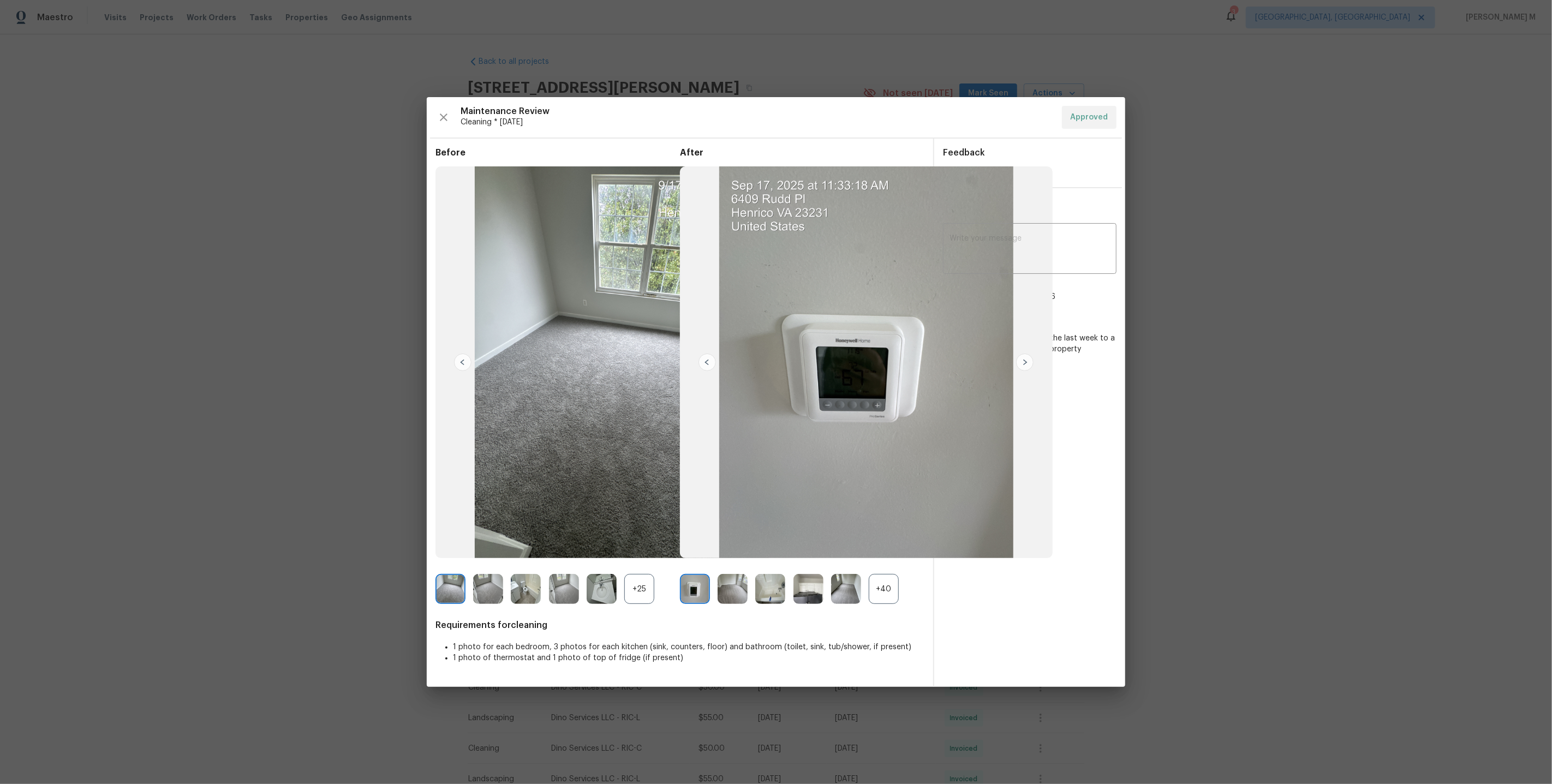
click at [452, 112] on div "Maintenance Review Cleaning * [DATE] Approved" at bounding box center [776, 117] width 681 height 23
click at [446, 112] on icon "button" at bounding box center [443, 117] width 13 height 13
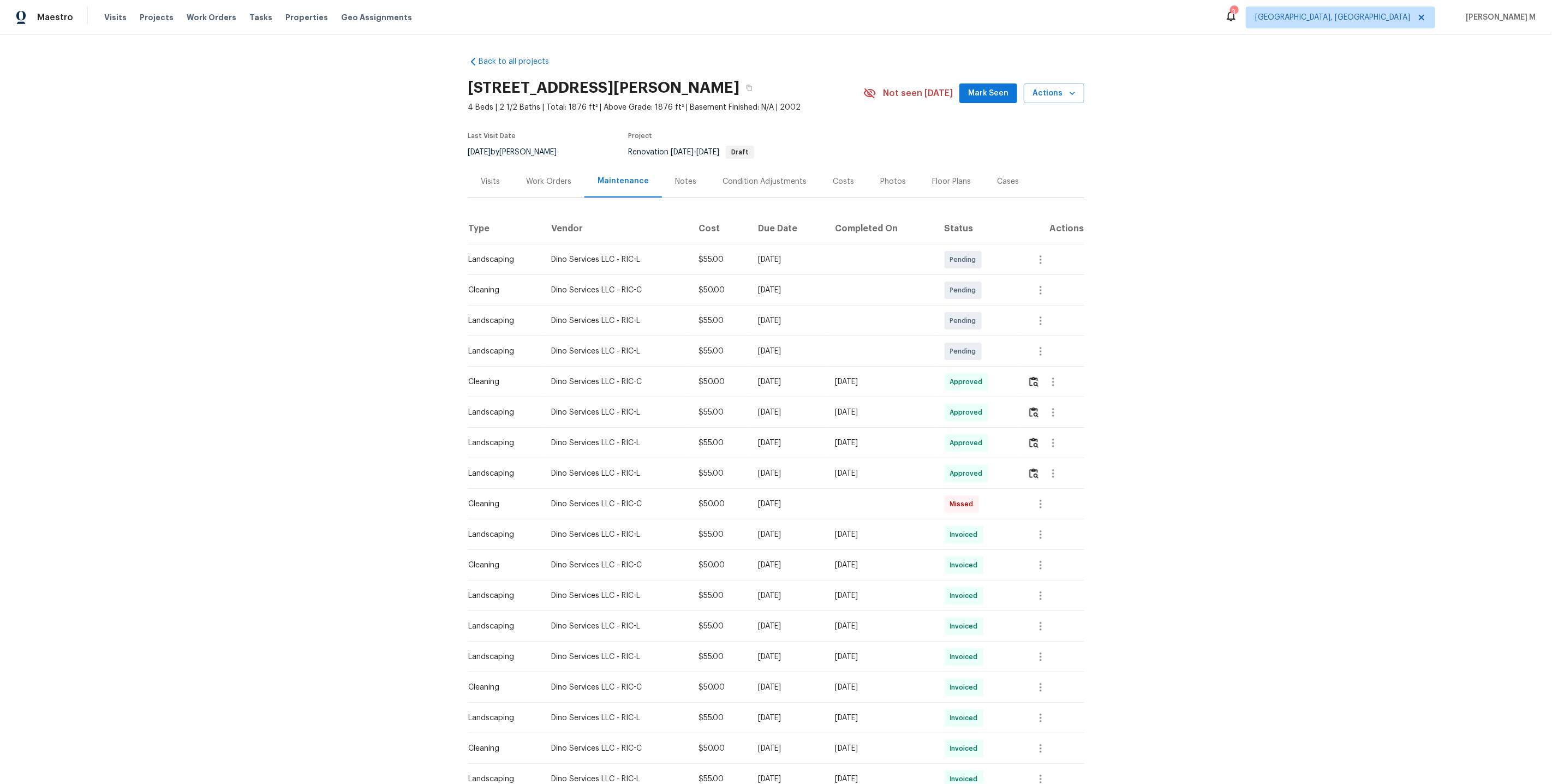
click at [540, 166] on div "Work Orders" at bounding box center [548, 181] width 71 height 32
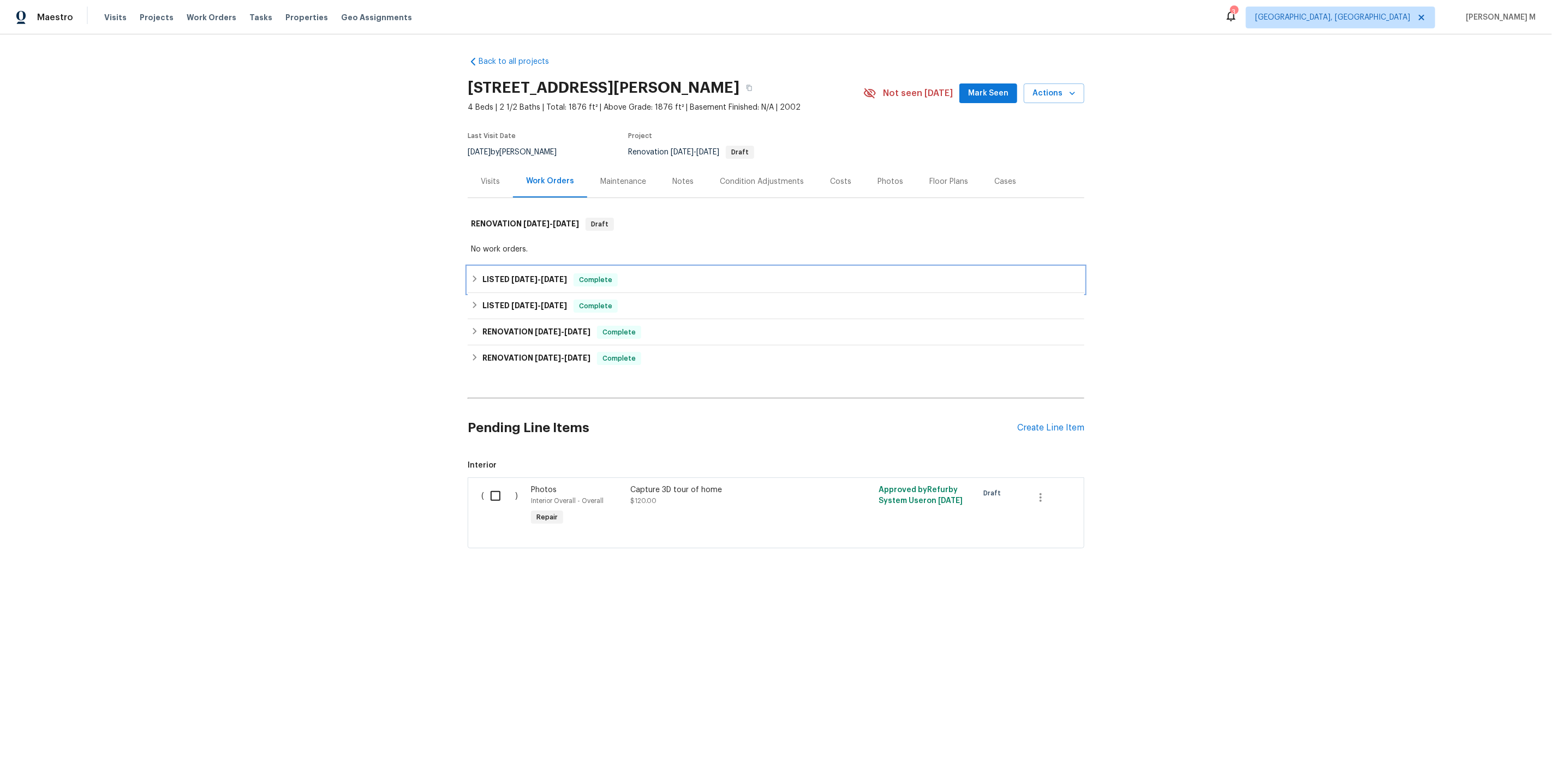
click at [514, 279] on h6 "LISTED [DATE] - [DATE]" at bounding box center [524, 280] width 85 height 13
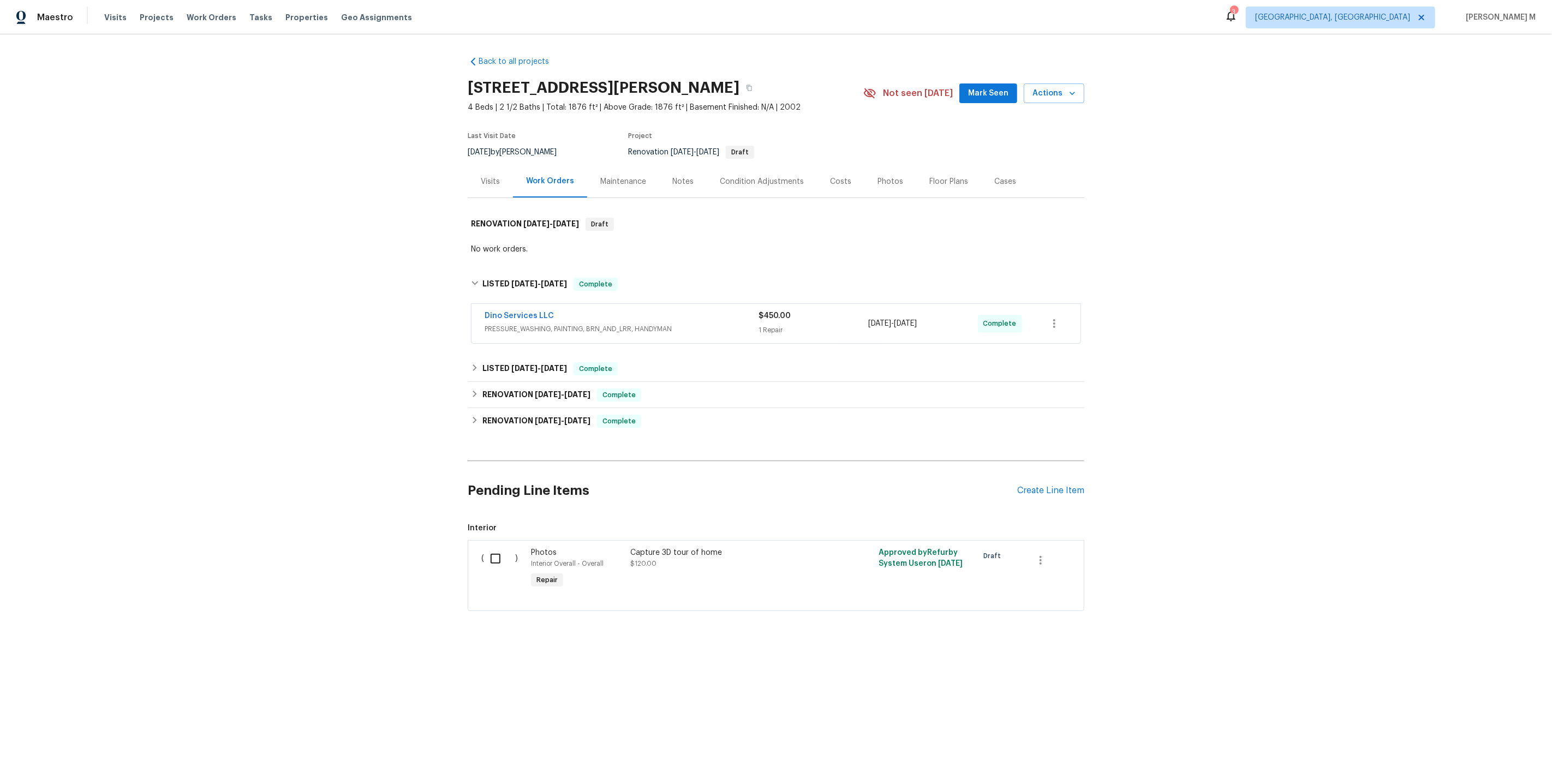
click at [1266, 161] on div "Back to all projects [STREET_ADDRESS][PERSON_NAME] 4 Beds | 2 1/2 Baths | Total…" at bounding box center [776, 360] width 1552 height 651
click at [610, 181] on div "Maintenance" at bounding box center [623, 181] width 46 height 11
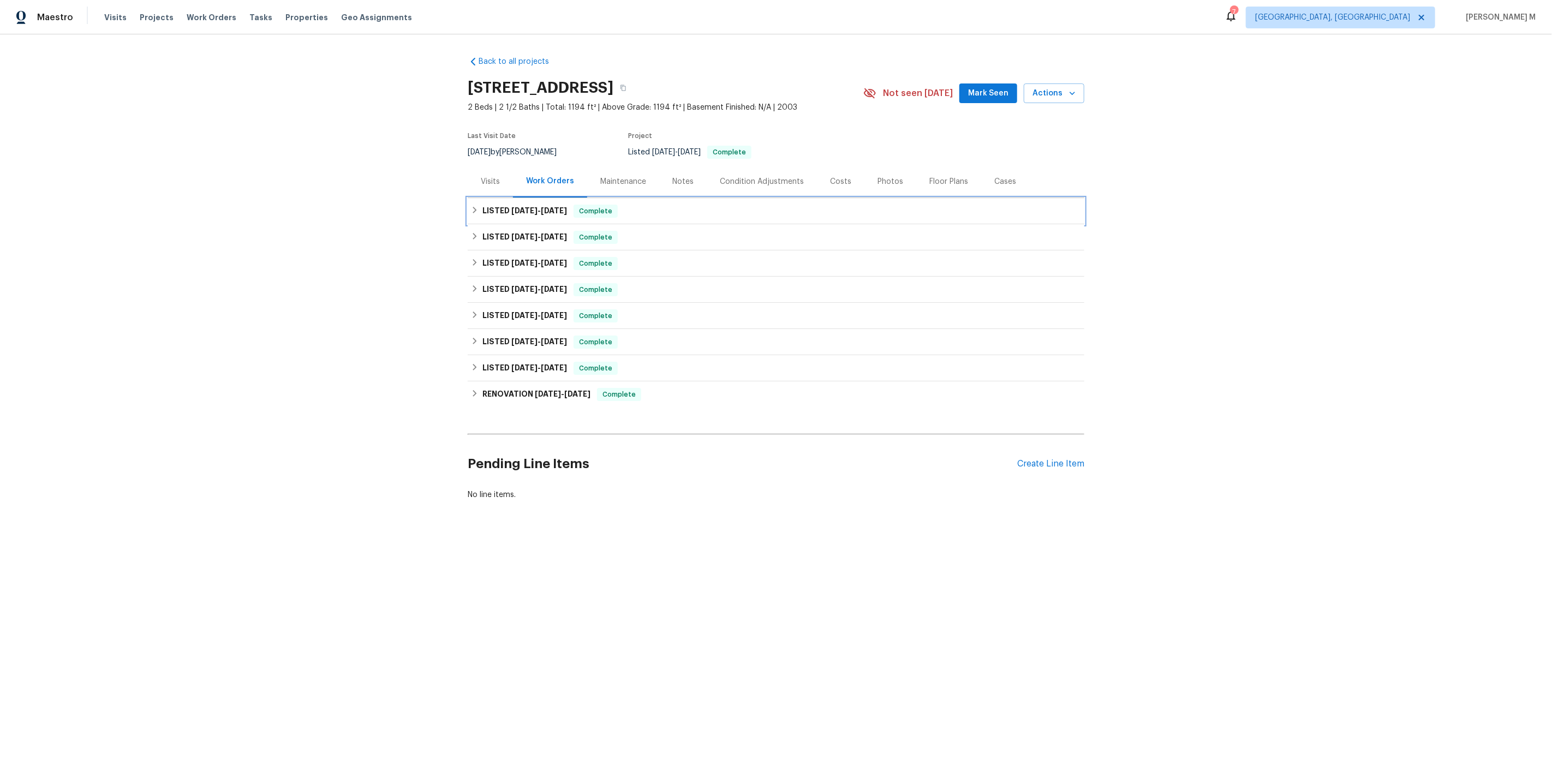
click at [523, 212] on div "LISTED 9/29/25 - 10/3/25 Complete" at bounding box center [776, 211] width 617 height 26
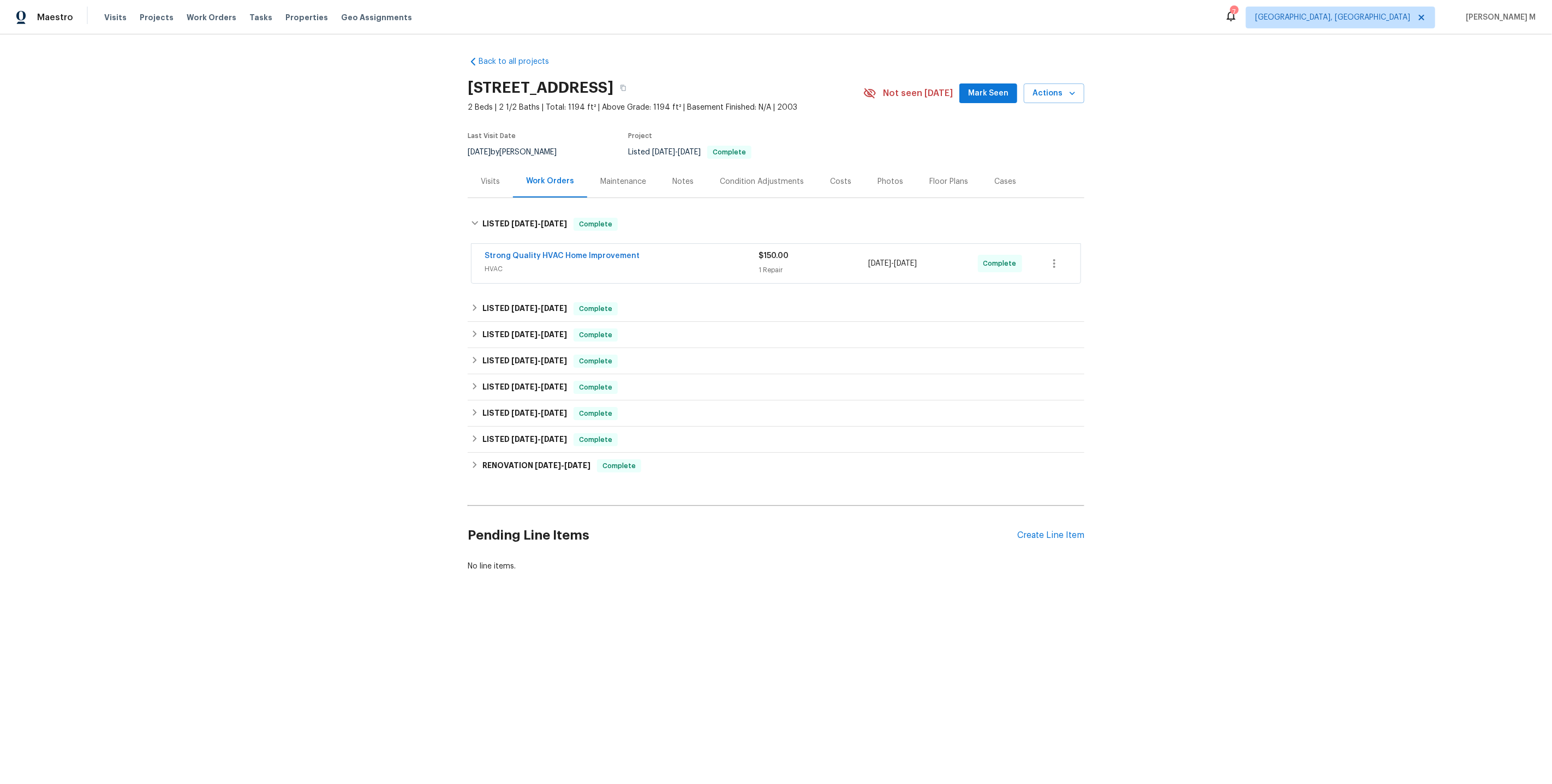
click at [619, 166] on div "Maintenance" at bounding box center [623, 181] width 72 height 32
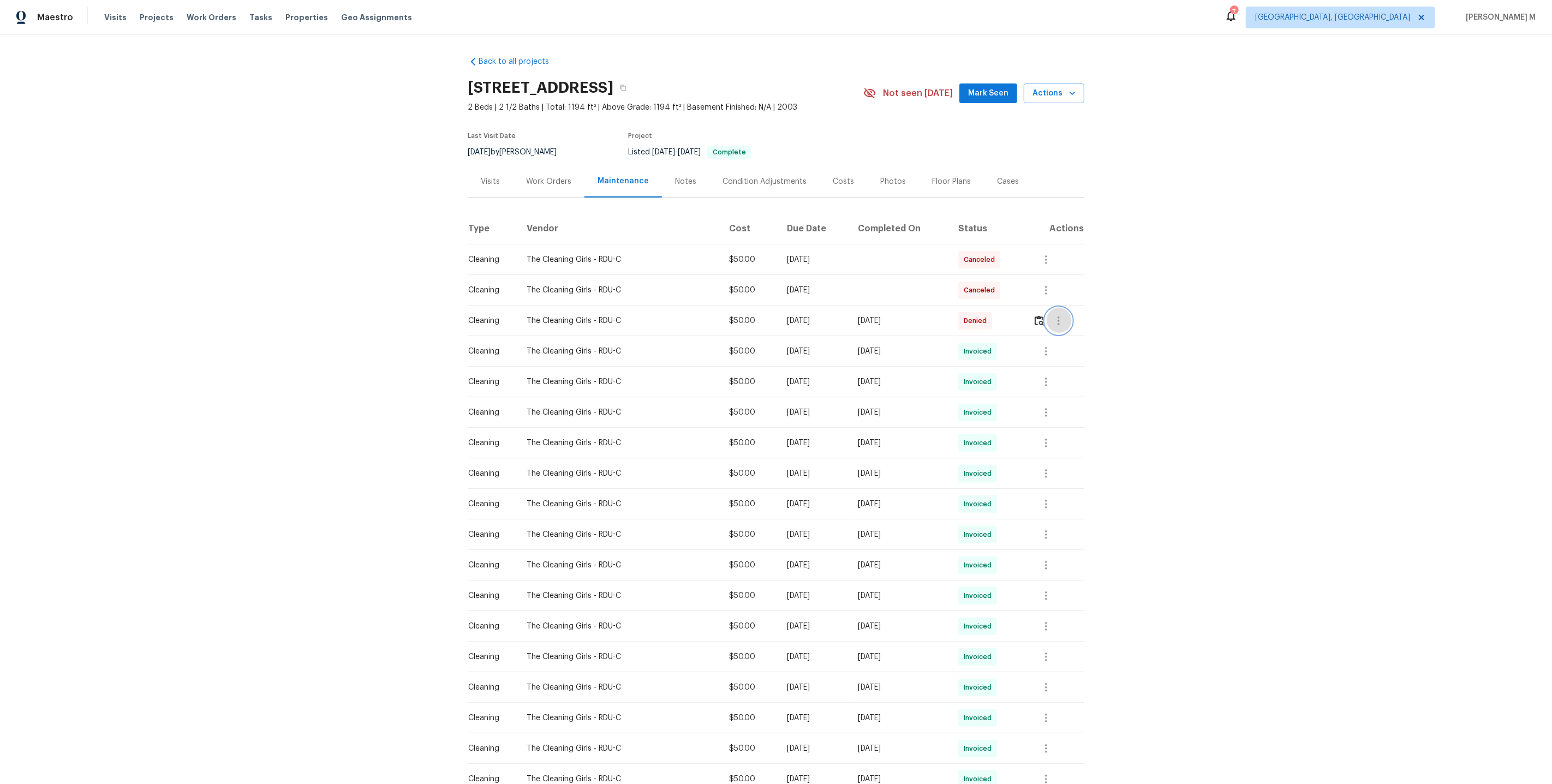
click at [1065, 314] on icon "button" at bounding box center [1058, 321] width 13 height 13
click at [1065, 313] on li "Message vendor" at bounding box center [1087, 316] width 76 height 18
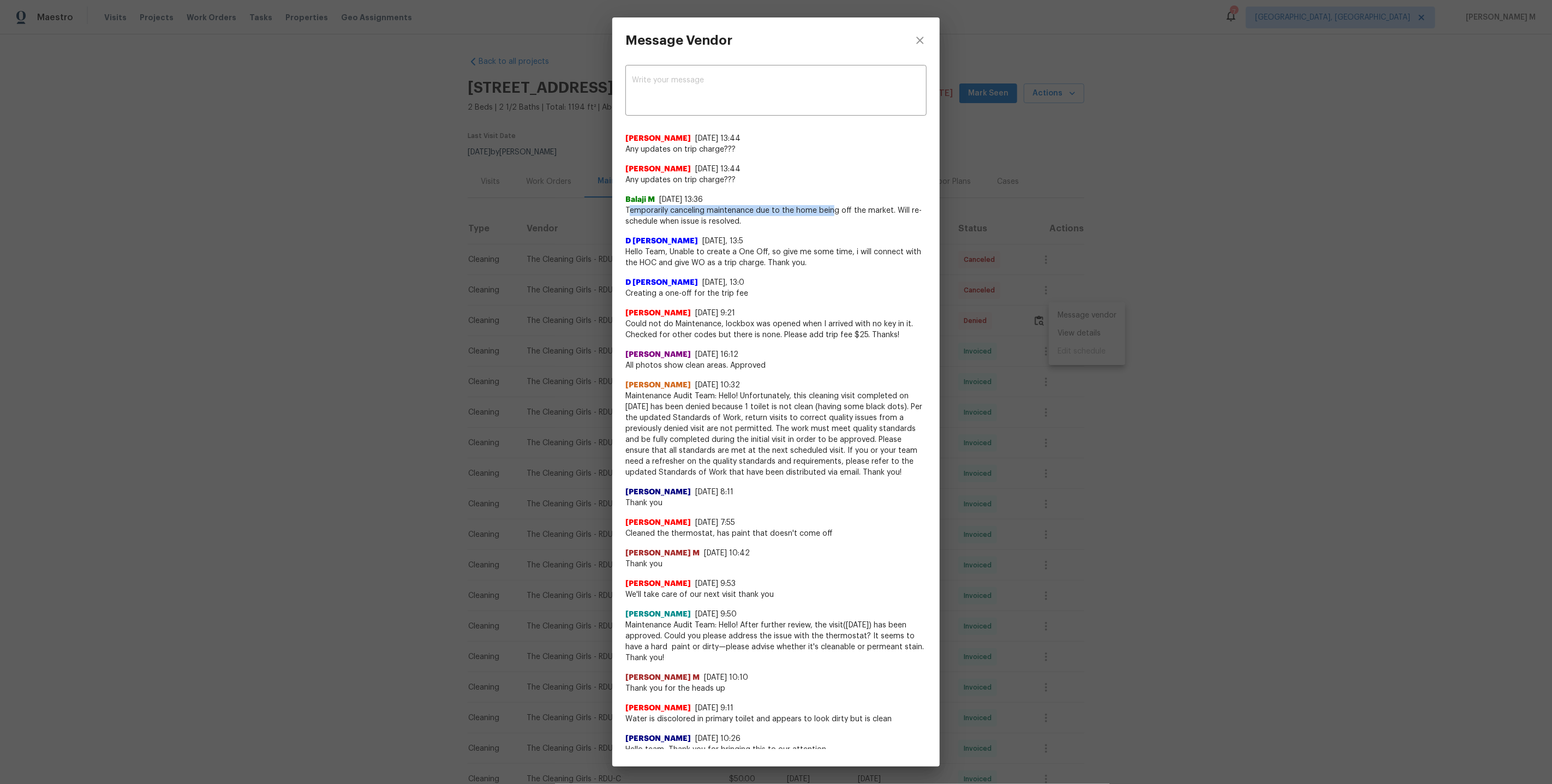
drag, startPoint x: 628, startPoint y: 206, endPoint x: 833, endPoint y: 208, distance: 205.0
click at [833, 208] on span "Temporarily canceling maintenance due to the home being off the market. Will re…" at bounding box center [776, 216] width 301 height 22
click at [820, 215] on span "Temporarily canceling maintenance due to the home being off the market. Will re…" at bounding box center [776, 216] width 301 height 22
drag, startPoint x: 621, startPoint y: 175, endPoint x: 746, endPoint y: 181, distance: 125.1
click at [748, 181] on div "x ​ Nia Cassel 9/29/25, 13:44 Any updates on trip charge??? Nia Cassel 9/29/25,…" at bounding box center [776, 406] width 328 height 686
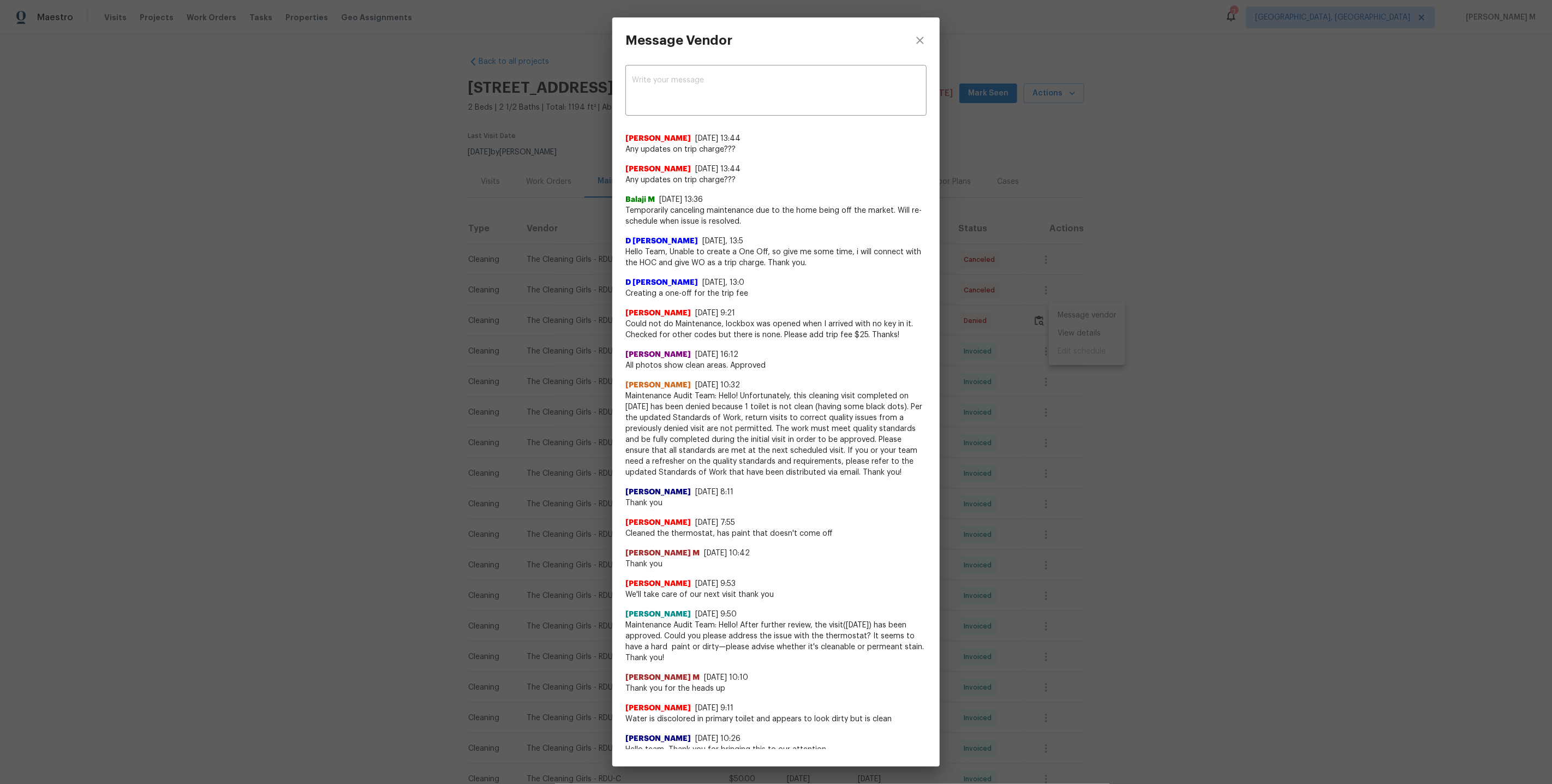
click at [746, 217] on span "Temporarily canceling maintenance due to the home being off the market. Will re…" at bounding box center [776, 216] width 301 height 22
click at [1023, 284] on div "Message Vendor x ​ Nia Cassel 9/29/25, 13:44 Any updates on trip charge??? Nia …" at bounding box center [776, 392] width 1552 height 784
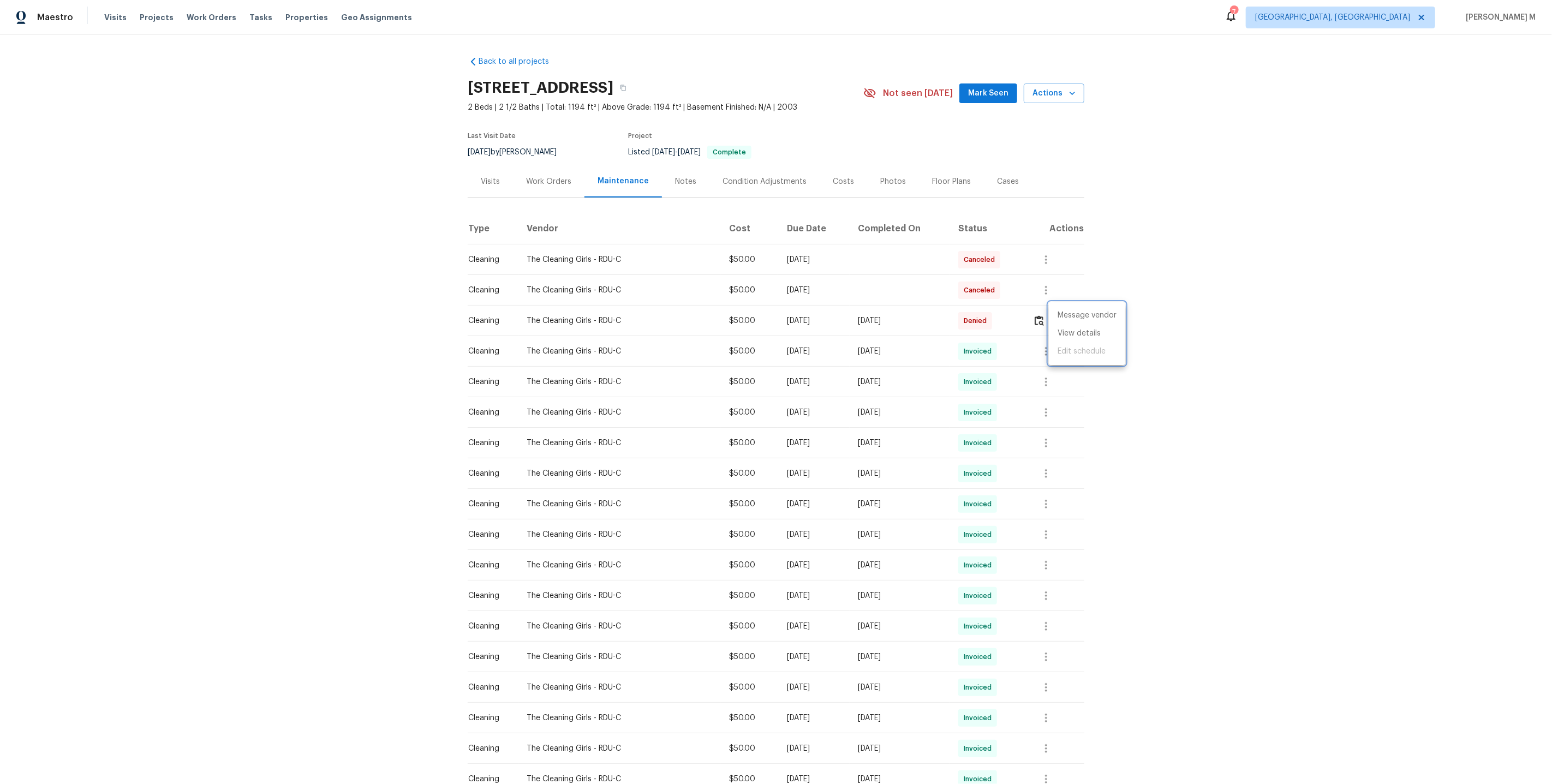
drag, startPoint x: 525, startPoint y: 314, endPoint x: 597, endPoint y: 314, distance: 72.0
click at [597, 314] on div at bounding box center [776, 392] width 1552 height 784
drag, startPoint x: 597, startPoint y: 314, endPoint x: 527, endPoint y: 313, distance: 70.0
copy div "The Cleaning Girls -"
